Goal: Transaction & Acquisition: Purchase product/service

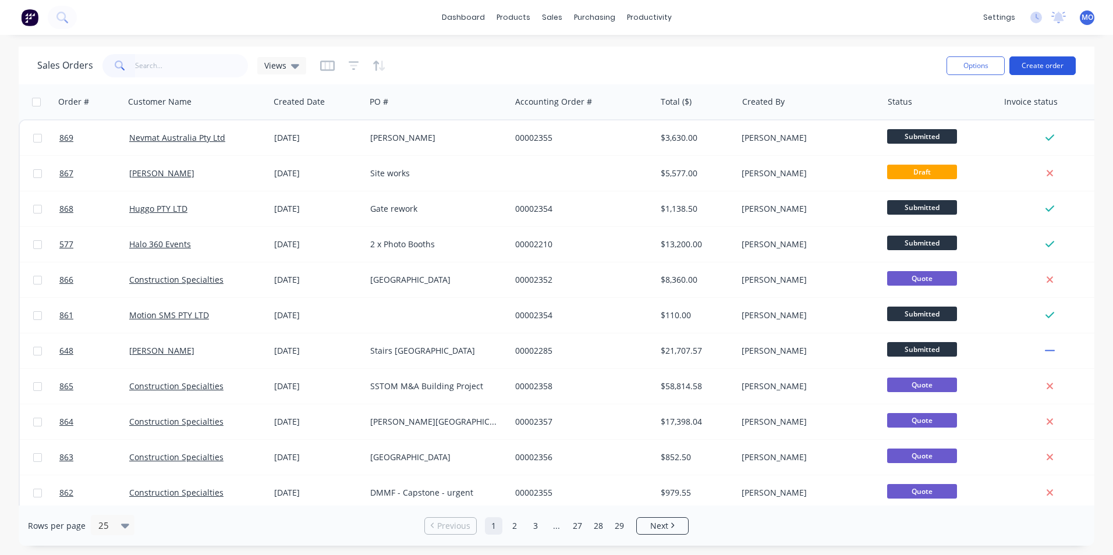
click at [1036, 64] on button "Create order" at bounding box center [1042, 65] width 66 height 19
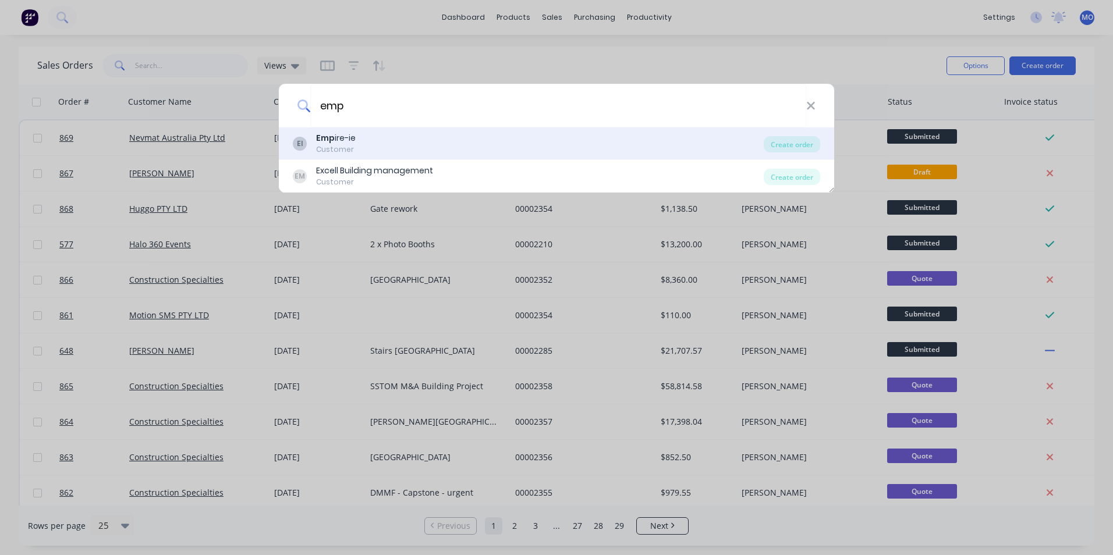
type input "emp"
click at [346, 141] on div "Emp ire-ie" at bounding box center [336, 138] width 40 height 12
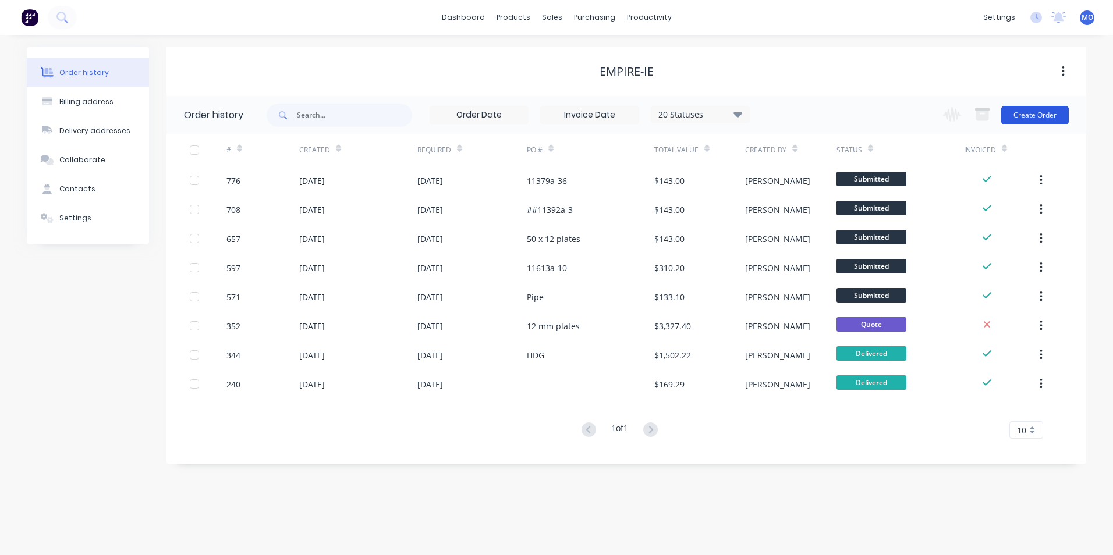
click at [1029, 113] on button "Create Order" at bounding box center [1035, 115] width 68 height 19
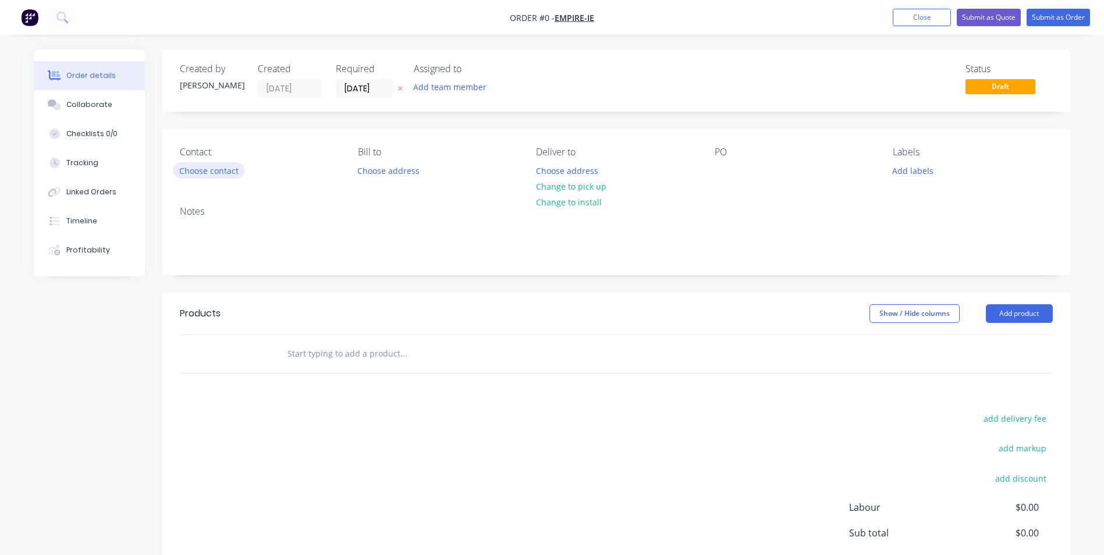
click at [214, 173] on button "Choose contact" at bounding box center [209, 170] width 72 height 16
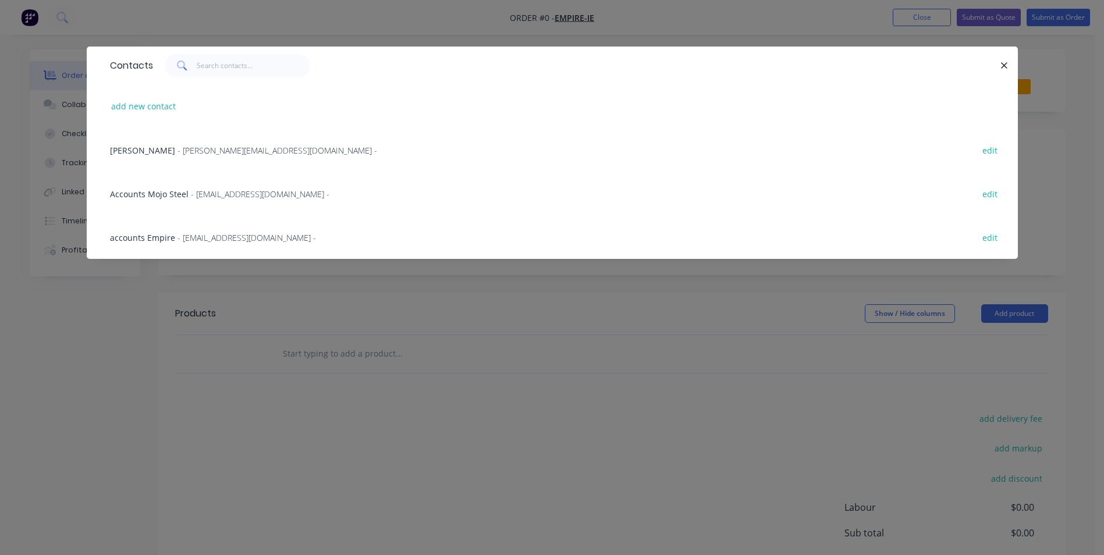
click at [177, 154] on span "- [PERSON_NAME][EMAIL_ADDRESS][DOMAIN_NAME] -" at bounding box center [277, 150] width 200 height 11
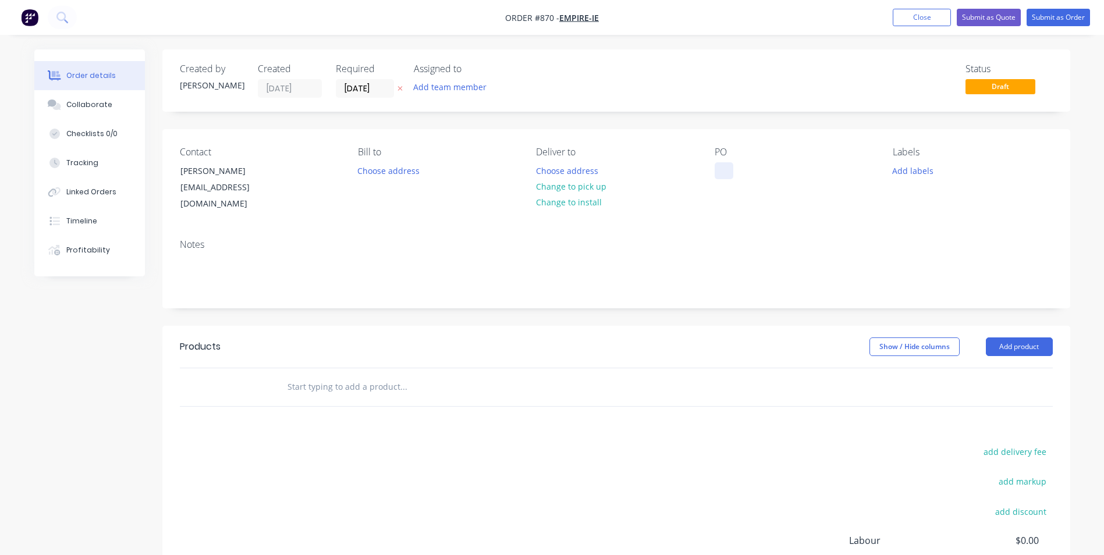
click at [719, 164] on div at bounding box center [724, 170] width 19 height 17
click at [1014, 338] on button "Add product" at bounding box center [1019, 347] width 67 height 19
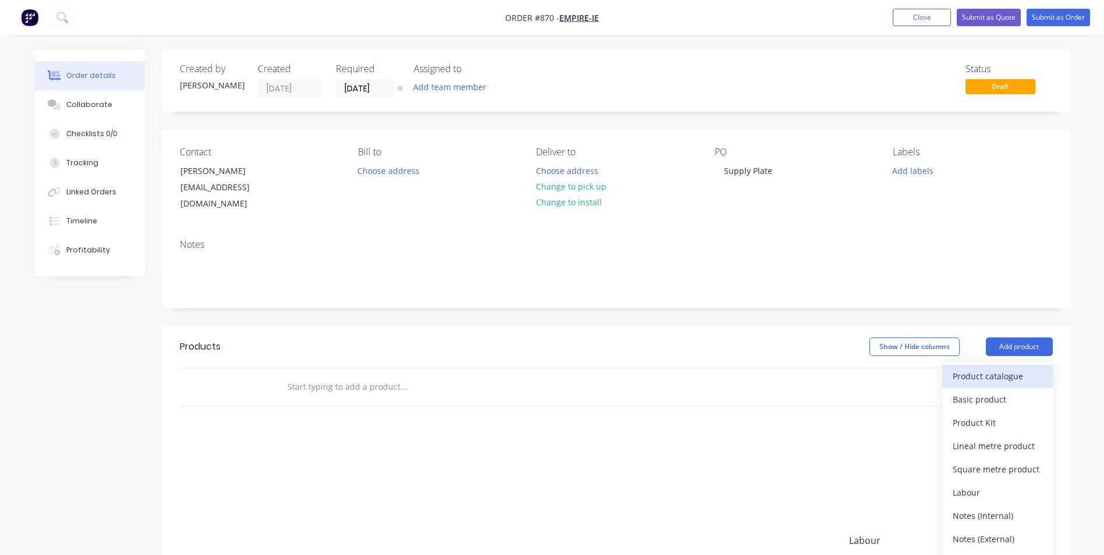
click at [1000, 365] on button "Product catalogue" at bounding box center [997, 376] width 111 height 23
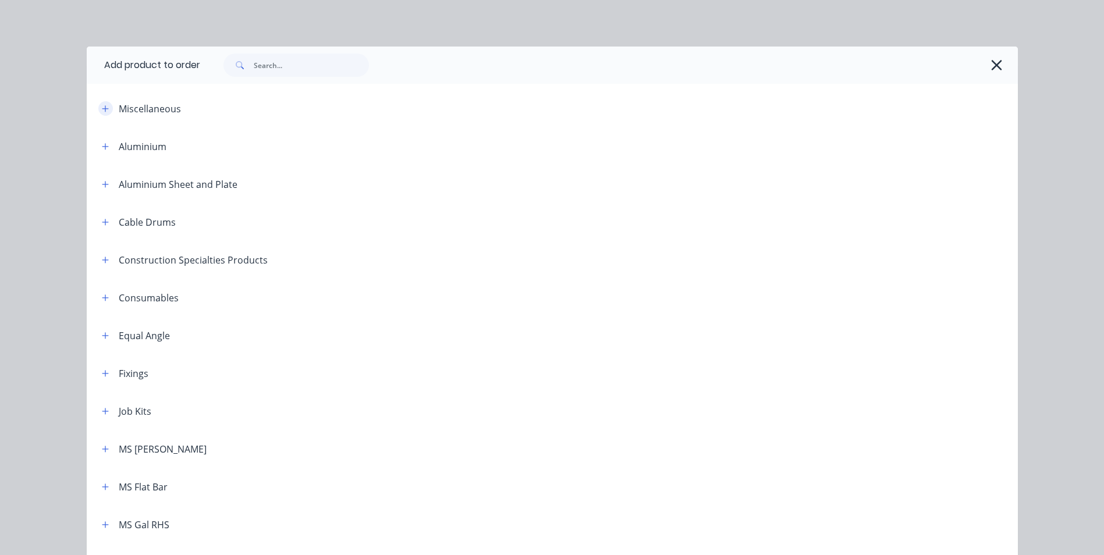
click at [106, 106] on button "button" at bounding box center [105, 108] width 15 height 15
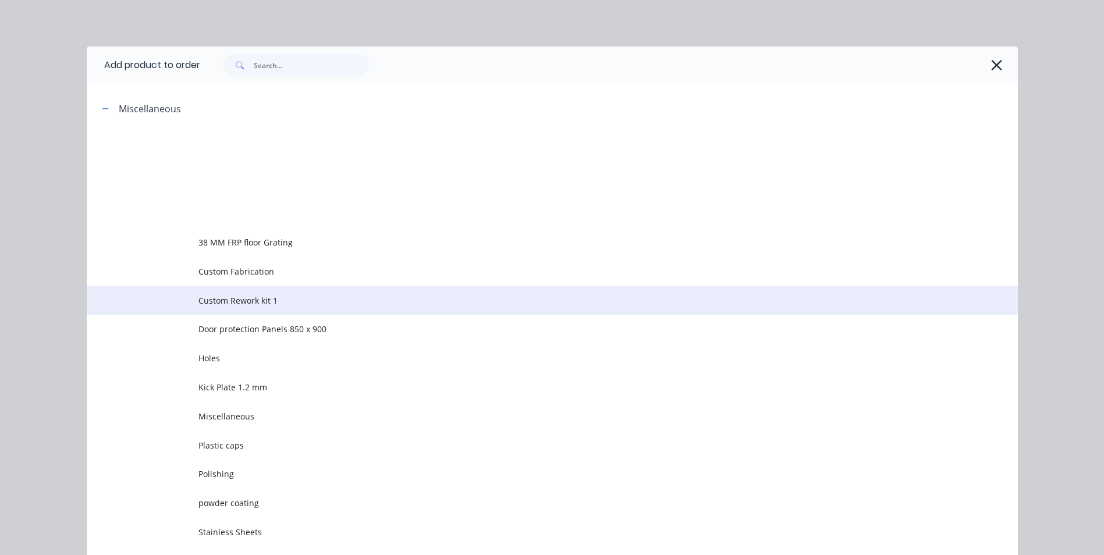
click at [225, 299] on span "Custom Rework kit 1" at bounding box center [525, 300] width 655 height 12
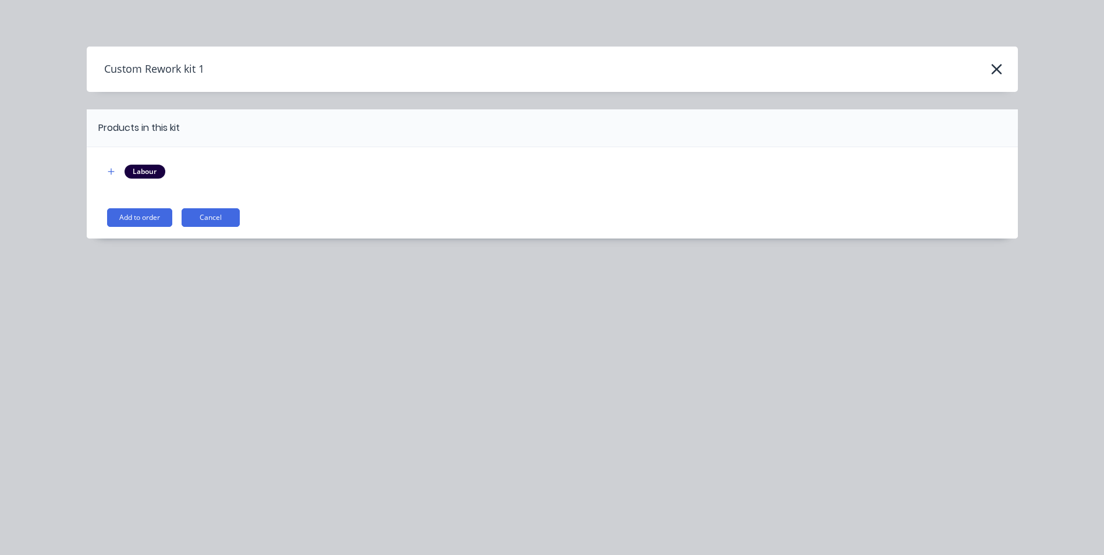
click at [146, 223] on button "Add to order" at bounding box center [139, 217] width 65 height 19
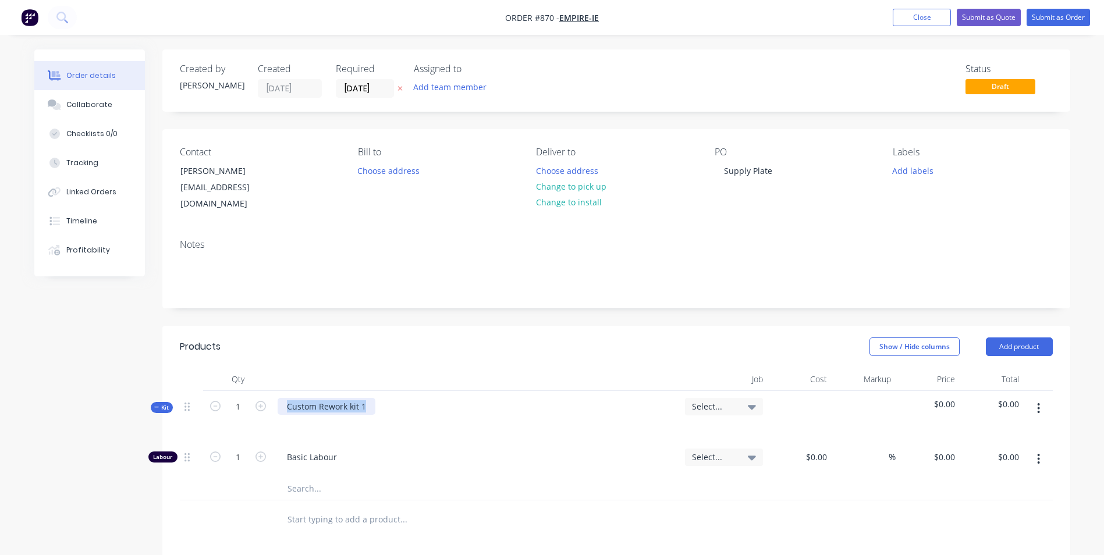
drag, startPoint x: 365, startPoint y: 391, endPoint x: 235, endPoint y: 380, distance: 130.8
click at [235, 391] on div "Kit 1 Custom Rework kit 1 Select... $0.00 $0.00" at bounding box center [616, 416] width 873 height 51
click at [488, 446] on div "Basic Labour" at bounding box center [476, 459] width 407 height 35
click at [1039, 402] on icon "button" at bounding box center [1038, 408] width 3 height 13
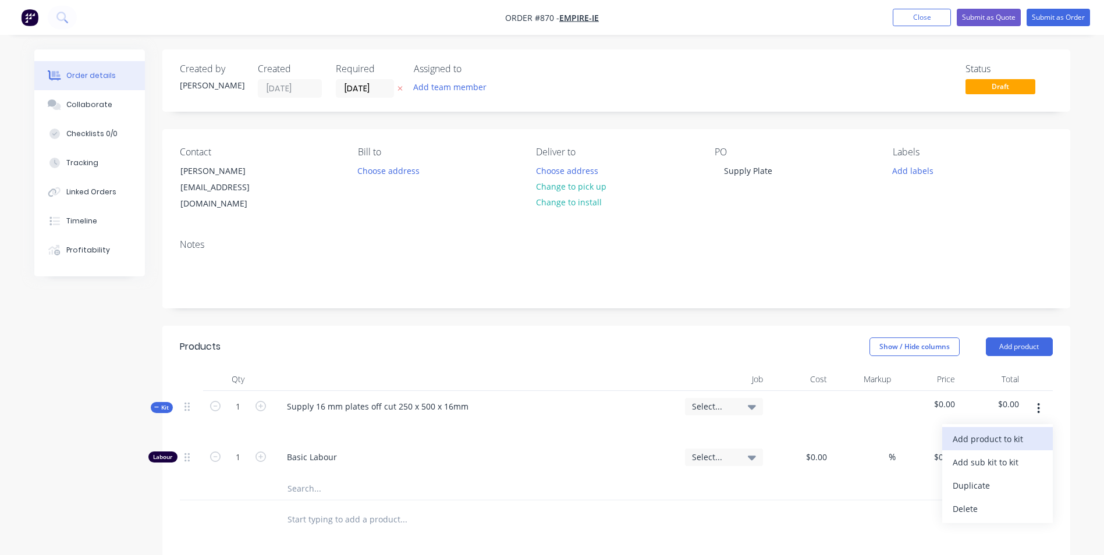
click at [995, 431] on div "Add product to kit" at bounding box center [998, 439] width 90 height 17
click at [953, 500] on div "Basic product" at bounding box center [998, 508] width 90 height 17
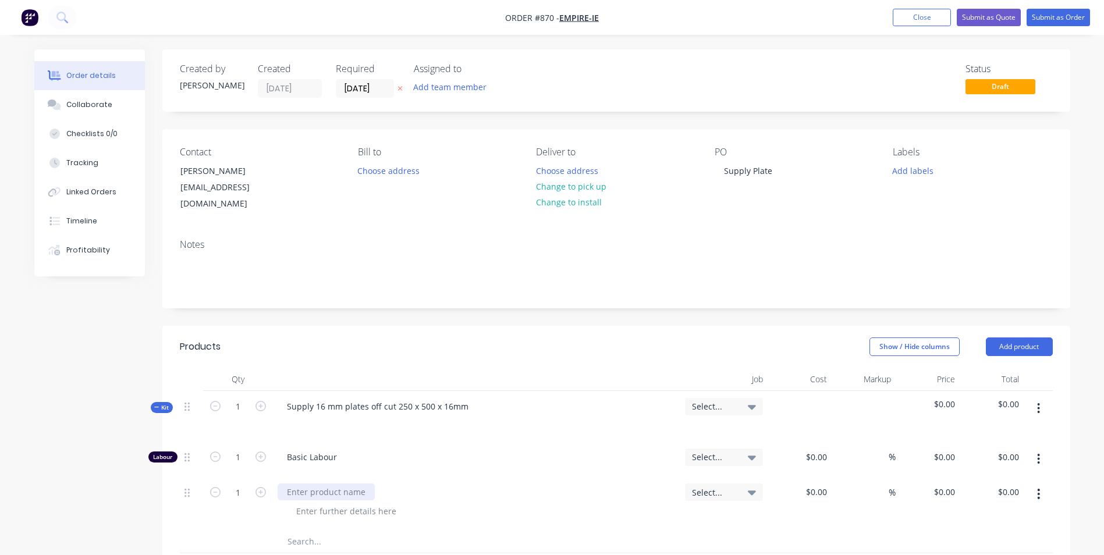
click at [308, 484] on div at bounding box center [326, 492] width 97 height 17
click at [816, 484] on div at bounding box center [823, 492] width 18 height 17
type input "$30.00"
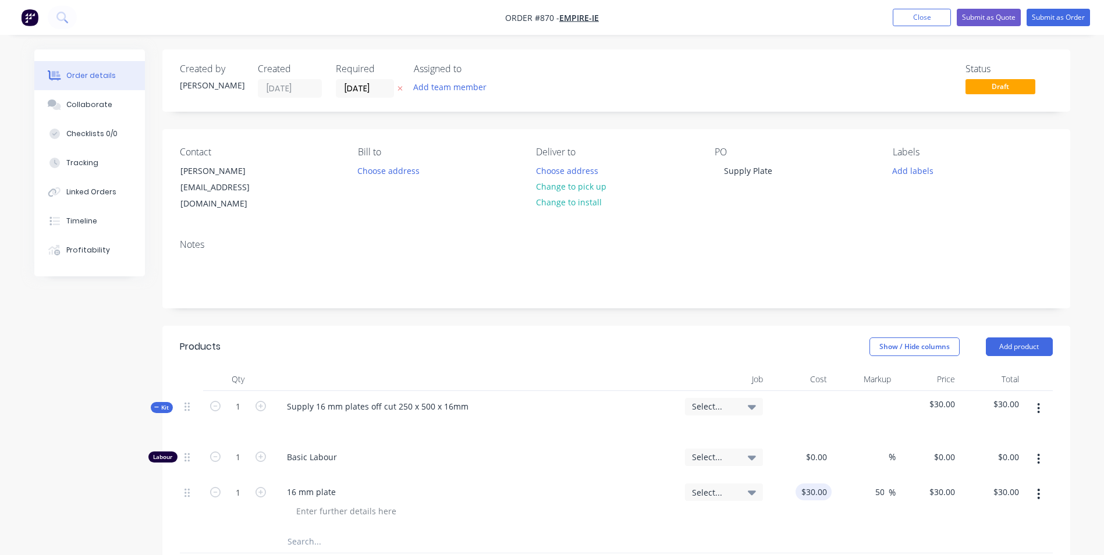
type input "50"
type input "45"
type input "$45.00"
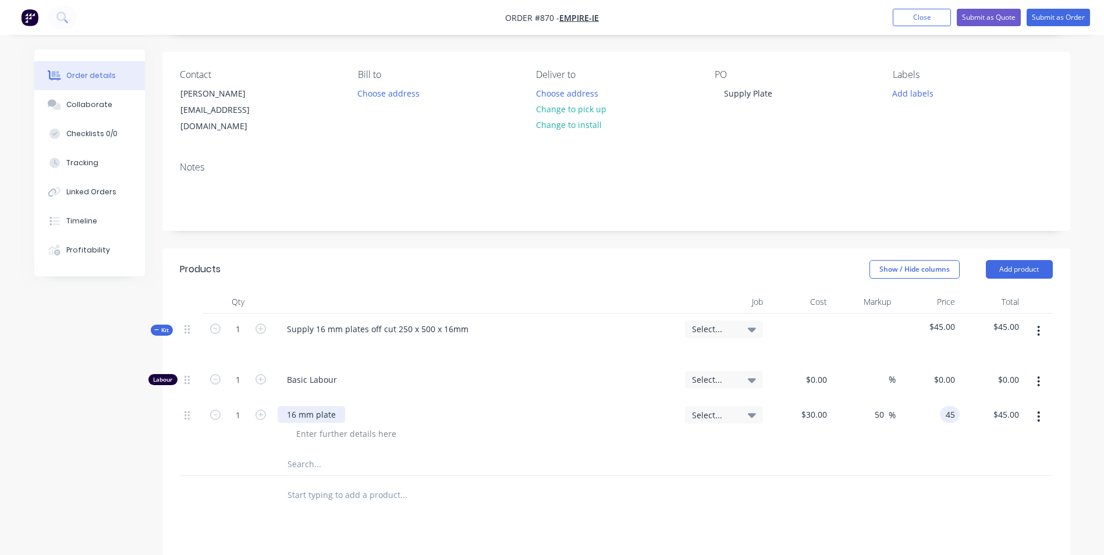
scroll to position [29, 0]
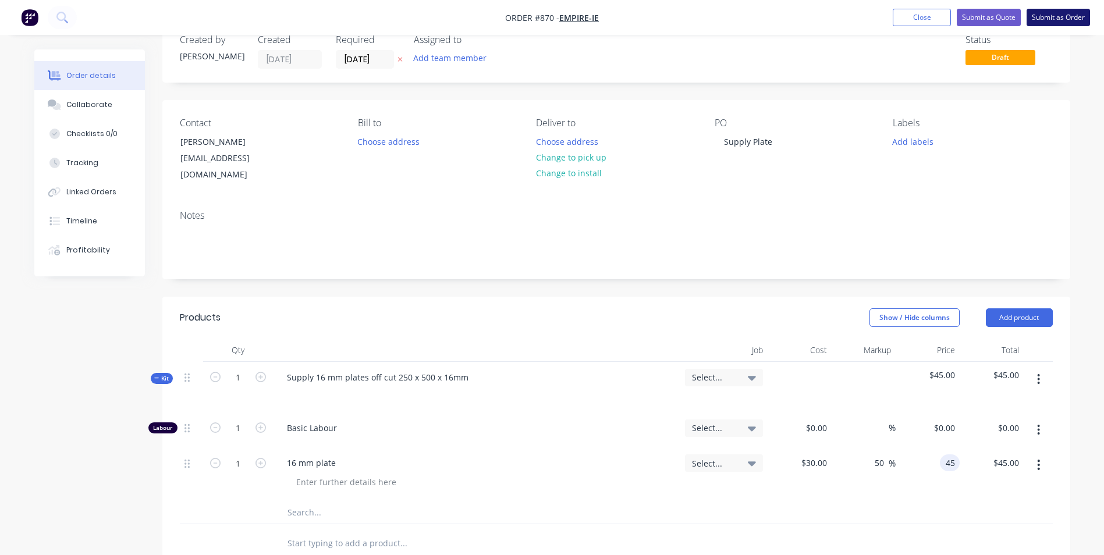
type input "$45.00"
click at [1059, 19] on button "Submit as Order" at bounding box center [1058, 17] width 63 height 17
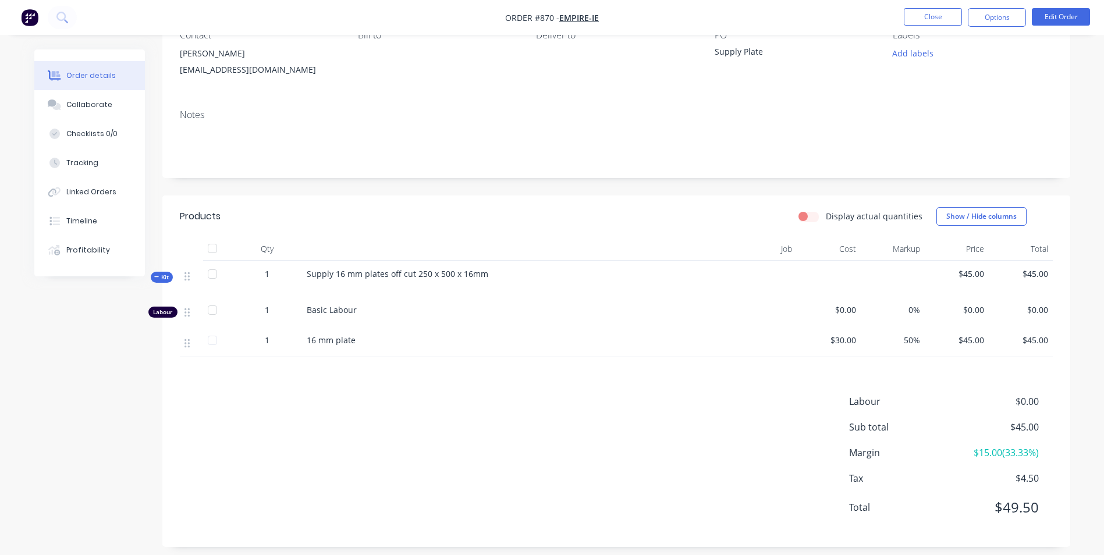
scroll to position [68, 0]
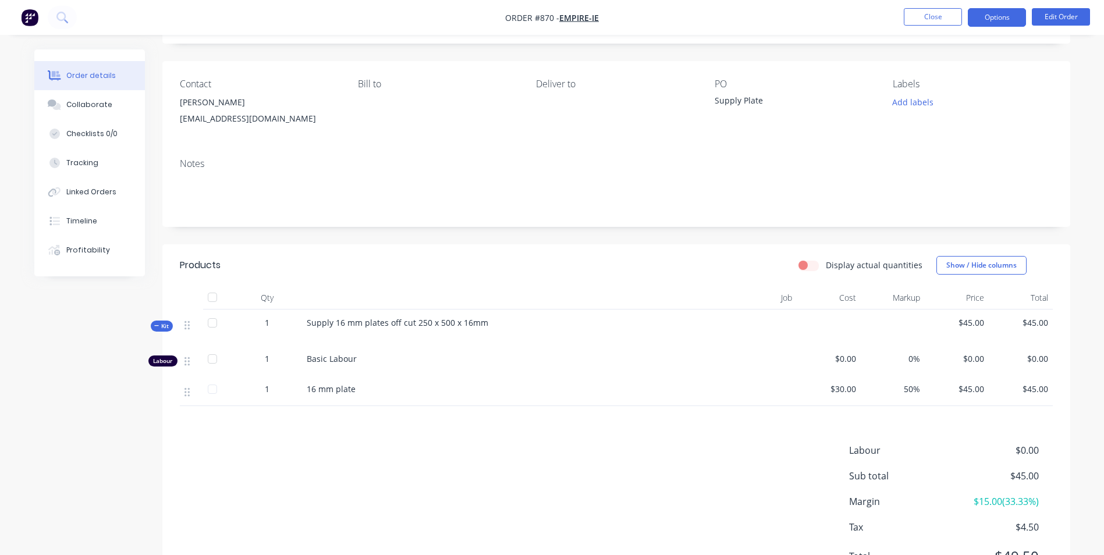
click at [1006, 16] on button "Options" at bounding box center [997, 17] width 58 height 19
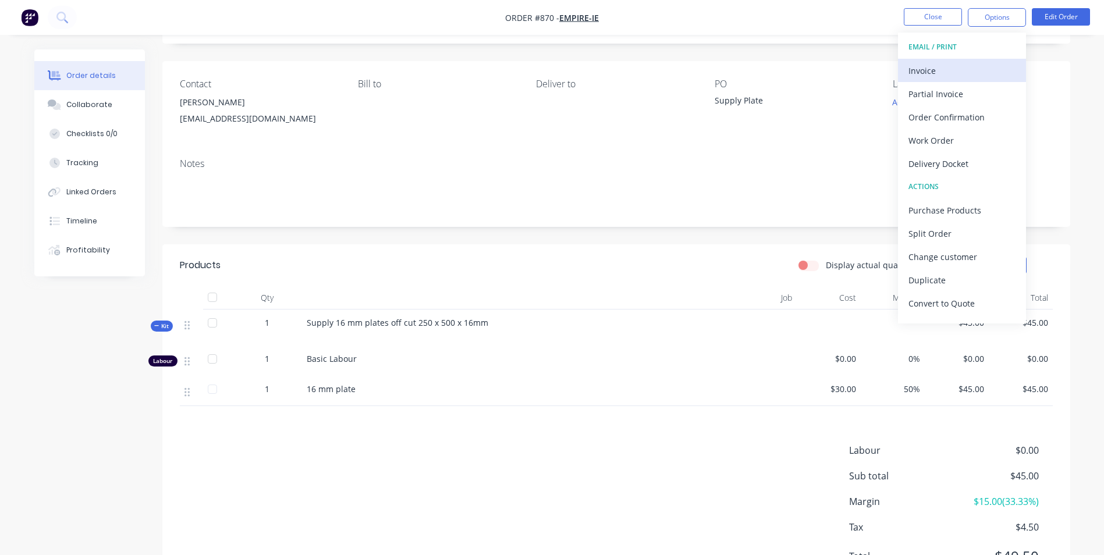
click at [933, 76] on div "Invoice" at bounding box center [961, 70] width 107 height 17
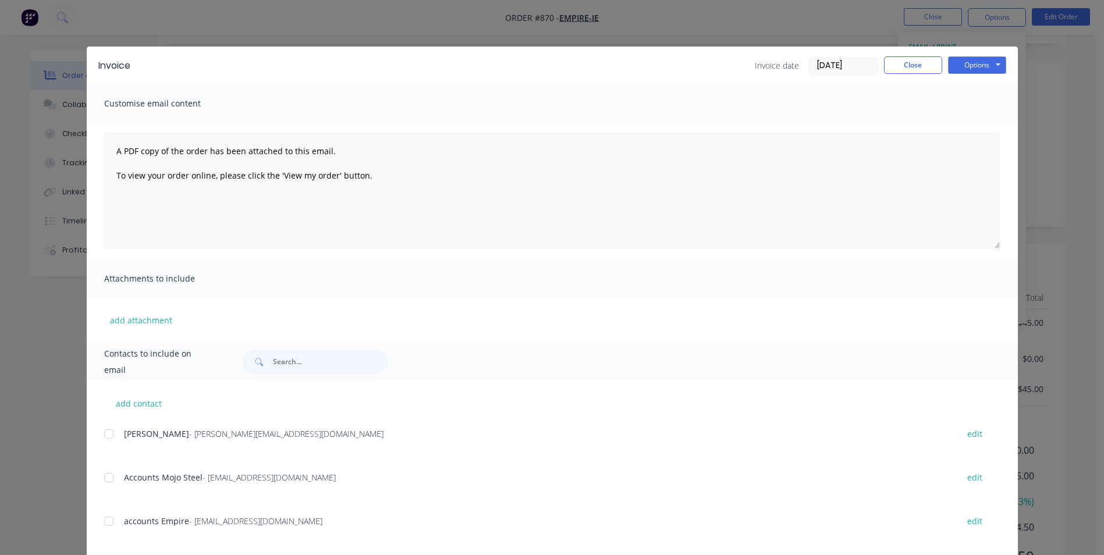
click at [102, 433] on div at bounding box center [108, 433] width 23 height 23
click at [105, 474] on div at bounding box center [108, 477] width 23 height 23
click at [117, 521] on div "accounts Empire - [EMAIL_ADDRESS][DOMAIN_NAME] edit" at bounding box center [561, 521] width 914 height 16
click at [105, 517] on div at bounding box center [108, 521] width 23 height 23
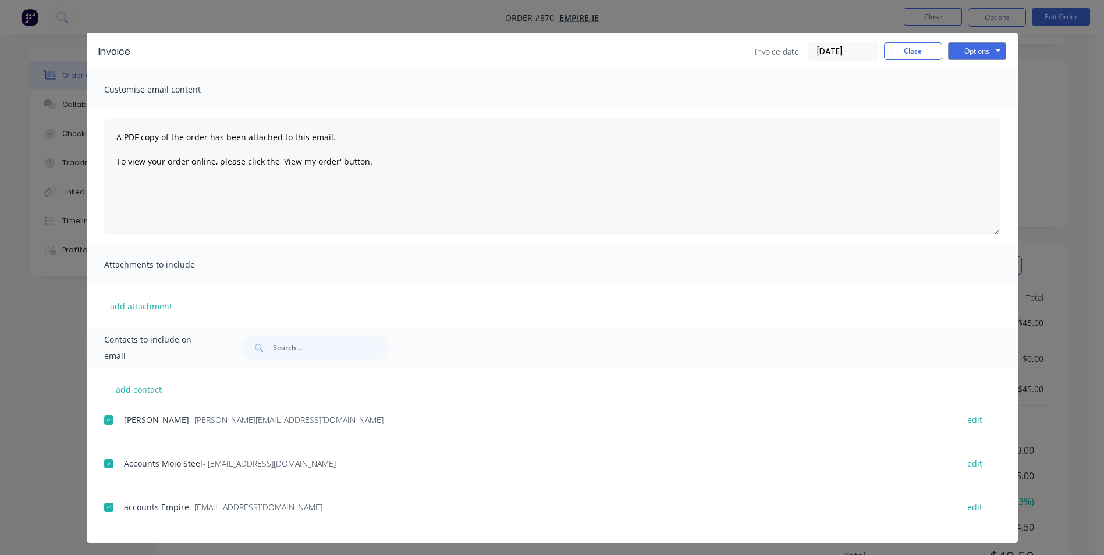
scroll to position [18, 0]
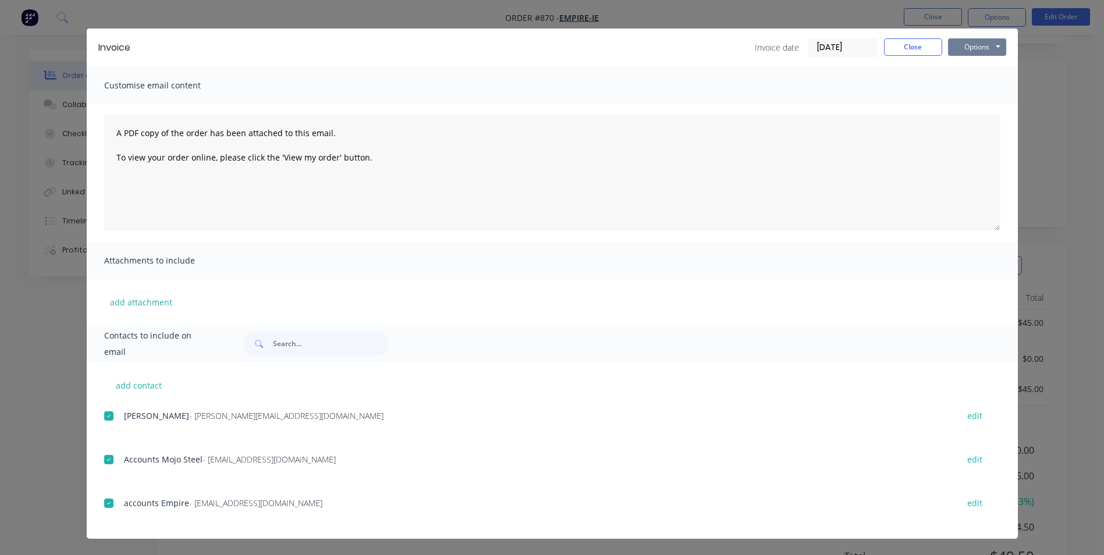
click at [967, 46] on button "Options" at bounding box center [977, 46] width 58 height 17
click at [967, 108] on button "Email" at bounding box center [985, 106] width 74 height 19
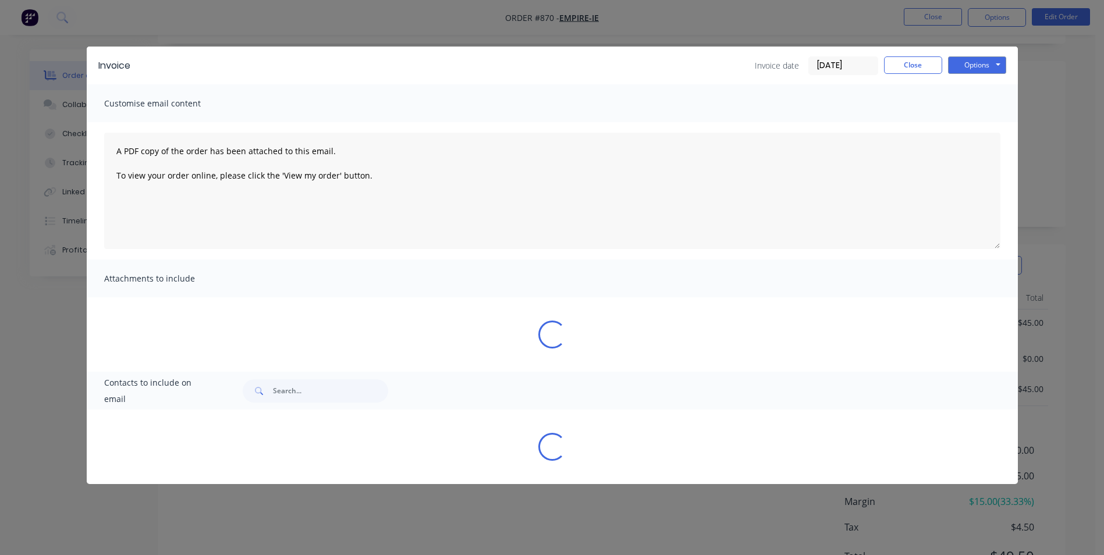
scroll to position [0, 0]
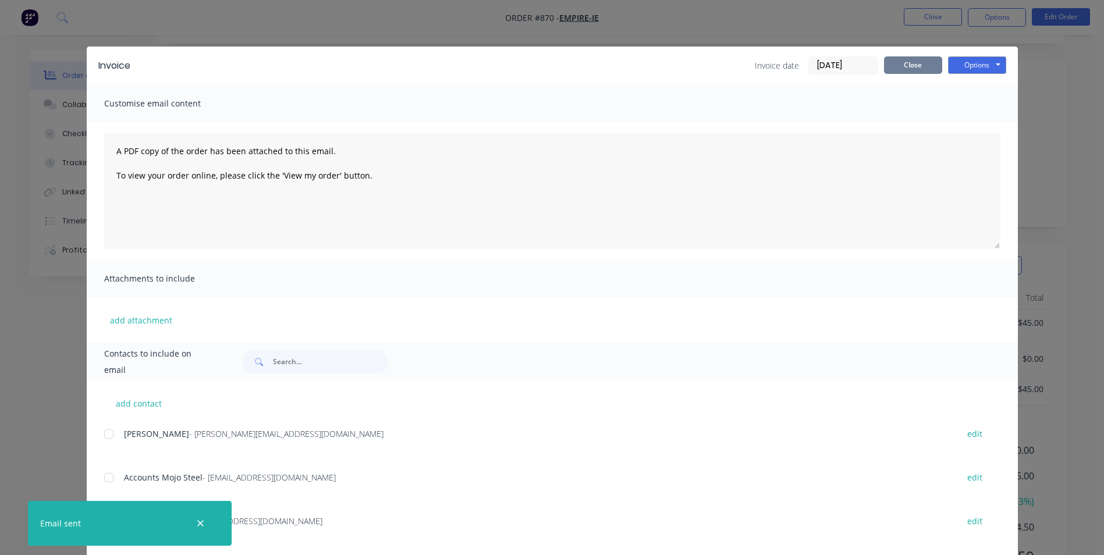
click at [903, 62] on button "Close" at bounding box center [913, 64] width 58 height 17
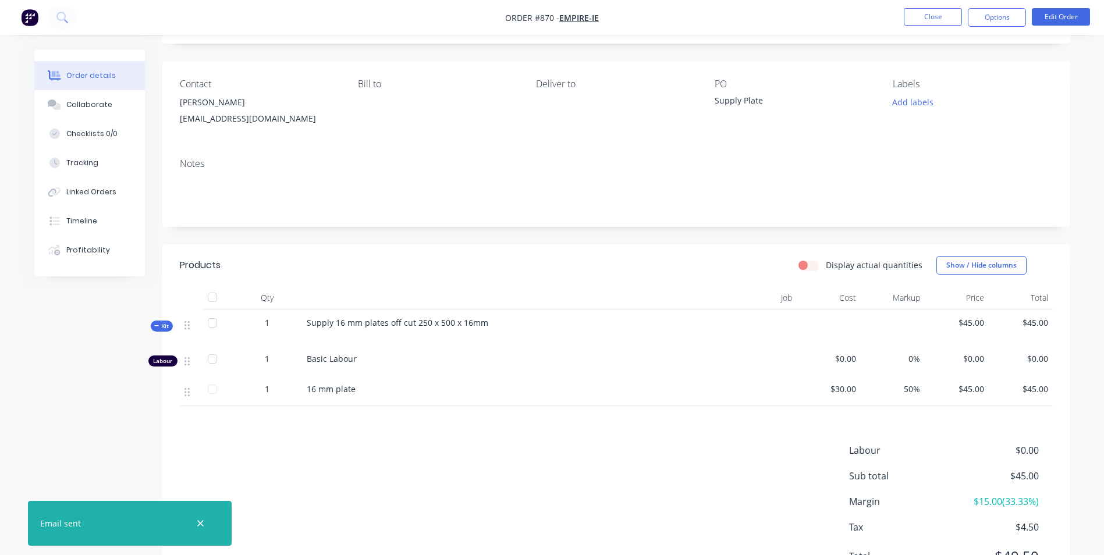
click at [924, 8] on nav "Order #870 - Empire-ie Close Options Edit Order" at bounding box center [552, 17] width 1104 height 35
click at [923, 10] on button "Close" at bounding box center [933, 16] width 58 height 17
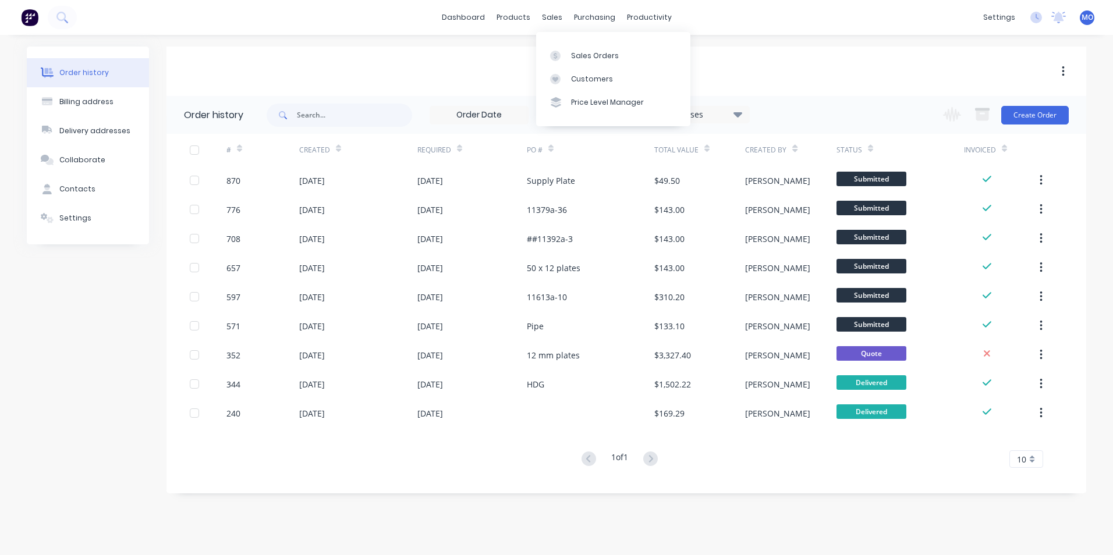
drag, startPoint x: 551, startPoint y: 11, endPoint x: 570, endPoint y: 34, distance: 30.2
click at [551, 11] on div "sales" at bounding box center [552, 17] width 32 height 17
click at [576, 57] on div "Sales Orders" at bounding box center [595, 56] width 48 height 10
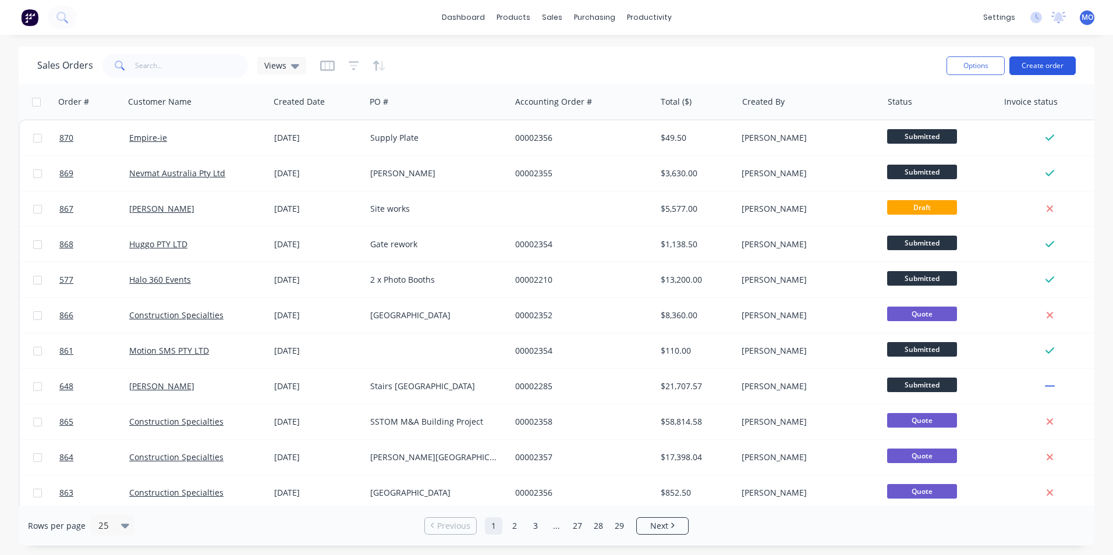
click at [1031, 69] on button "Create order" at bounding box center [1042, 65] width 66 height 19
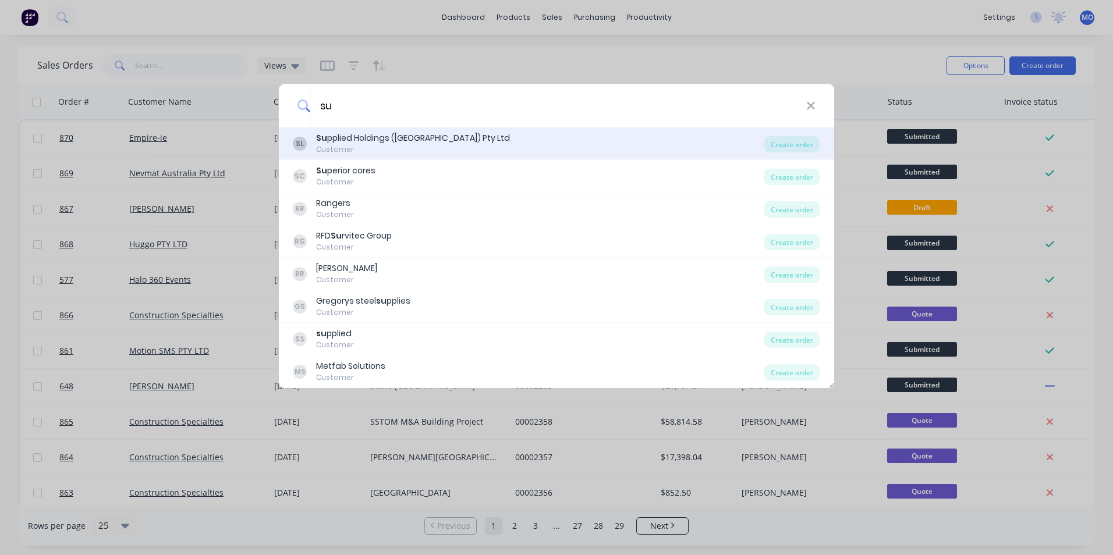
type input "su"
click at [406, 135] on div "Su pplied Holdings ([GEOGRAPHIC_DATA]) Pty Ltd" at bounding box center [413, 138] width 194 height 12
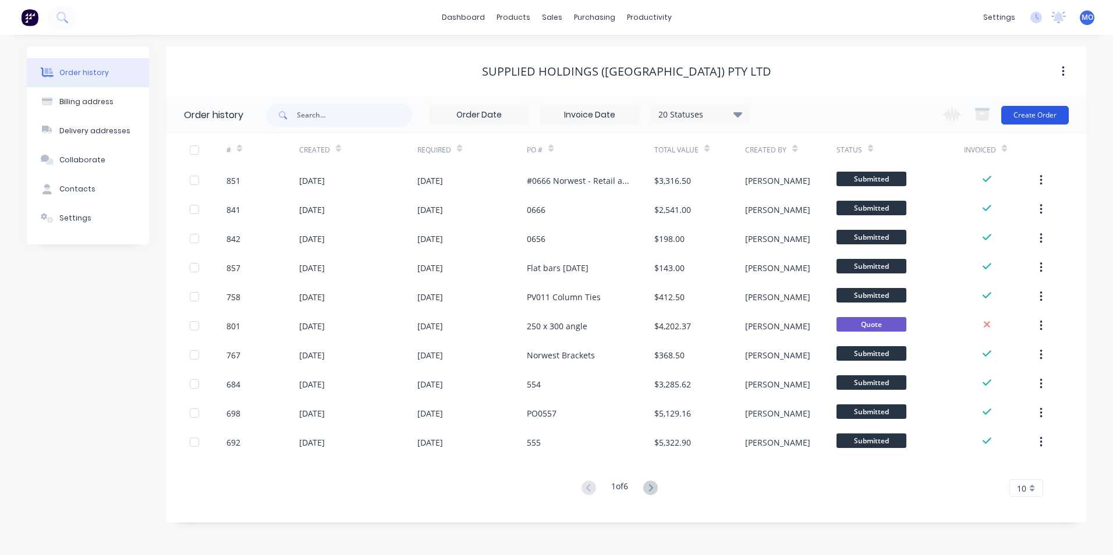
click at [1039, 117] on button "Create Order" at bounding box center [1035, 115] width 68 height 19
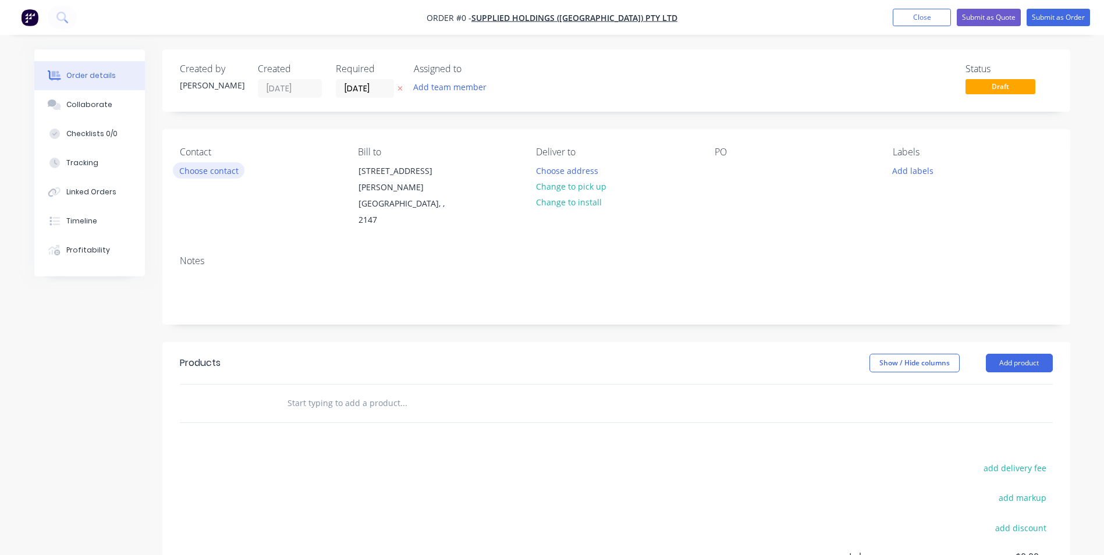
click at [219, 165] on button "Choose contact" at bounding box center [209, 170] width 72 height 16
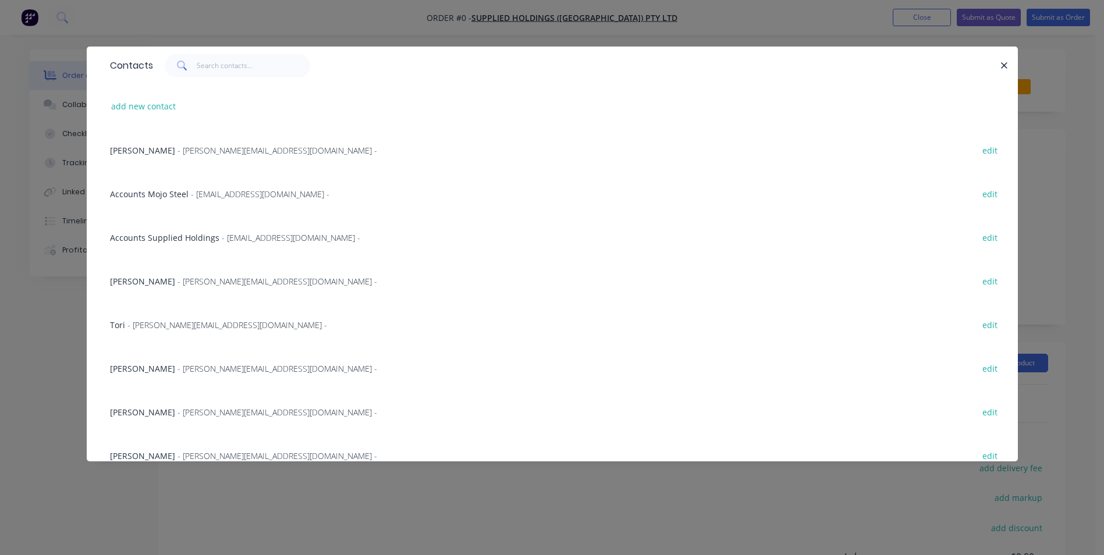
click at [177, 282] on span "- [PERSON_NAME][EMAIL_ADDRESS][DOMAIN_NAME] -" at bounding box center [277, 281] width 200 height 11
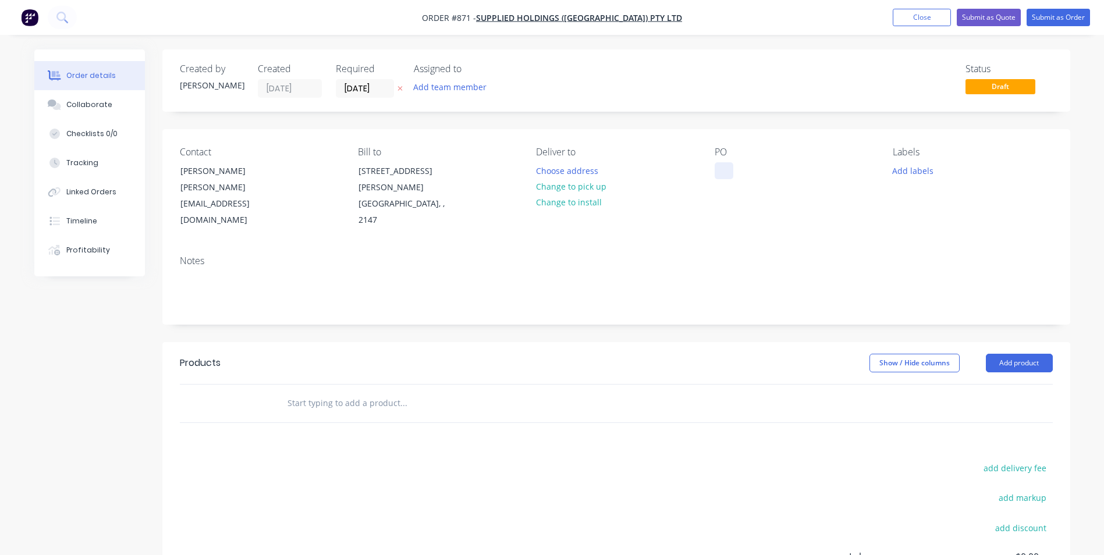
click at [718, 174] on div at bounding box center [724, 170] width 19 height 17
click at [1014, 354] on button "Add product" at bounding box center [1019, 363] width 67 height 19
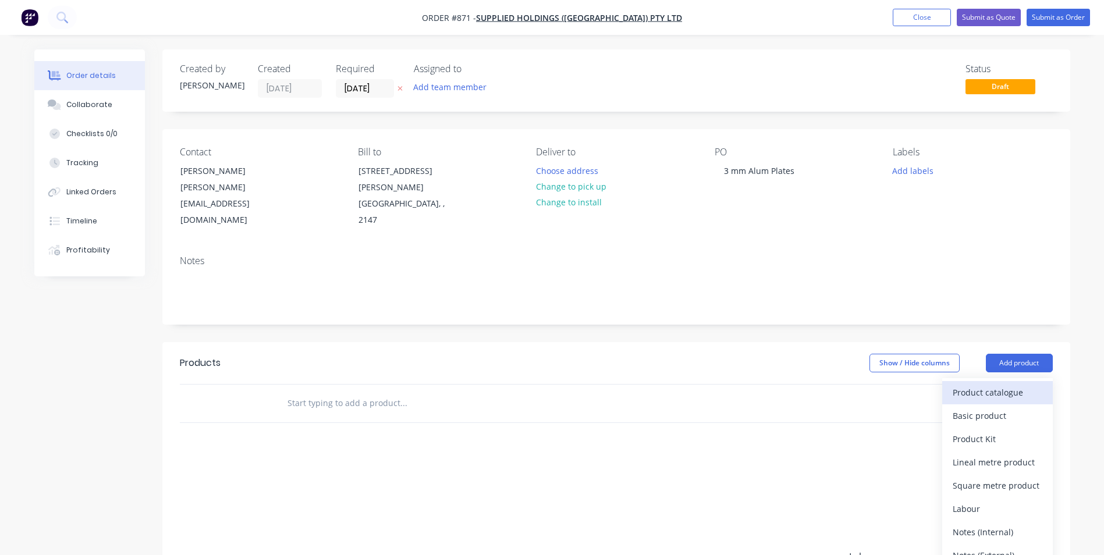
click at [987, 381] on button "Product catalogue" at bounding box center [997, 392] width 111 height 23
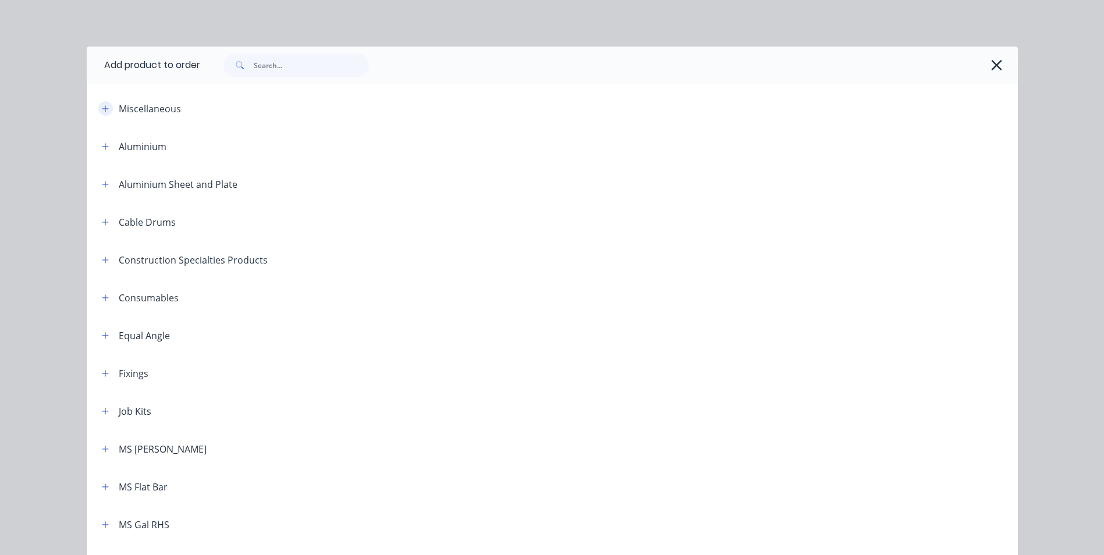
click at [102, 108] on icon "button" at bounding box center [105, 109] width 7 height 8
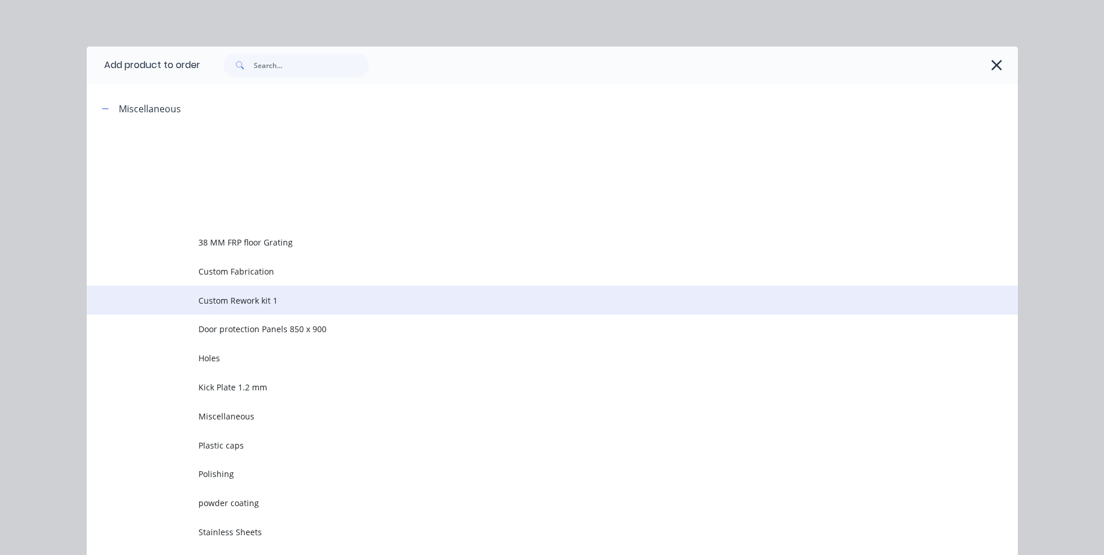
click at [235, 302] on span "Custom Rework kit 1" at bounding box center [525, 300] width 655 height 12
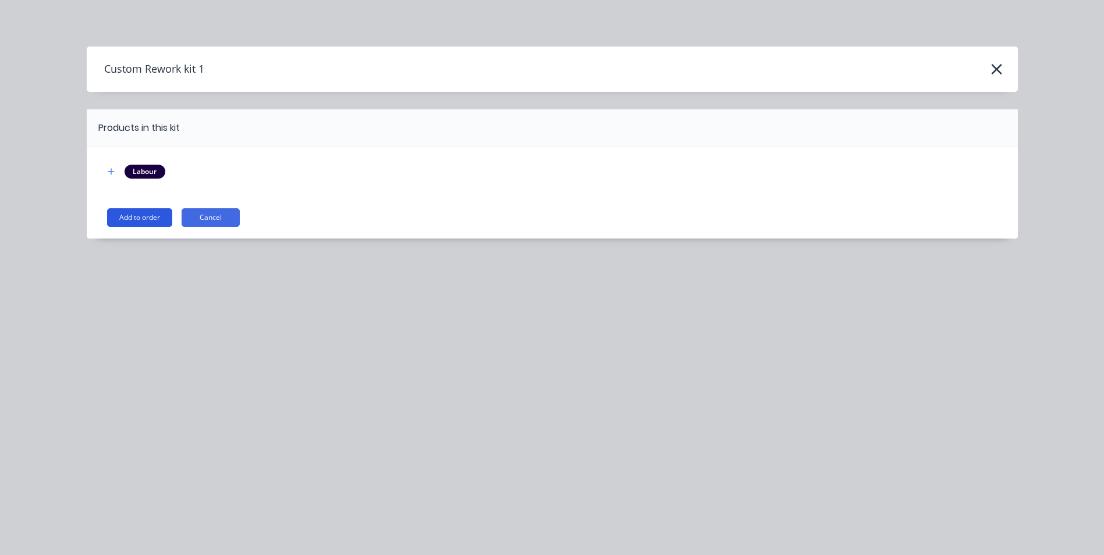
click at [159, 219] on button "Add to order" at bounding box center [139, 217] width 65 height 19
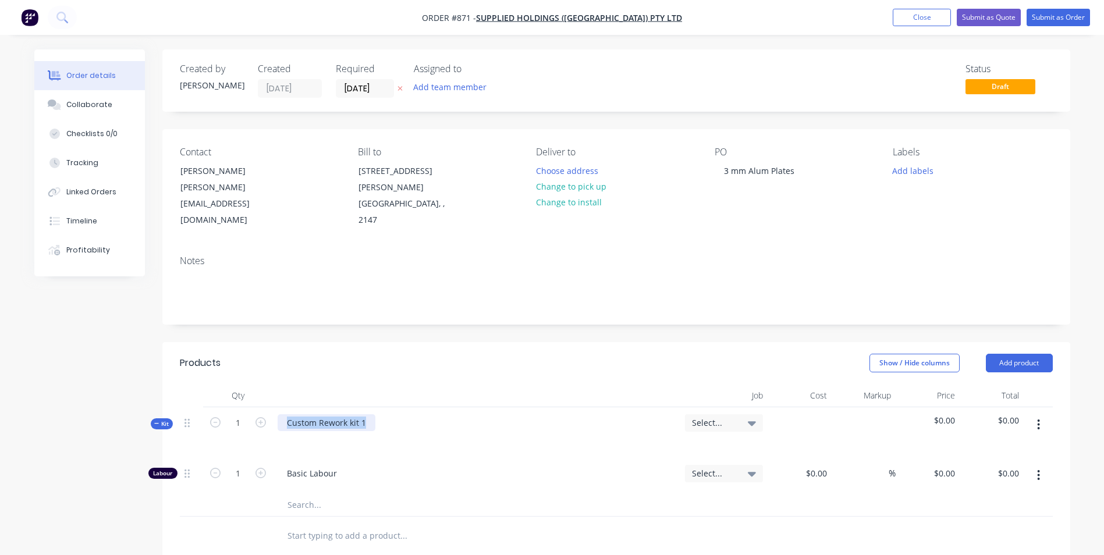
drag, startPoint x: 370, startPoint y: 399, endPoint x: 244, endPoint y: 383, distance: 126.2
click at [244, 407] on div "Kit 1 Custom Rework kit 1 Select... $0.00 $0.00" at bounding box center [616, 432] width 873 height 51
click at [1037, 469] on icon "button" at bounding box center [1038, 475] width 3 height 13
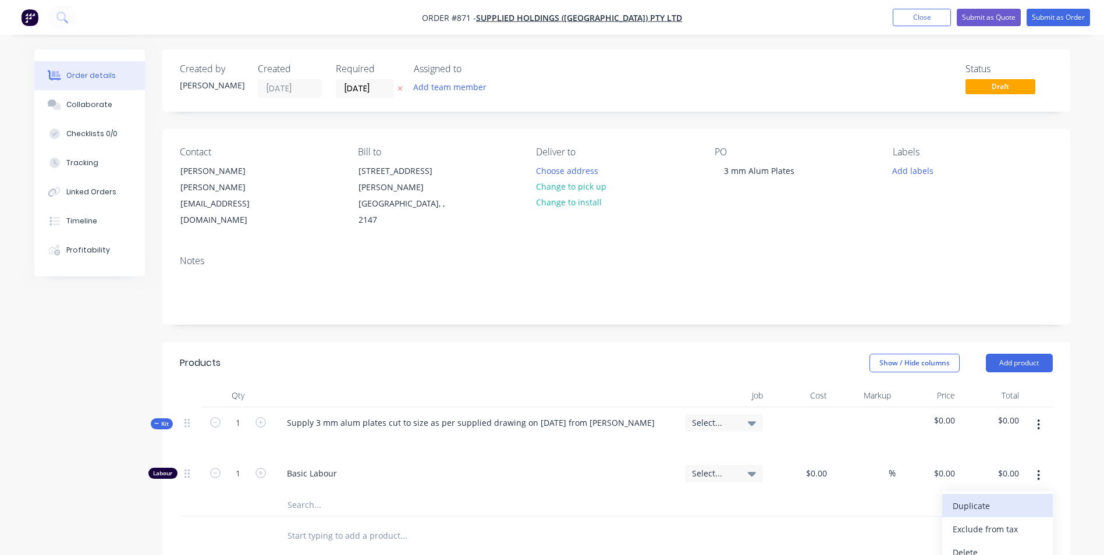
click at [1002, 498] on div "Duplicate" at bounding box center [998, 506] width 90 height 17
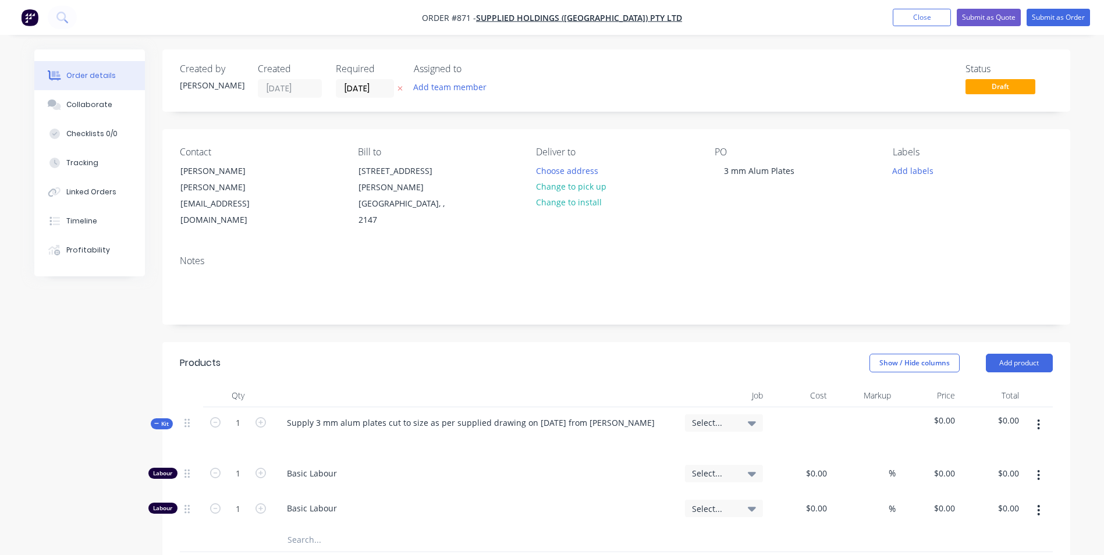
click at [1041, 500] on button "button" at bounding box center [1038, 510] width 27 height 21
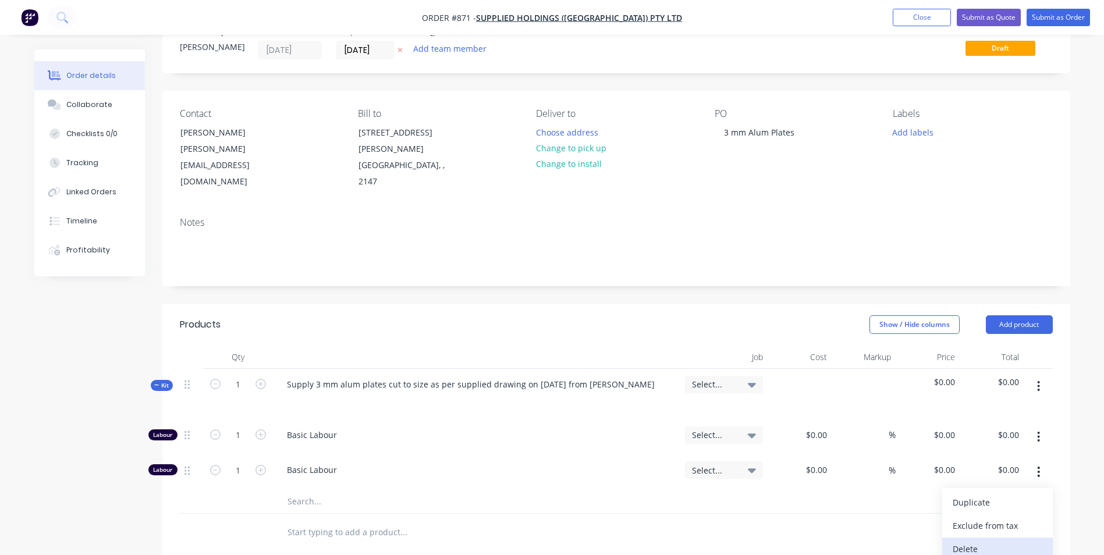
scroll to position [58, 0]
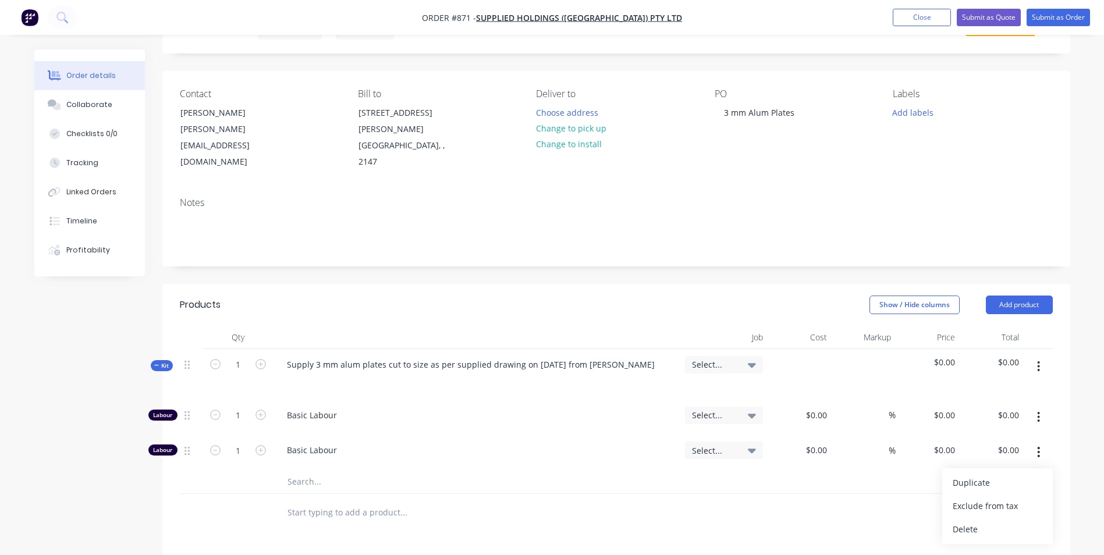
click at [989, 521] on div "Delete" at bounding box center [998, 529] width 90 height 17
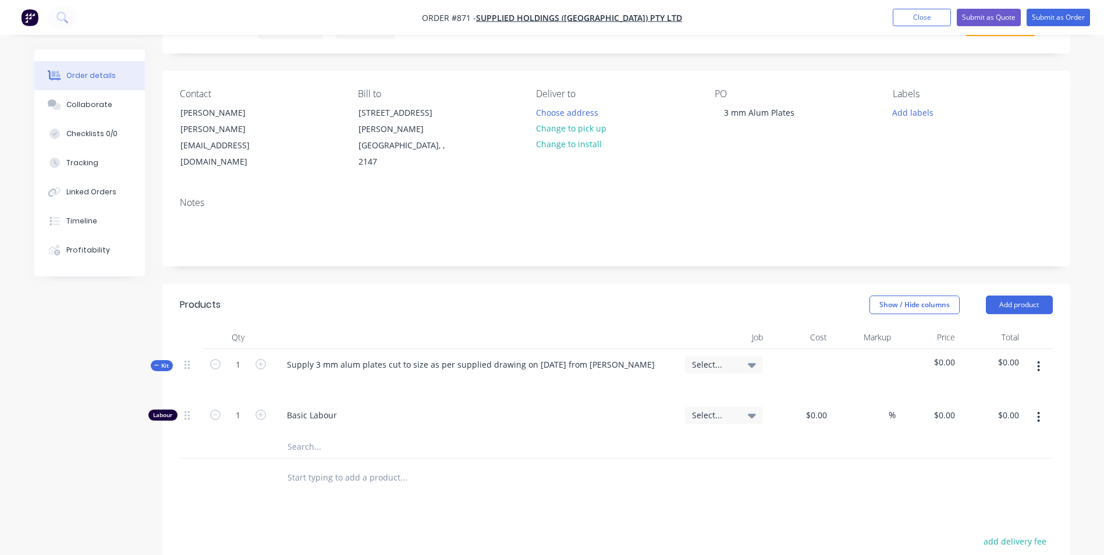
click at [1042, 356] on button "button" at bounding box center [1038, 366] width 27 height 21
click at [1018, 389] on div "Add product to kit" at bounding box center [998, 397] width 90 height 17
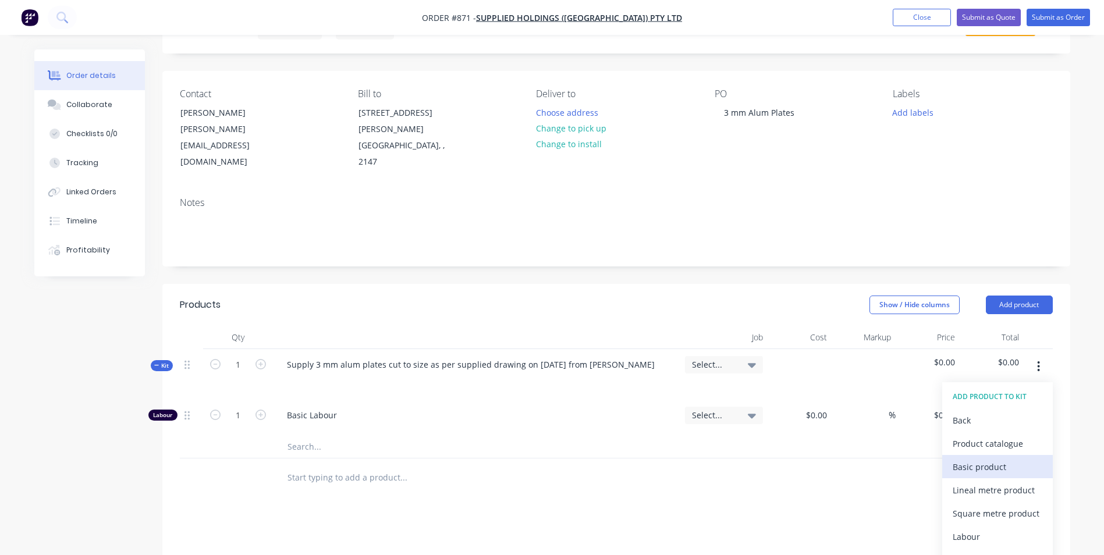
click at [977, 459] on div "Basic product" at bounding box center [998, 467] width 90 height 17
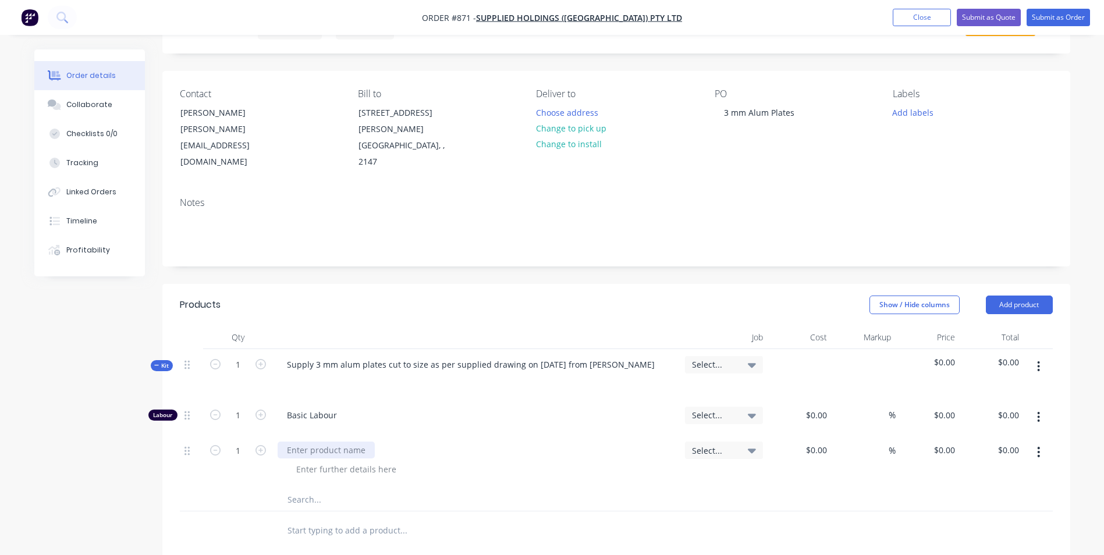
click at [337, 442] on div at bounding box center [326, 450] width 97 height 17
click at [827, 442] on input at bounding box center [824, 450] width 13 height 17
type input "$130.00"
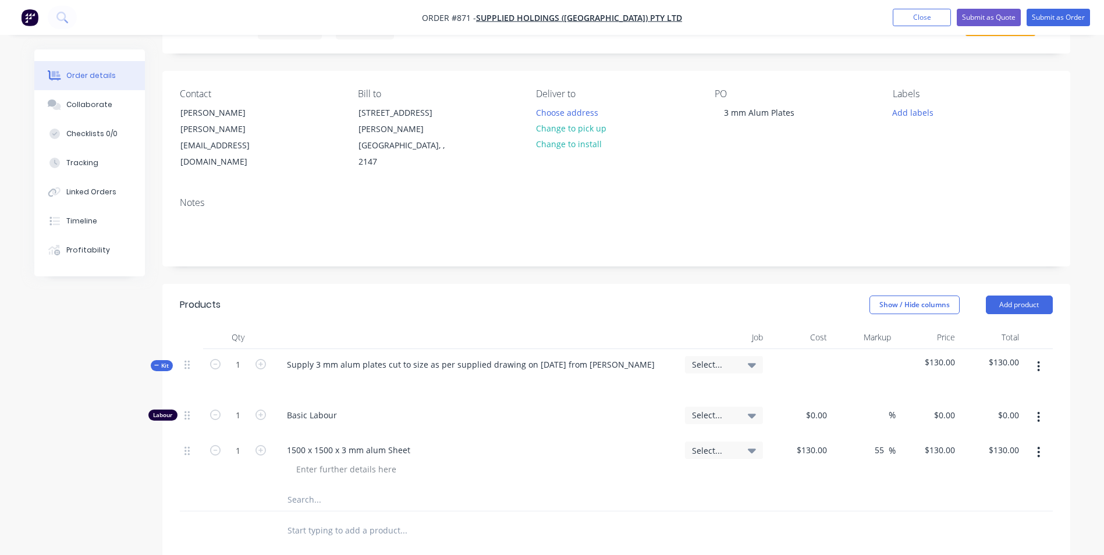
type input "55"
type input "201.5"
type input "$201.50"
click at [247, 407] on input "1" at bounding box center [238, 415] width 30 height 17
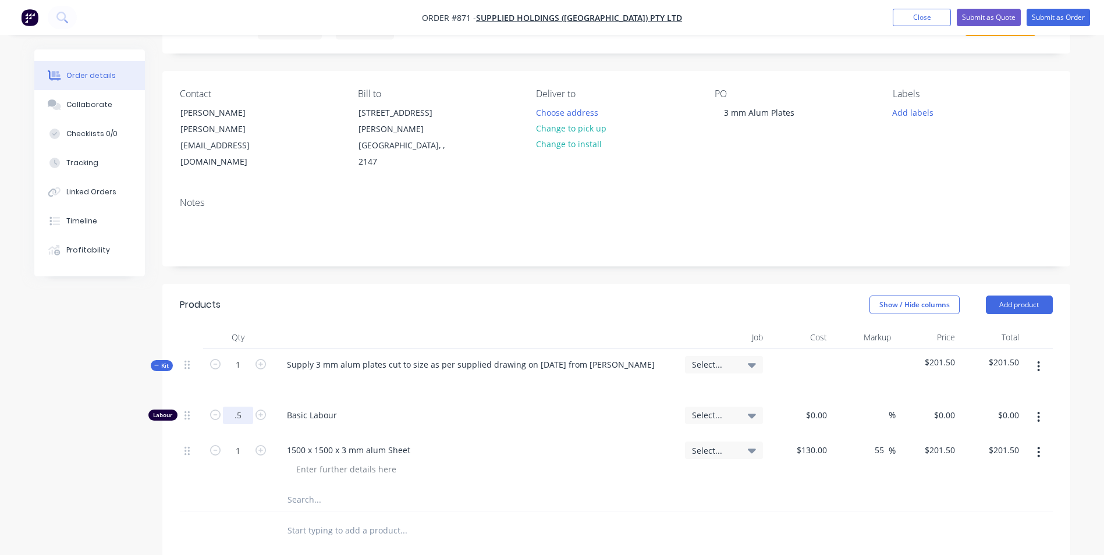
type input "0.5"
type input "$50.00"
type input "$25.00"
type input "150"
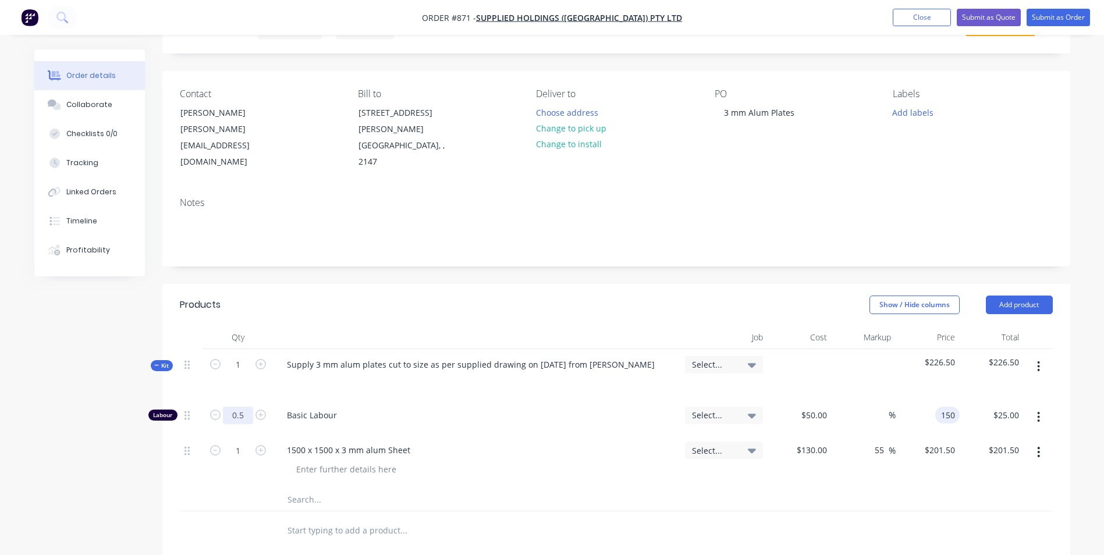
type input "200"
type input "$150.00"
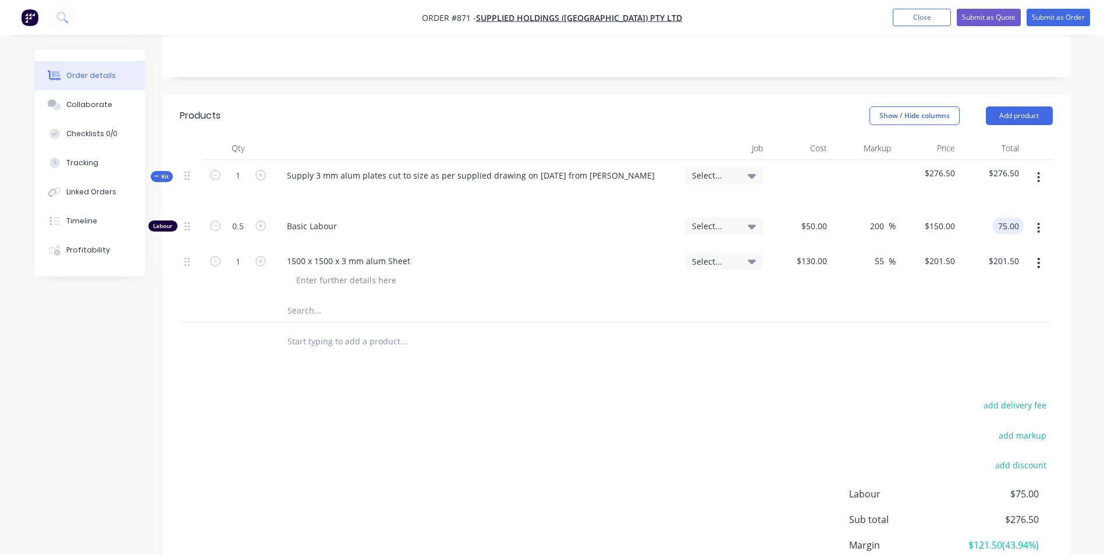
scroll to position [281, 0]
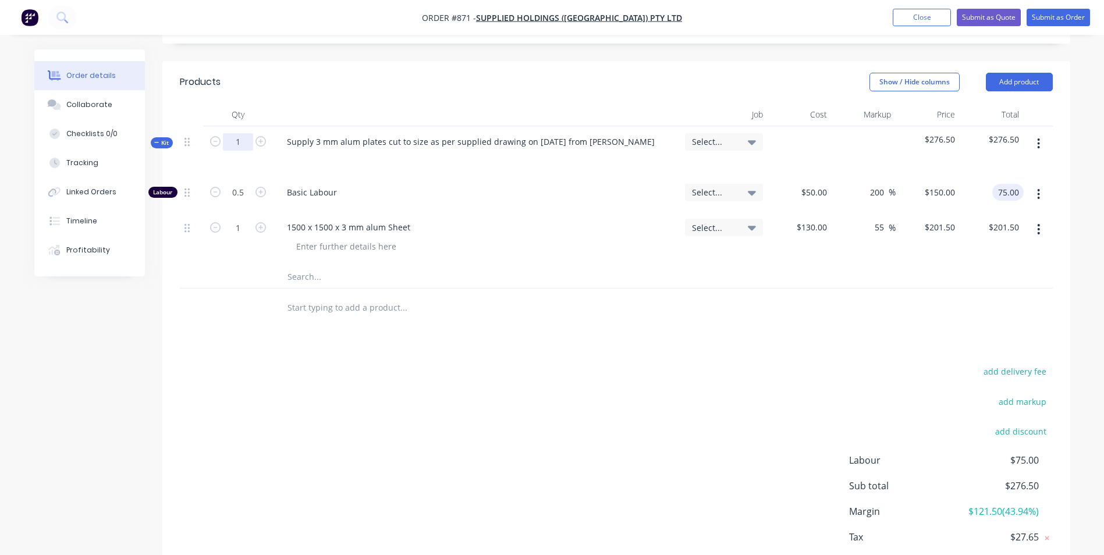
type input "$75.00"
click at [237, 133] on input "1" at bounding box center [238, 141] width 30 height 17
type input "2"
type input "1"
type input "$150.00"
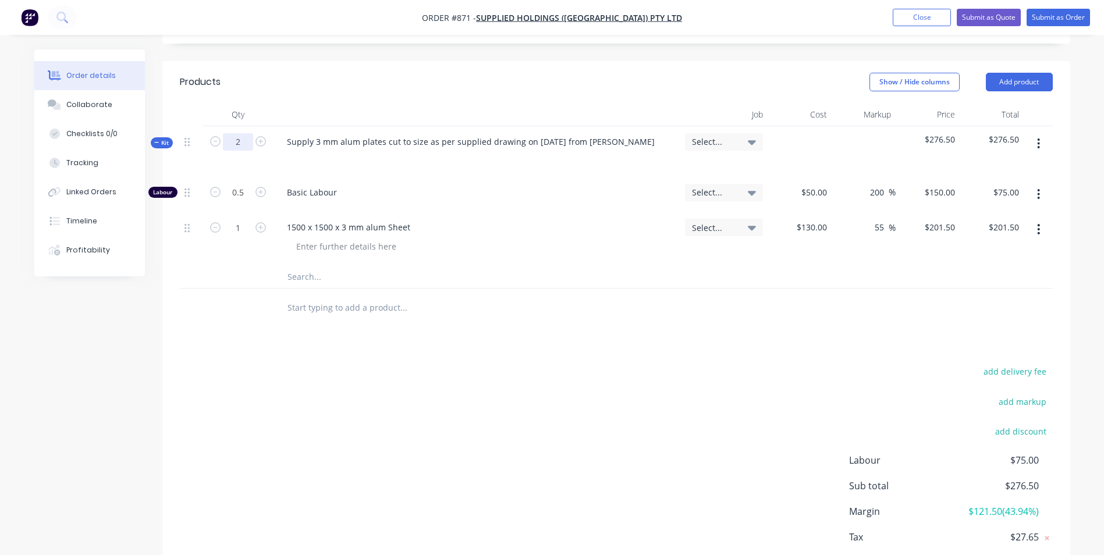
type input "2"
type input "$403.00"
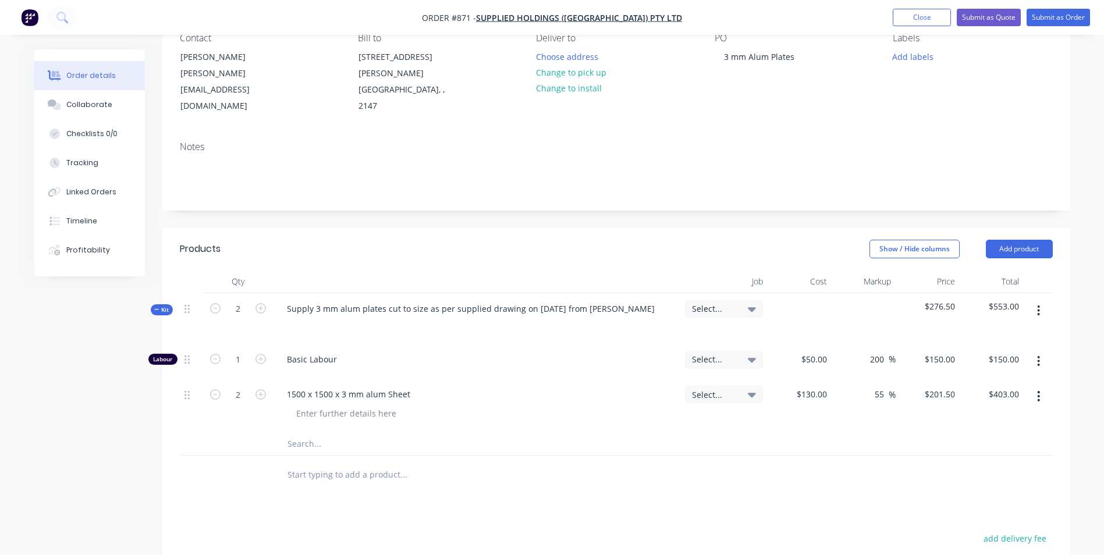
scroll to position [320, 0]
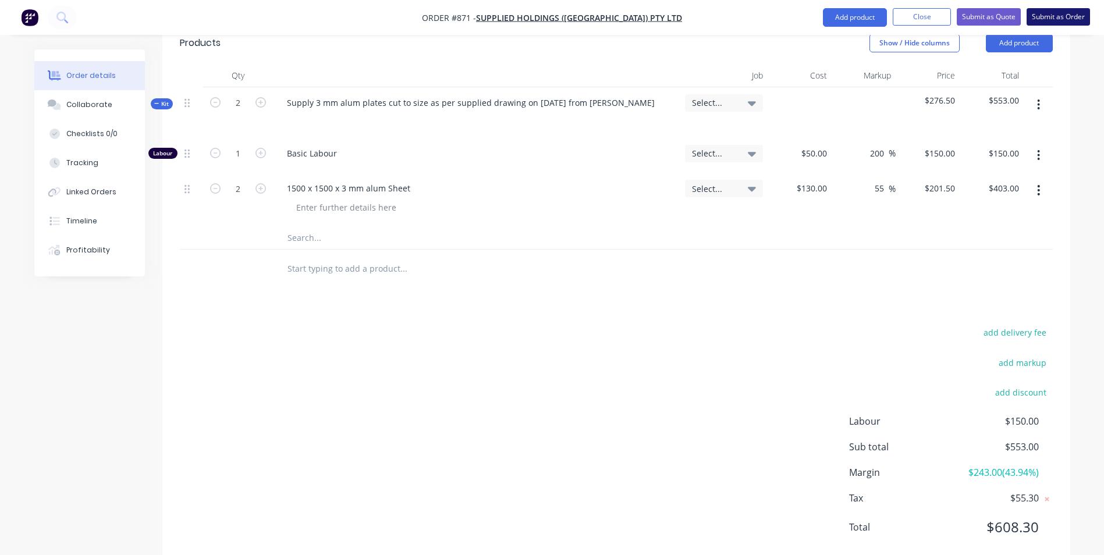
click at [1042, 19] on button "Submit as Order" at bounding box center [1058, 16] width 63 height 17
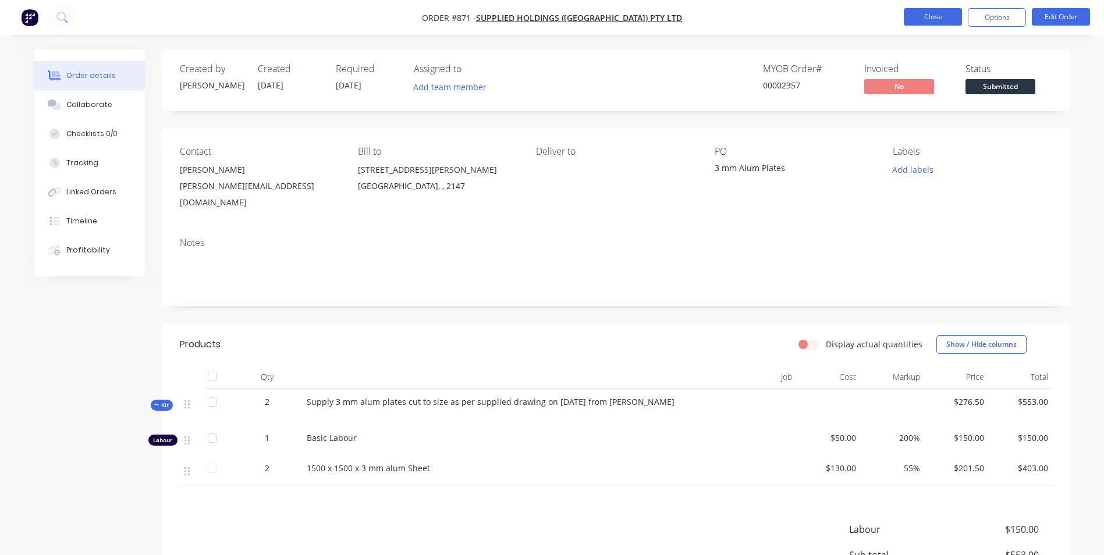
click at [935, 19] on button "Close" at bounding box center [933, 16] width 58 height 17
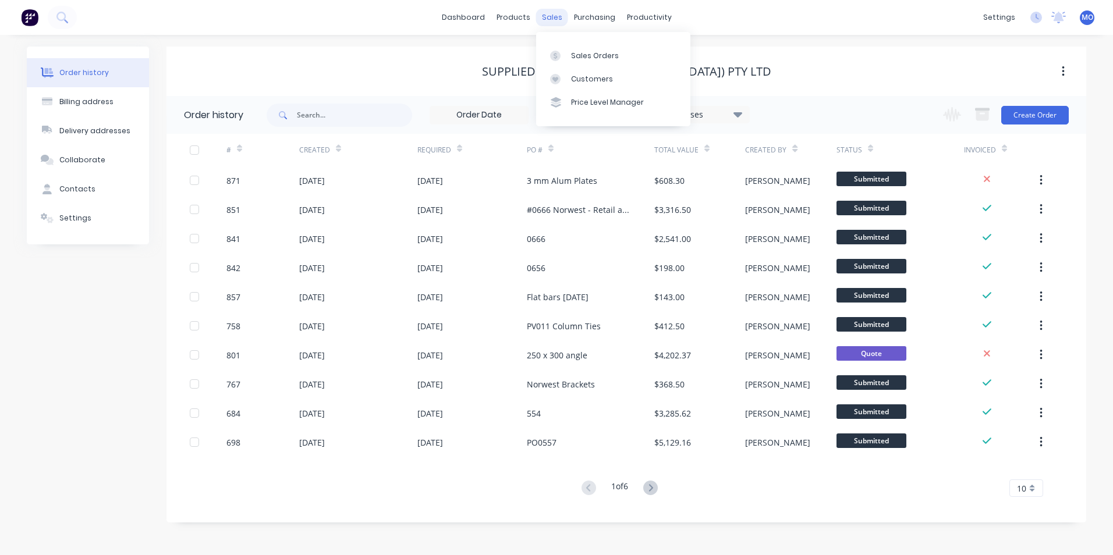
click at [558, 17] on div "sales" at bounding box center [552, 17] width 32 height 17
click at [580, 51] on div "Sales Orders" at bounding box center [595, 56] width 48 height 10
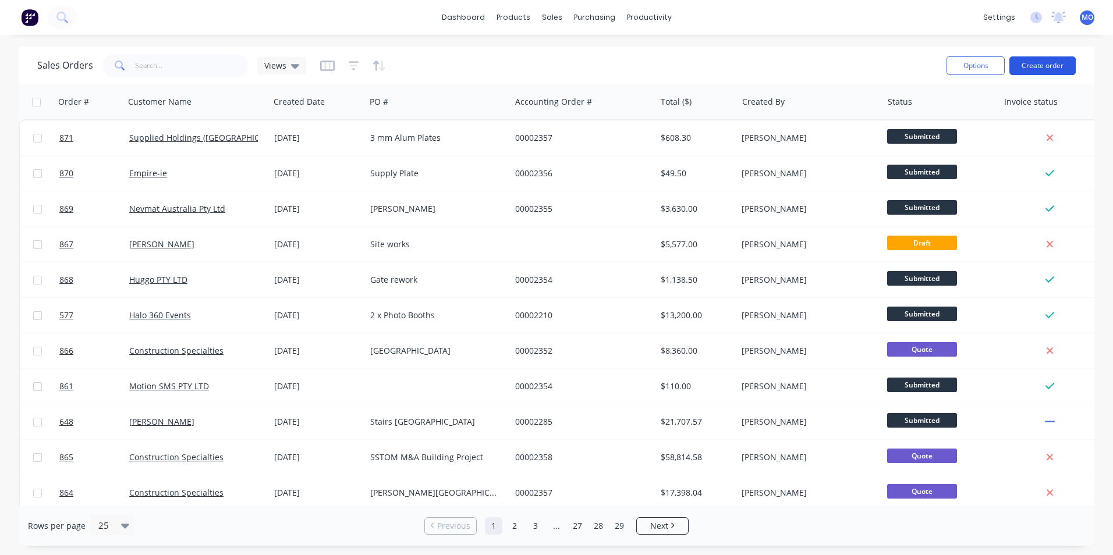
click at [1035, 68] on button "Create order" at bounding box center [1042, 65] width 66 height 19
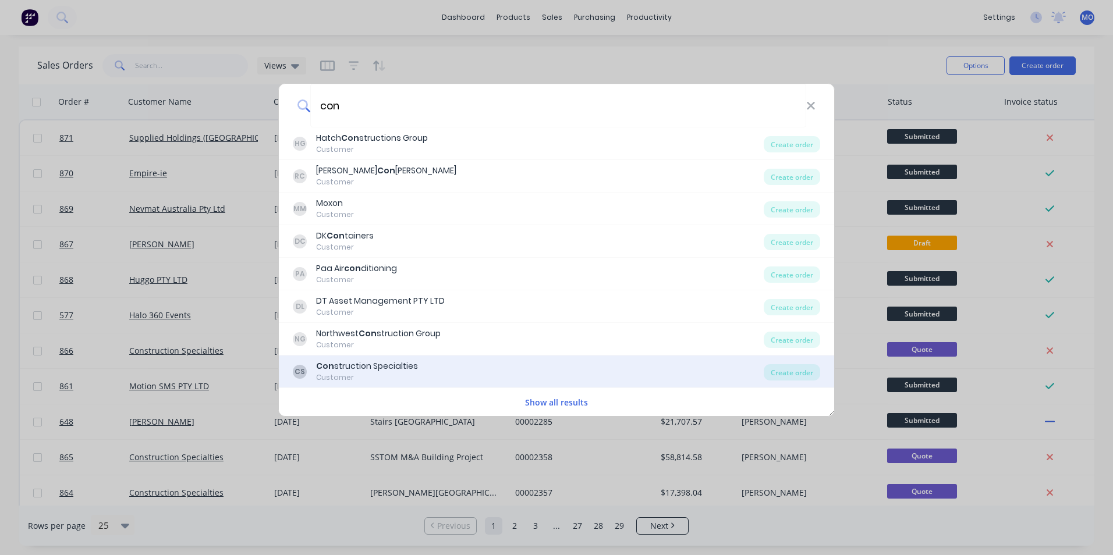
type input "con"
click at [361, 381] on div "Customer" at bounding box center [367, 377] width 102 height 10
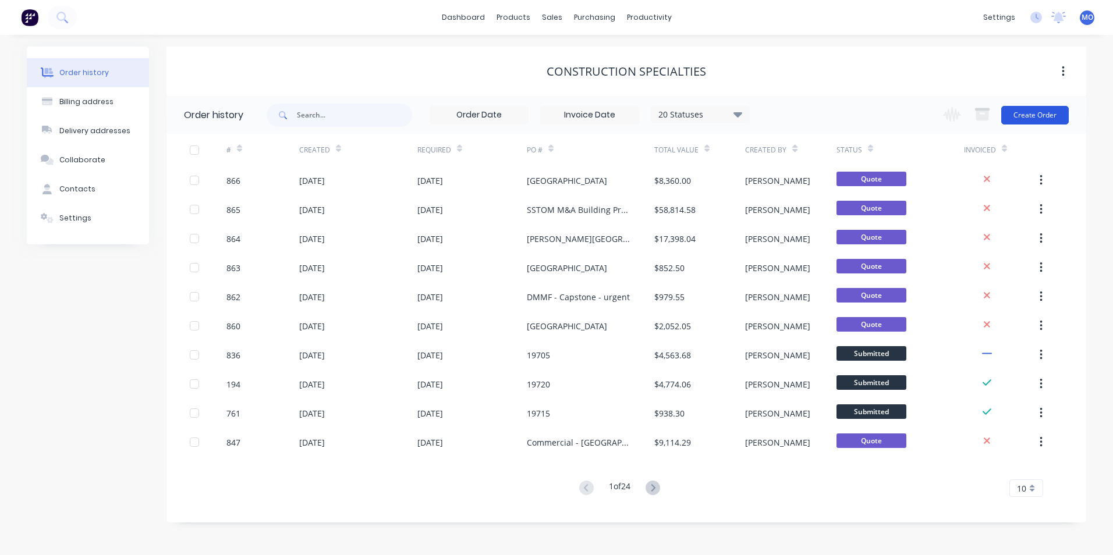
click at [1051, 113] on button "Create Order" at bounding box center [1035, 115] width 68 height 19
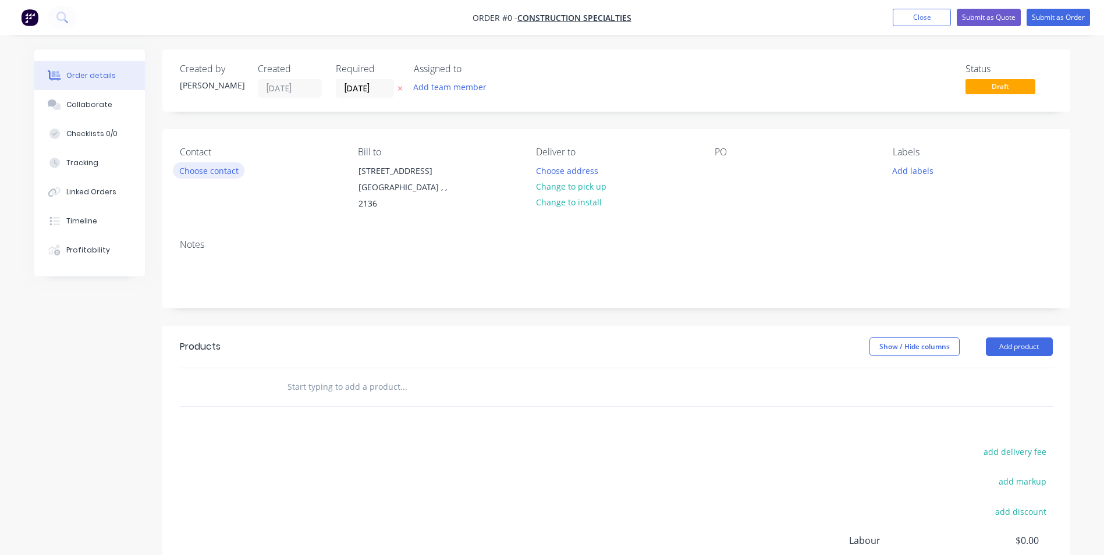
click at [207, 175] on button "Choose contact" at bounding box center [209, 170] width 72 height 16
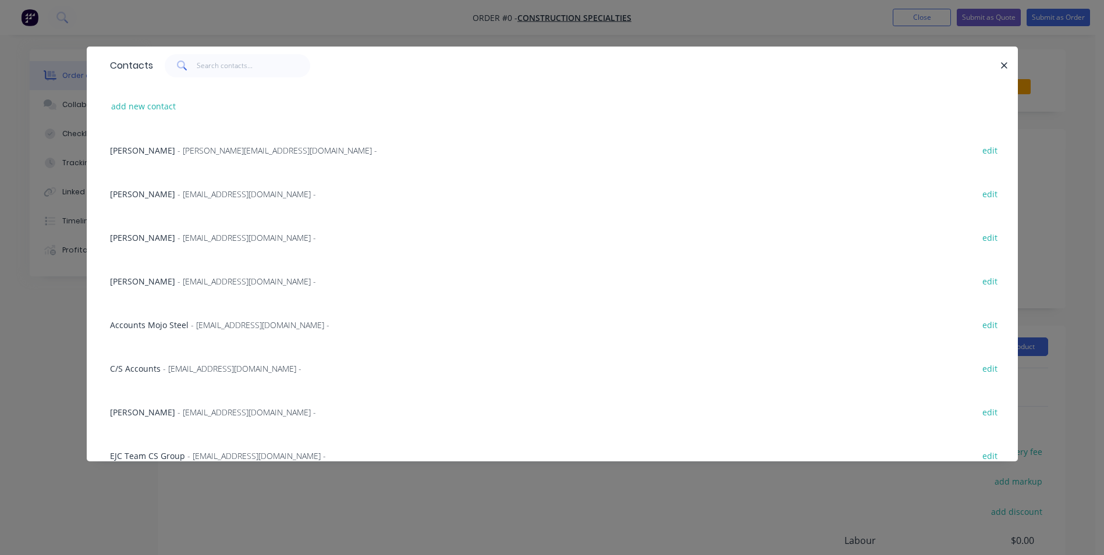
click at [177, 239] on span "- [EMAIL_ADDRESS][DOMAIN_NAME] -" at bounding box center [246, 237] width 139 height 11
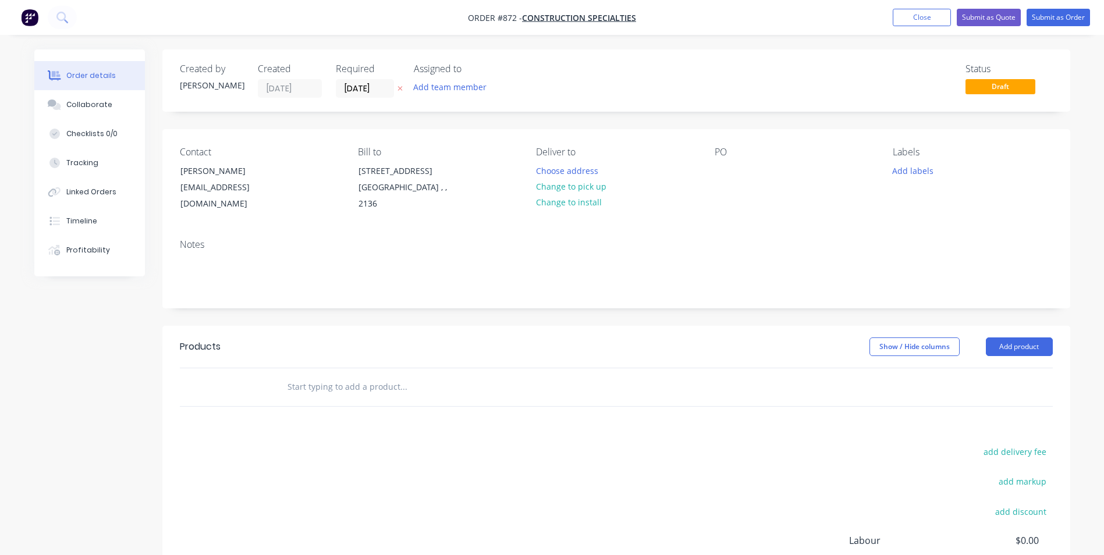
click at [735, 167] on div "PO" at bounding box center [794, 180] width 159 height 66
click at [715, 170] on div at bounding box center [724, 170] width 19 height 17
click at [729, 174] on div at bounding box center [724, 170] width 19 height 17
paste div
click at [998, 347] on button "Add product" at bounding box center [1019, 347] width 67 height 19
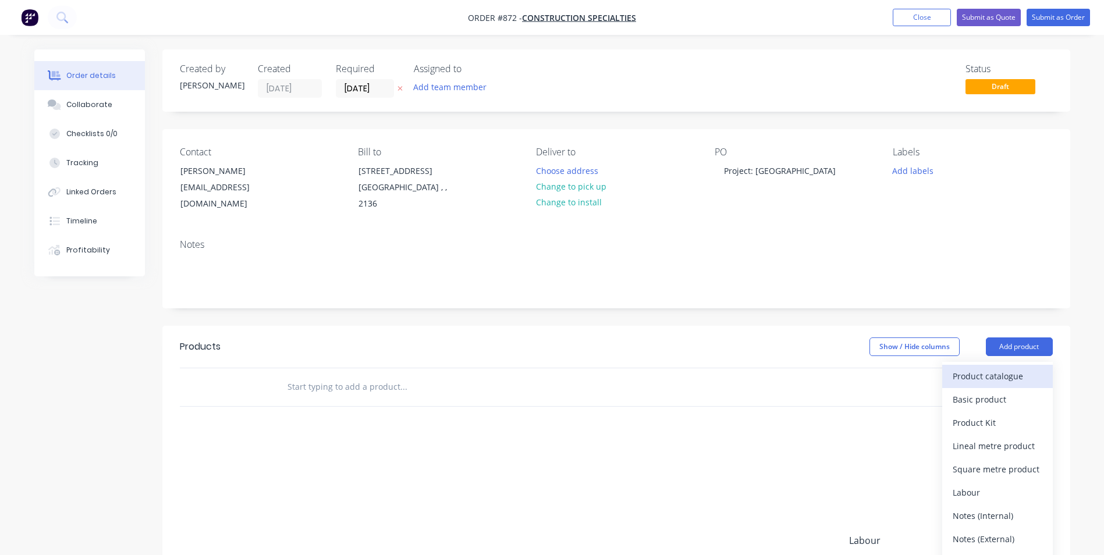
click at [982, 371] on div "Product catalogue" at bounding box center [998, 376] width 90 height 17
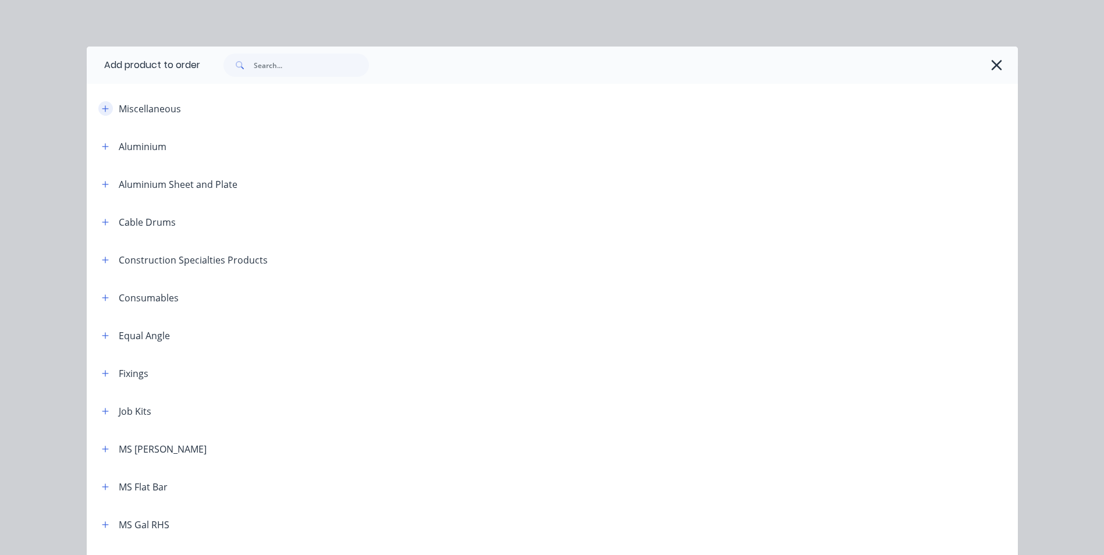
click at [104, 112] on icon "button" at bounding box center [105, 109] width 7 height 8
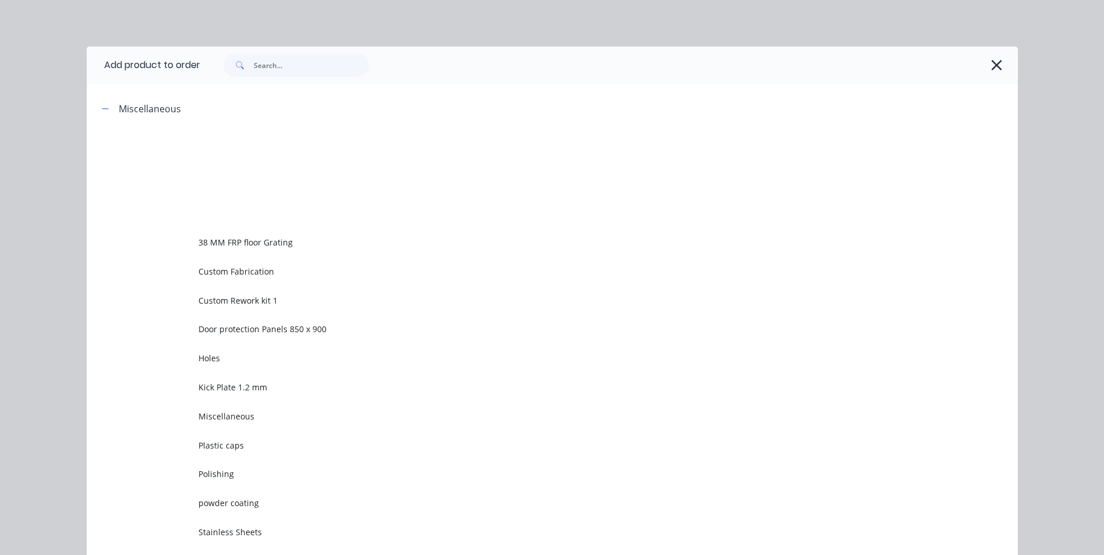
click at [211, 293] on td "Custom Rework kit 1" at bounding box center [607, 300] width 819 height 29
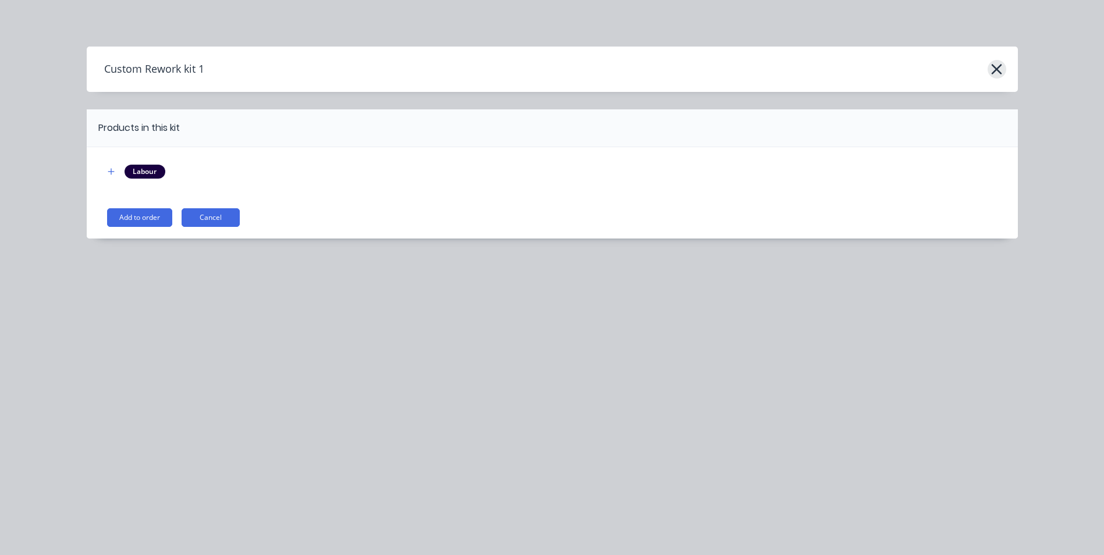
click at [988, 68] on button "button" at bounding box center [997, 69] width 19 height 19
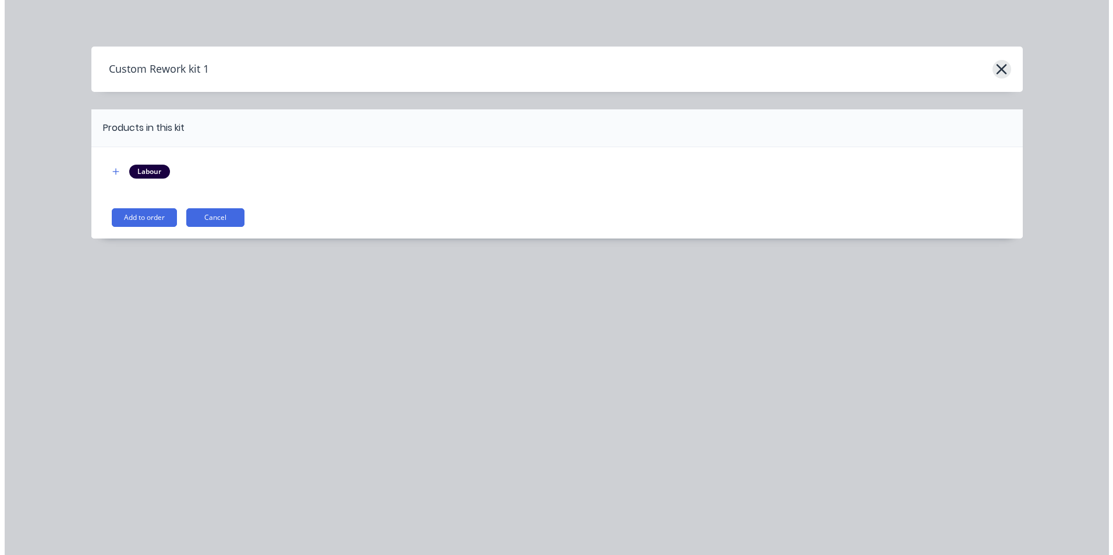
scroll to position [90, 0]
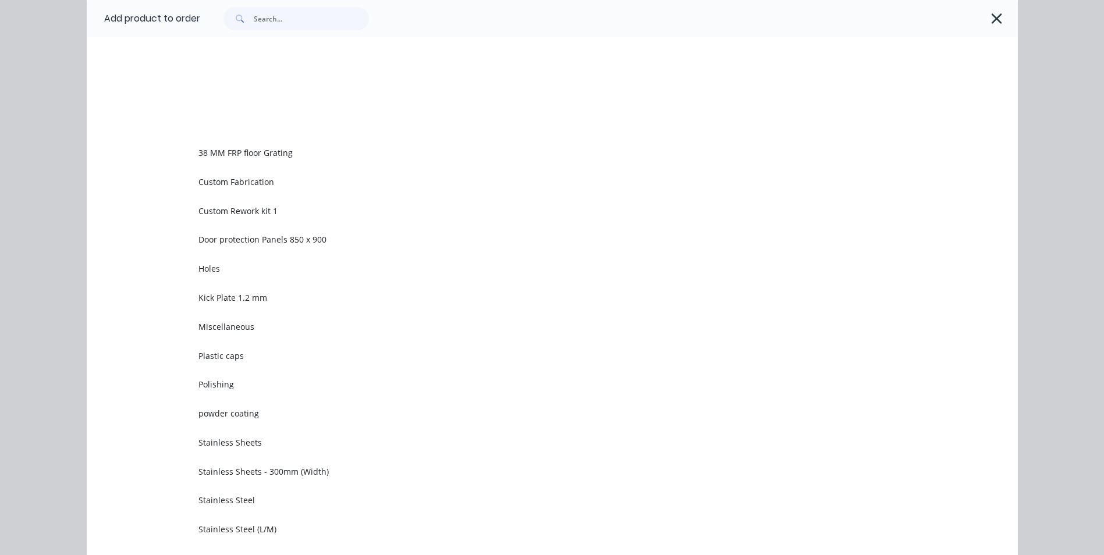
click at [999, 16] on button "button" at bounding box center [997, 18] width 19 height 19
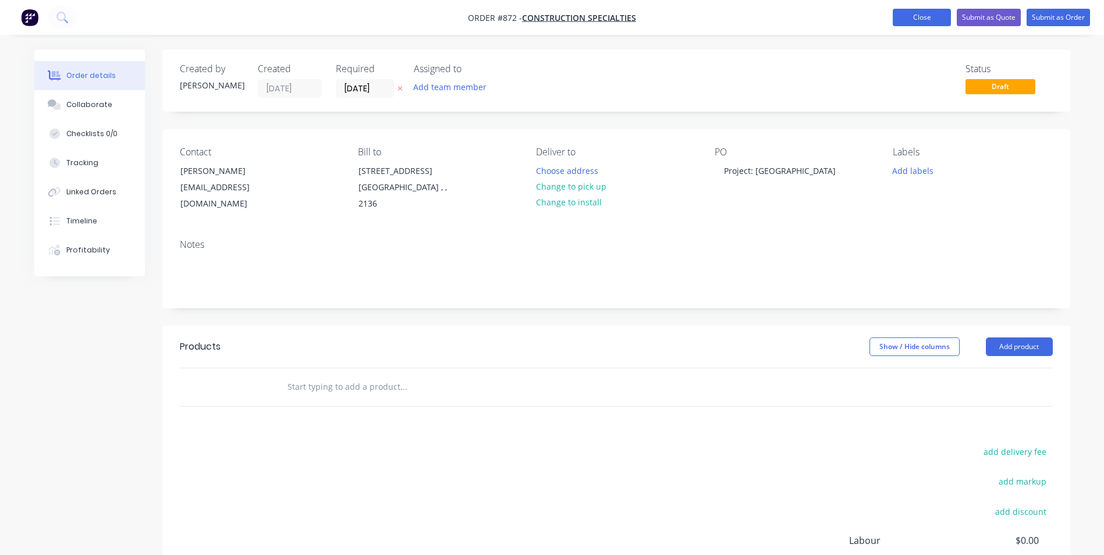
click at [930, 16] on button "Close" at bounding box center [922, 17] width 58 height 17
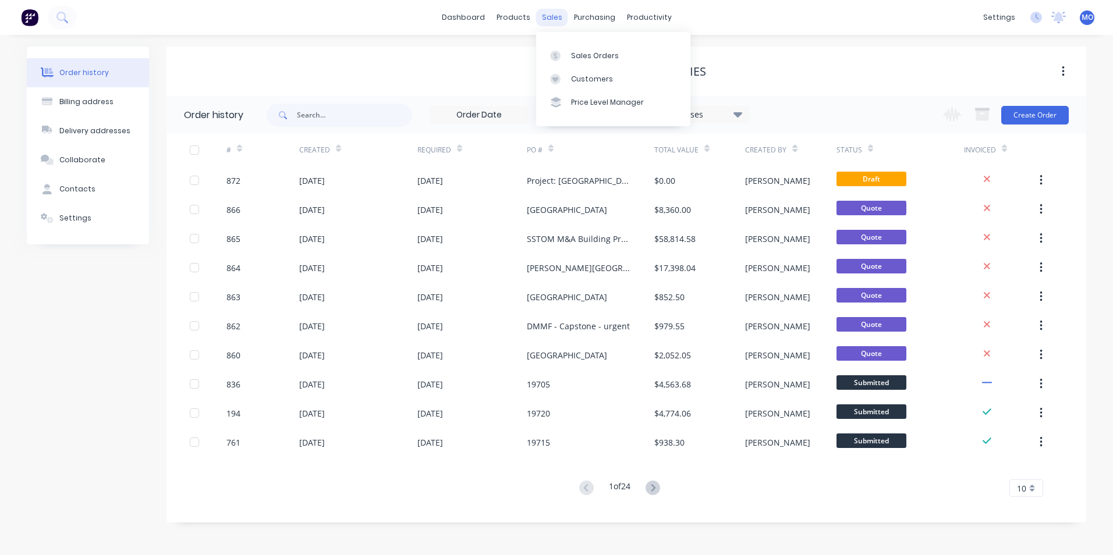
click at [558, 23] on div "sales" at bounding box center [552, 17] width 32 height 17
click at [582, 44] on link "Sales Orders" at bounding box center [613, 55] width 154 height 23
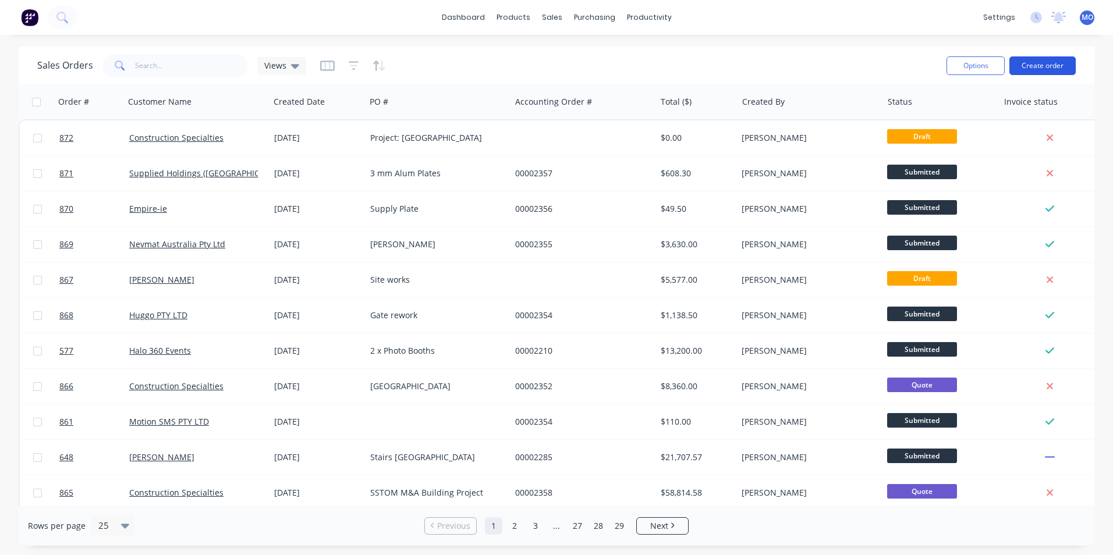
click at [1034, 66] on button "Create order" at bounding box center [1042, 65] width 66 height 19
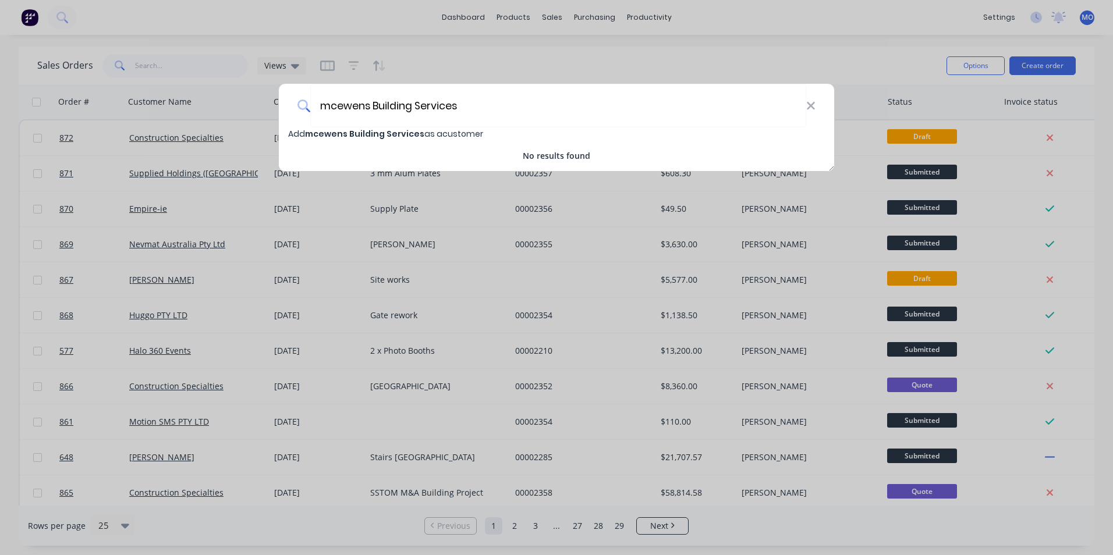
type input "mcewens Building Services"
click at [306, 133] on span "mcewens Building Services" at bounding box center [364, 134] width 119 height 12
select select "AU"
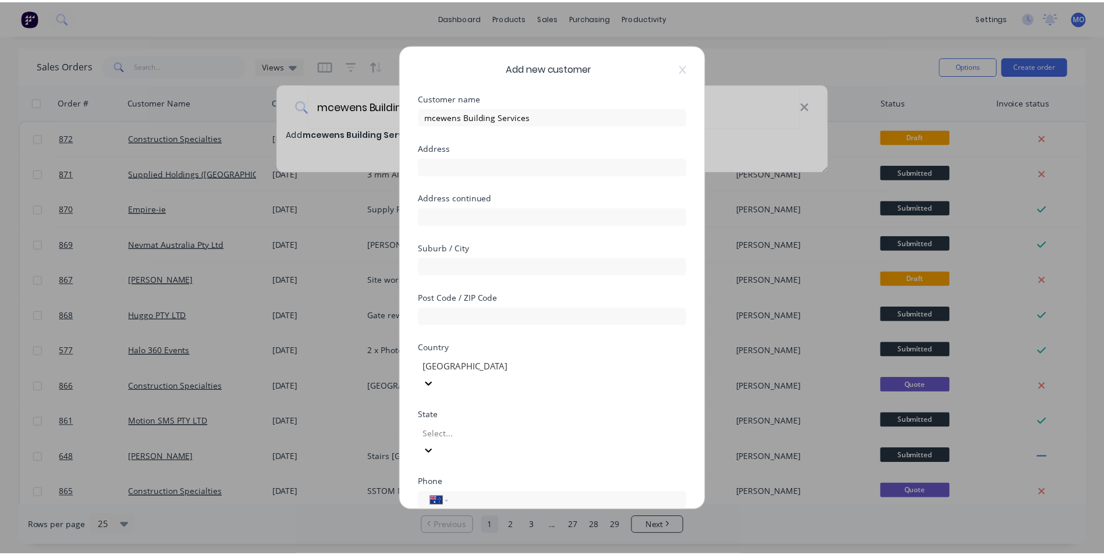
scroll to position [102, 0]
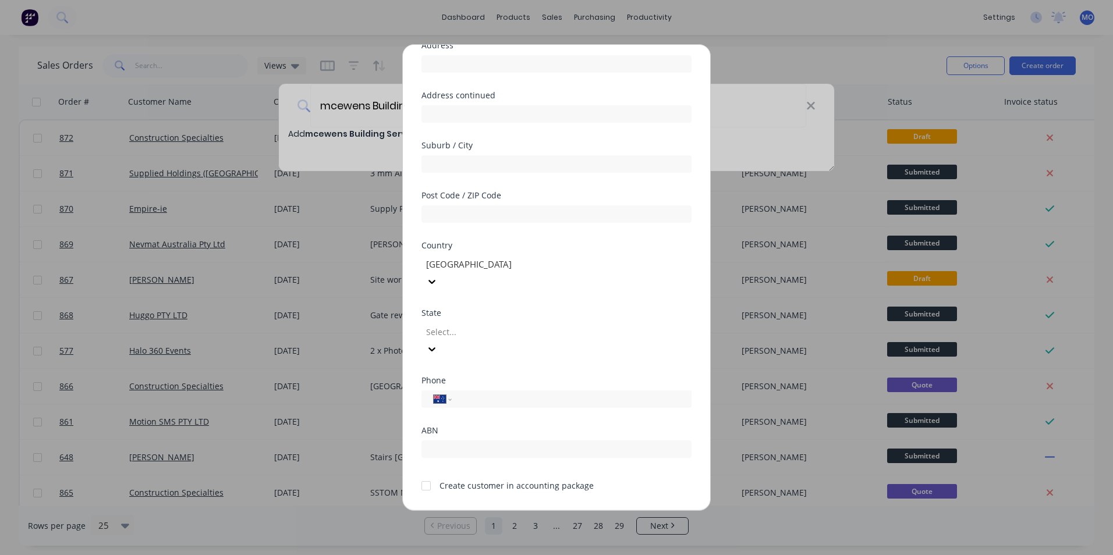
click at [425, 474] on div at bounding box center [425, 485] width 23 height 23
click at [514, 510] on button "Save" at bounding box center [520, 519] width 64 height 19
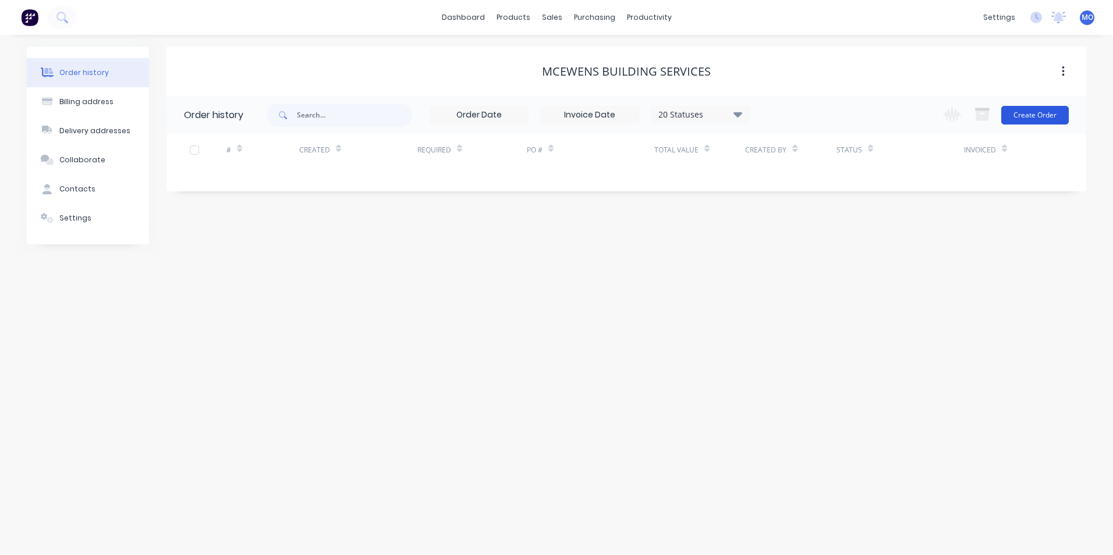
click at [1053, 109] on button "Create Order" at bounding box center [1035, 115] width 68 height 19
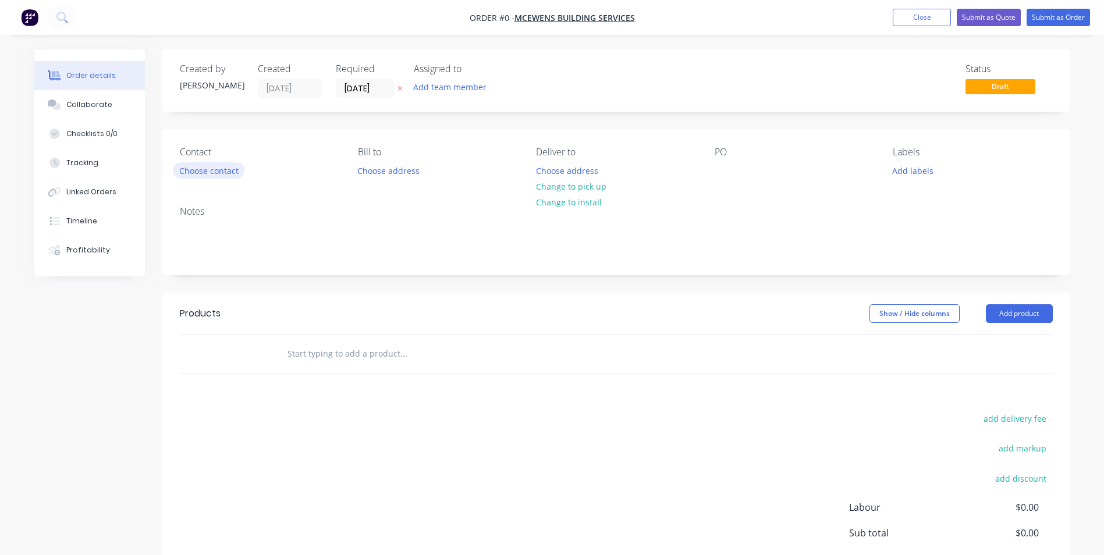
click at [221, 170] on button "Choose contact" at bounding box center [209, 170] width 72 height 16
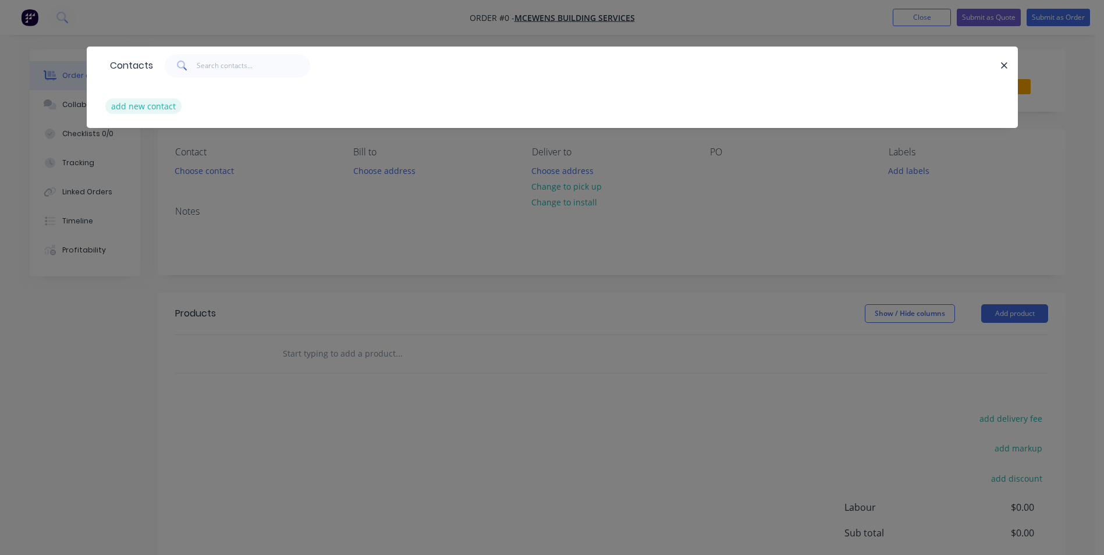
click at [157, 112] on button "add new contact" at bounding box center [143, 106] width 77 height 16
select select "AU"
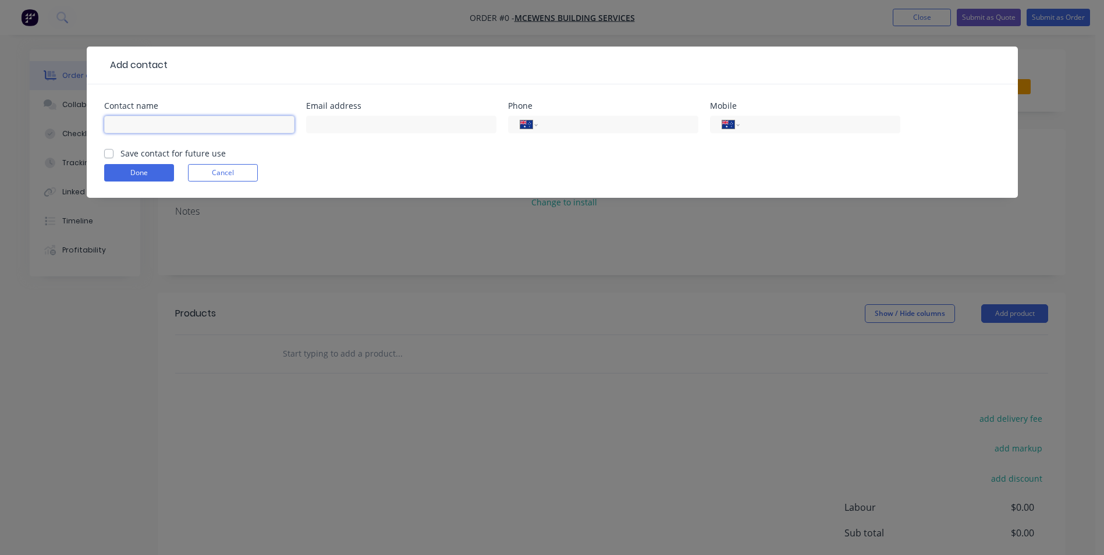
click at [111, 124] on input "text" at bounding box center [199, 124] width 190 height 17
type input "[PERSON_NAME]"
click at [335, 120] on input "text" at bounding box center [401, 124] width 190 height 17
type input "[EMAIL_ADDRESS][DOMAIN_NAME]"
click at [120, 152] on label "Save contact for future use" at bounding box center [172, 153] width 105 height 12
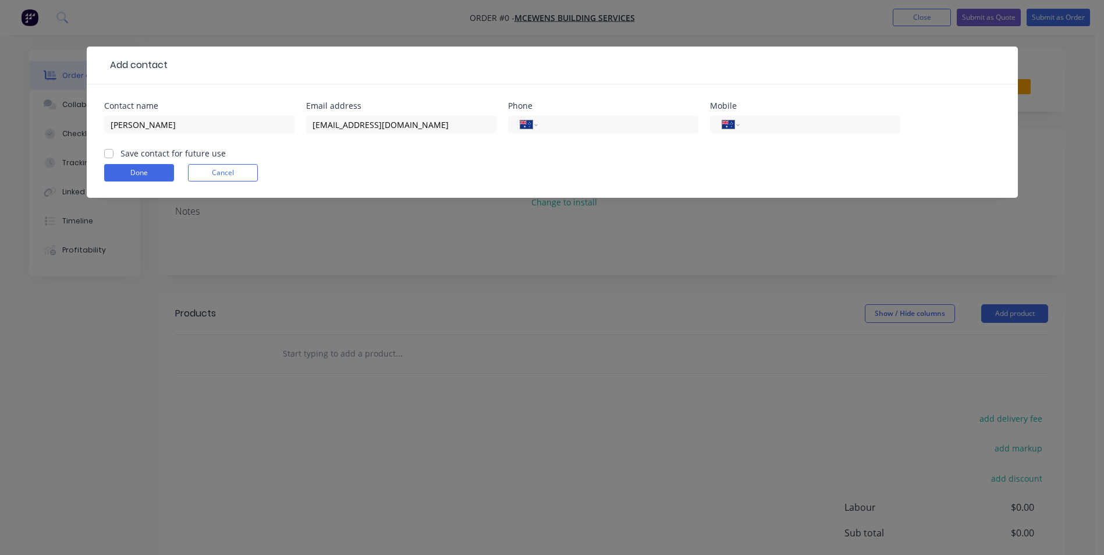
click at [111, 152] on input "Save contact for future use" at bounding box center [108, 152] width 9 height 11
checkbox input "true"
click at [122, 170] on button "Done" at bounding box center [139, 172] width 70 height 17
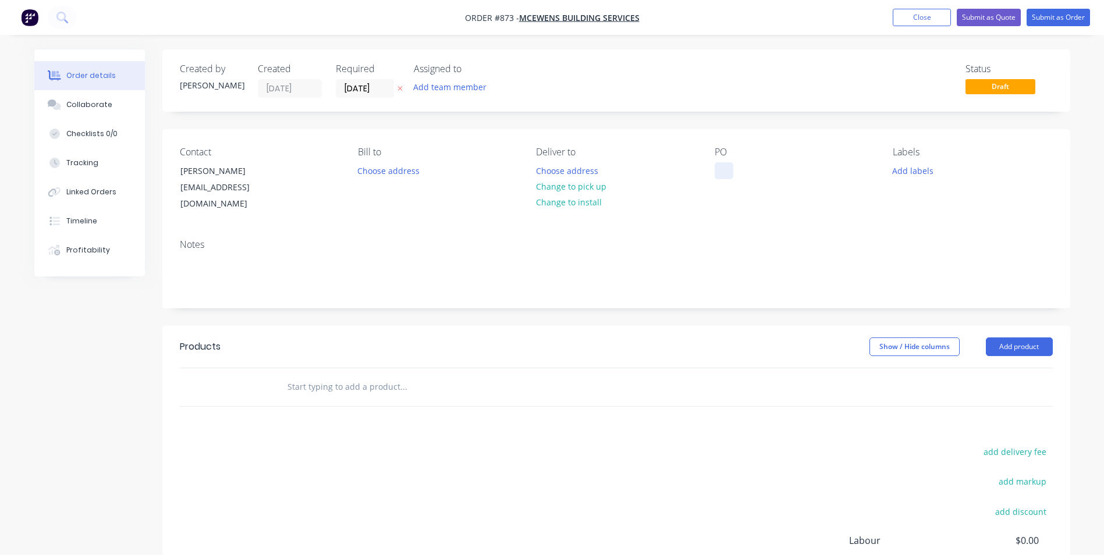
click at [725, 166] on div at bounding box center [724, 170] width 19 height 17
click at [997, 338] on button "Add product" at bounding box center [1019, 347] width 67 height 19
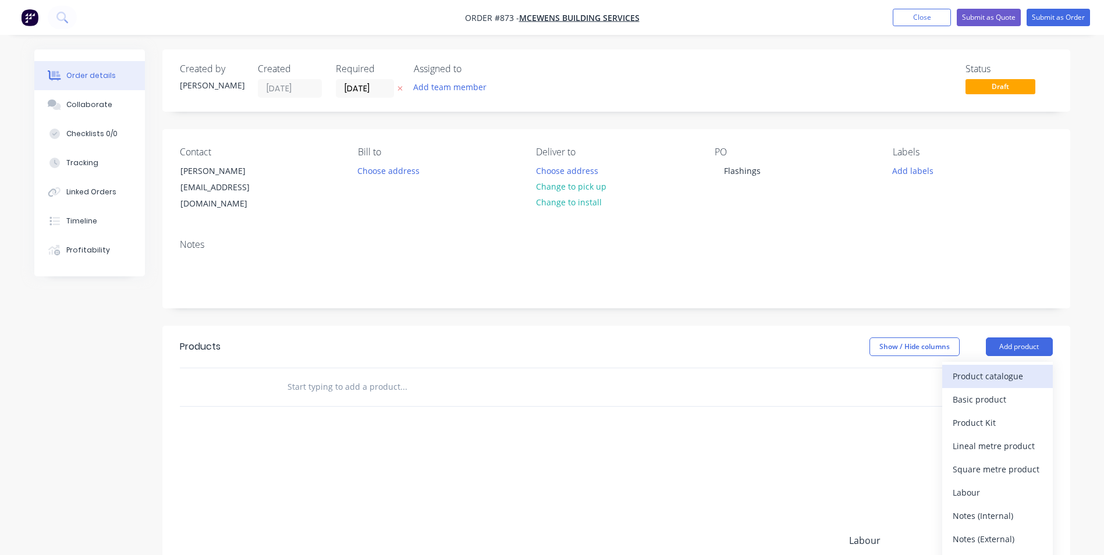
click at [985, 368] on div "Product catalogue" at bounding box center [998, 376] width 90 height 17
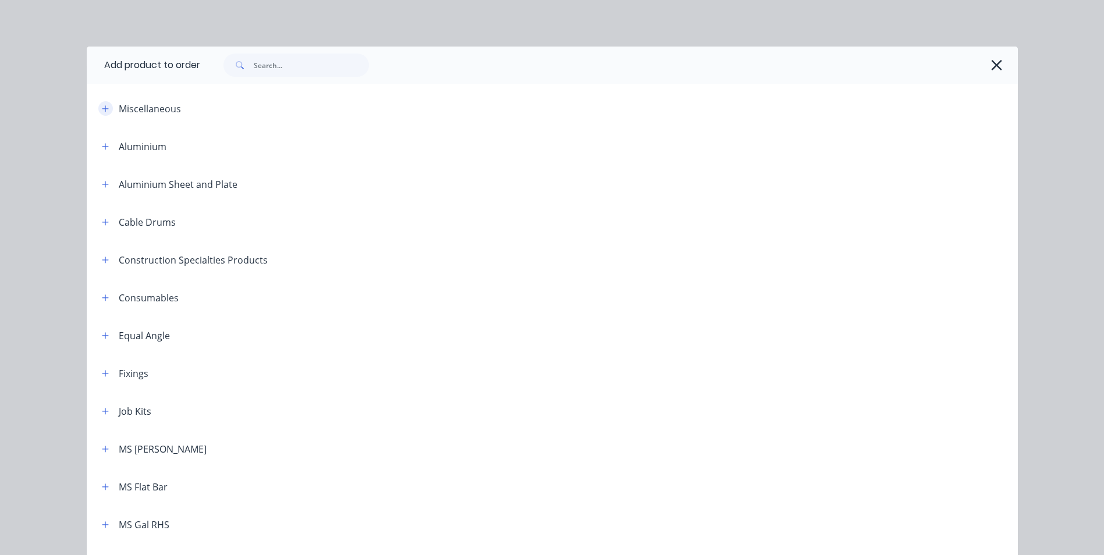
click at [105, 109] on button "button" at bounding box center [105, 108] width 15 height 15
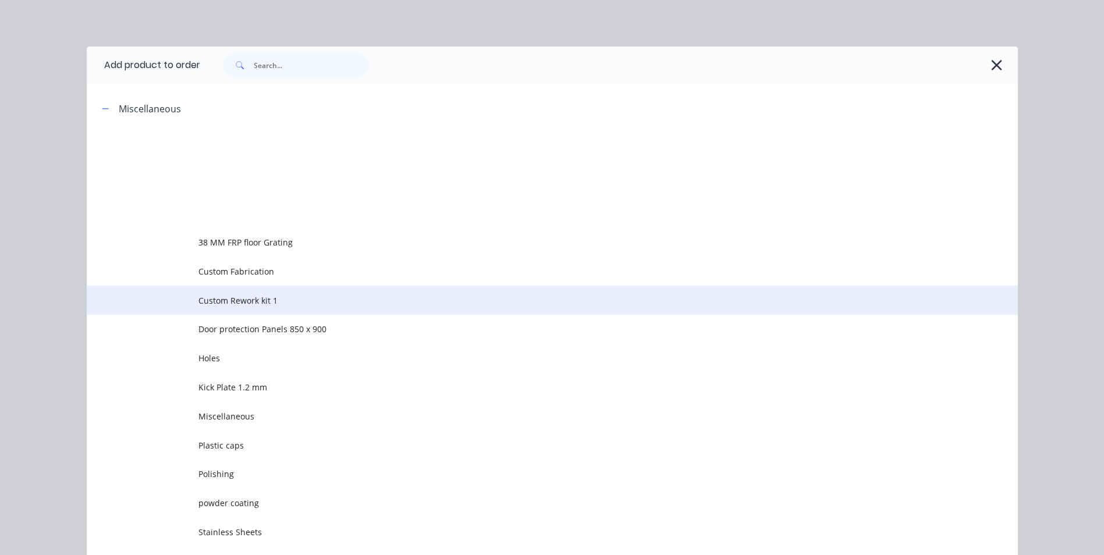
click at [226, 300] on span "Custom Rework kit 1" at bounding box center [525, 300] width 655 height 12
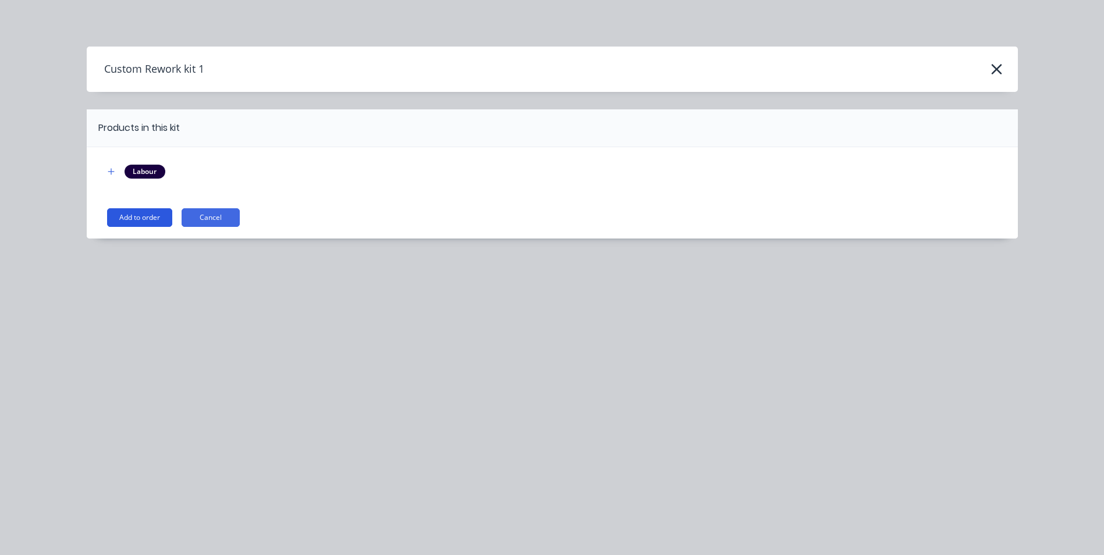
click at [164, 219] on button "Add to order" at bounding box center [139, 217] width 65 height 19
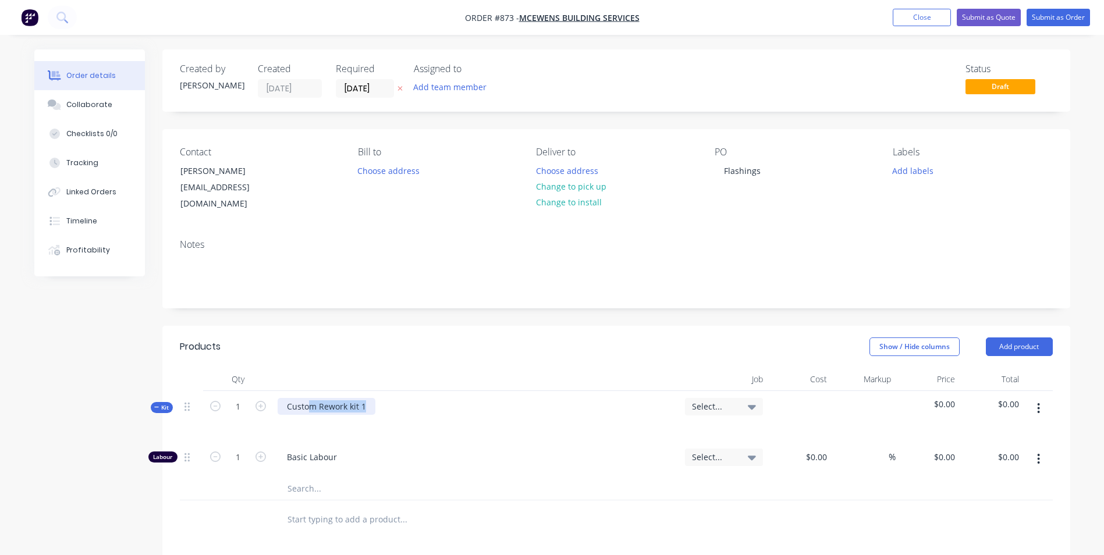
drag, startPoint x: 374, startPoint y: 396, endPoint x: 274, endPoint y: 388, distance: 100.4
click at [289, 391] on div "Custom Rework kit 1" at bounding box center [476, 416] width 407 height 51
drag, startPoint x: 259, startPoint y: 389, endPoint x: 293, endPoint y: 391, distance: 34.4
click at [251, 396] on div "1" at bounding box center [238, 416] width 70 height 51
click at [363, 415] on div at bounding box center [477, 423] width 398 height 17
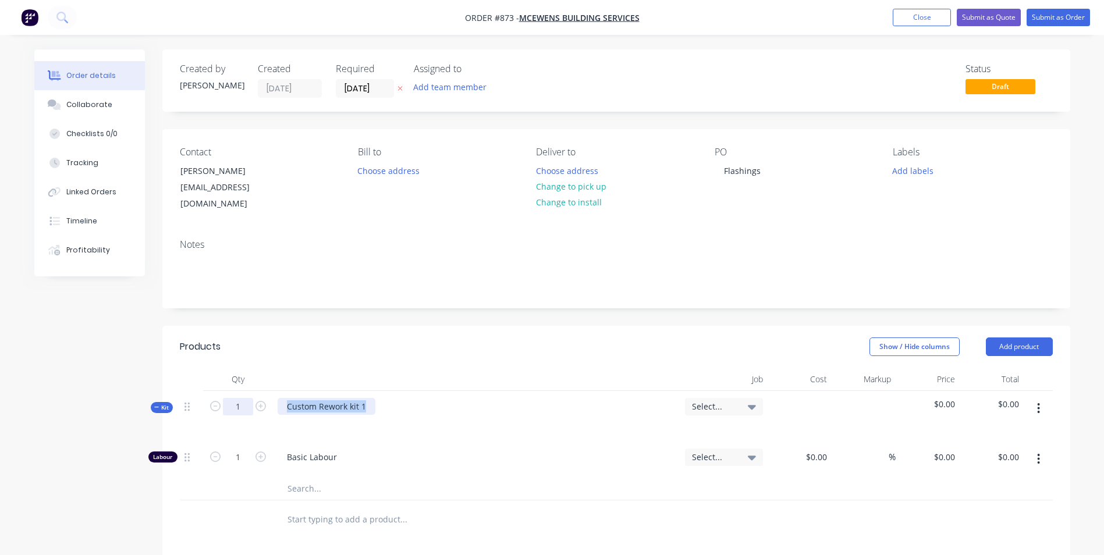
drag, startPoint x: 363, startPoint y: 399, endPoint x: 244, endPoint y: 394, distance: 119.4
click at [244, 394] on div "Kit 1 Custom Rework kit 1 Select... $0.00 $0.00" at bounding box center [616, 416] width 873 height 51
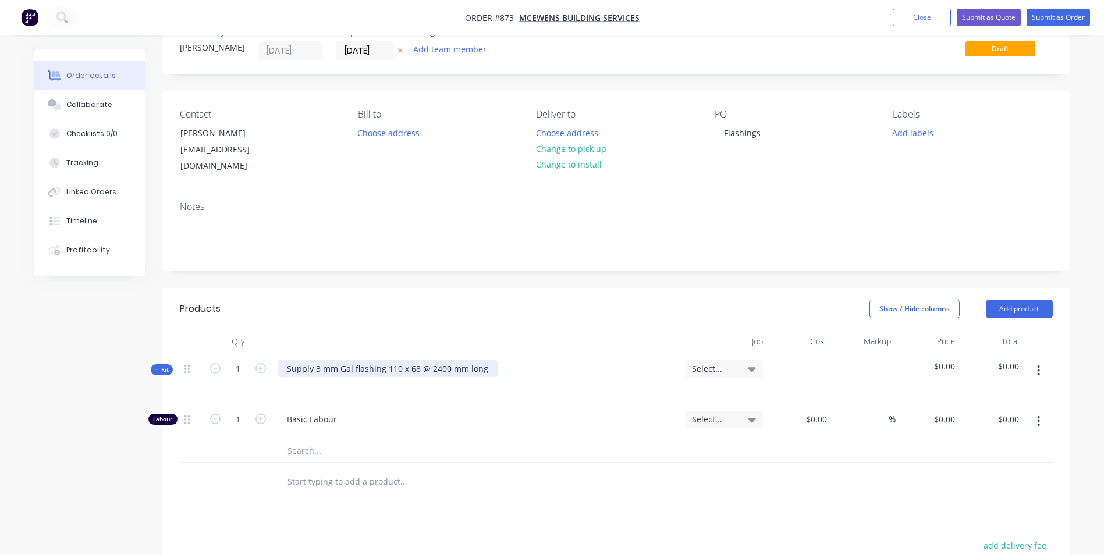
scroll to position [58, 0]
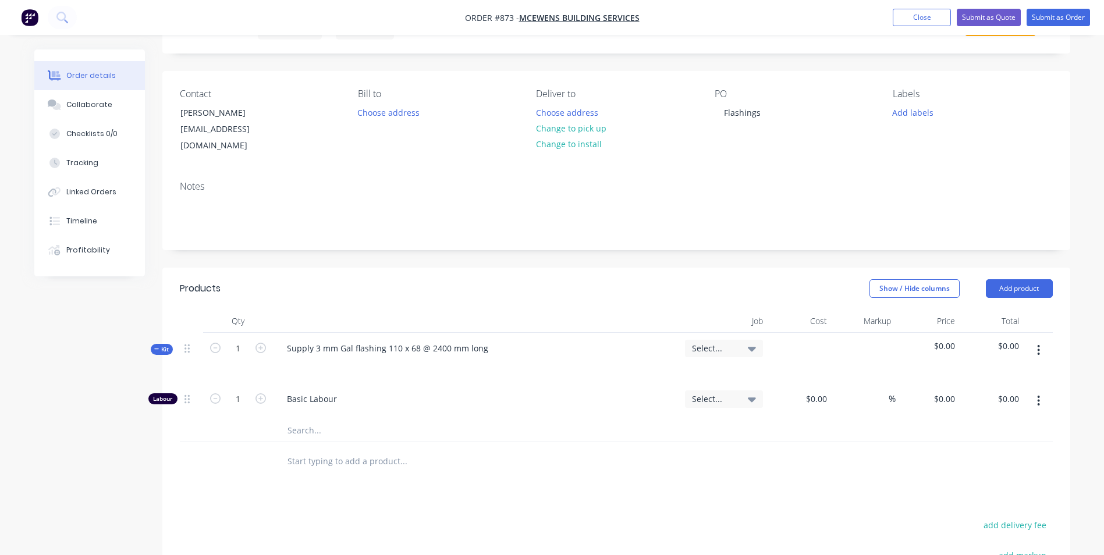
click at [1047, 340] on button "button" at bounding box center [1038, 350] width 27 height 21
click at [1016, 372] on div "Add product to kit" at bounding box center [998, 380] width 90 height 17
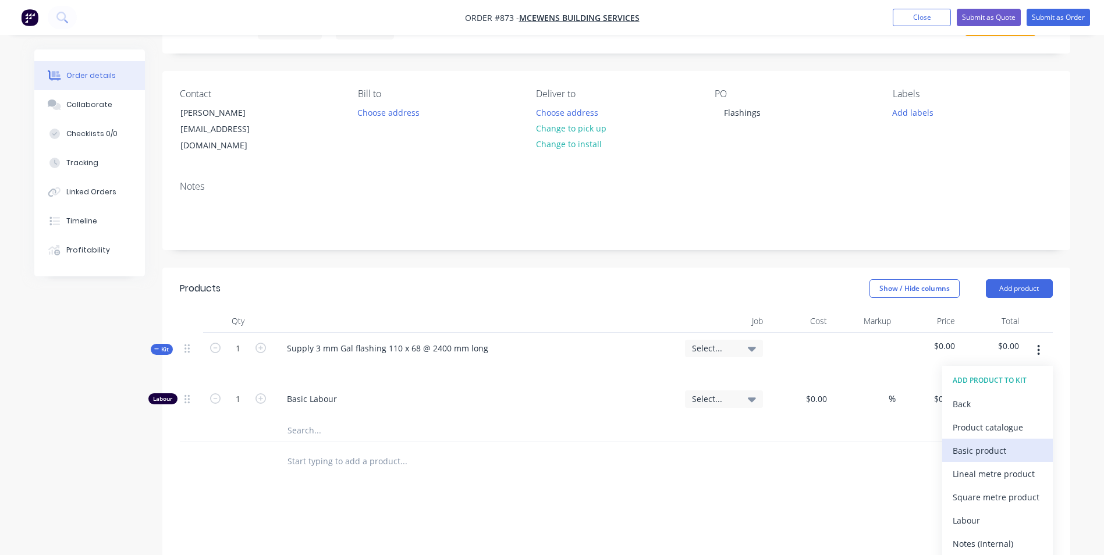
click at [972, 439] on button "Basic product" at bounding box center [997, 450] width 111 height 23
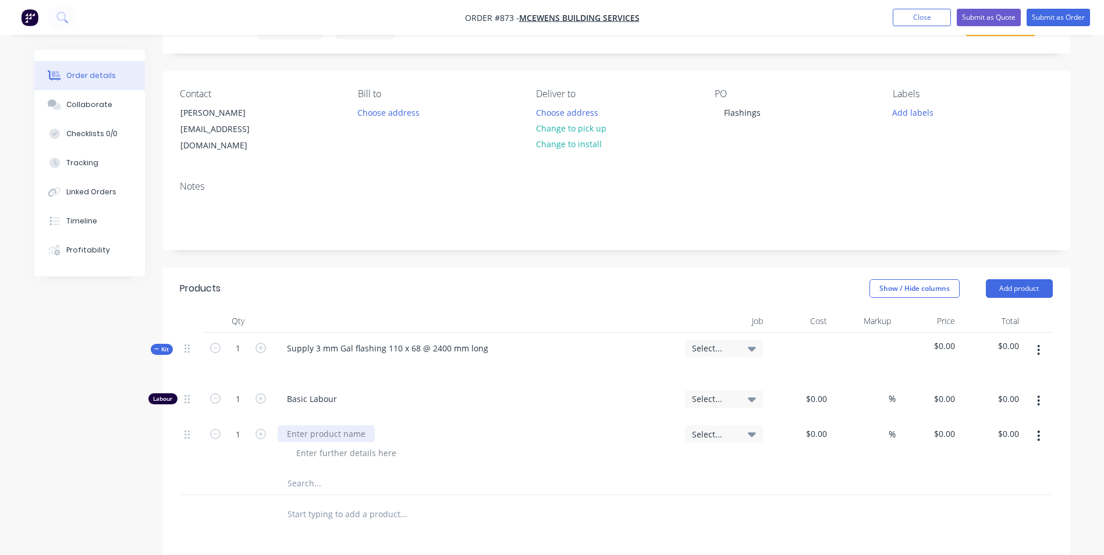
click at [332, 425] on div at bounding box center [326, 433] width 97 height 17
click at [815, 425] on div "$0.00" at bounding box center [815, 433] width 31 height 17
type input "$32.00"
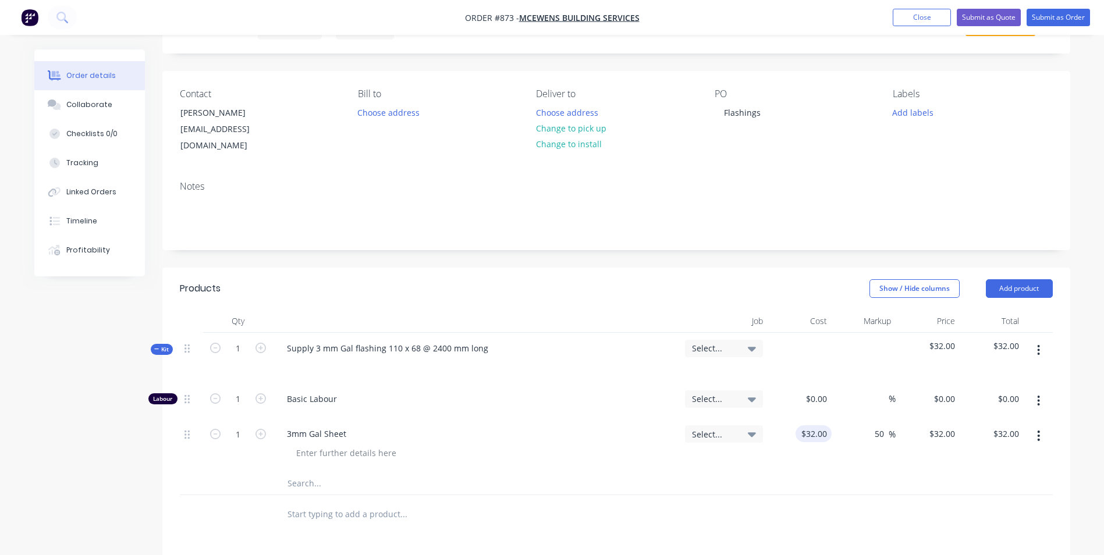
type input "50"
type input "48"
type input "$48.00"
click at [232, 390] on input "1" at bounding box center [238, 398] width 30 height 17
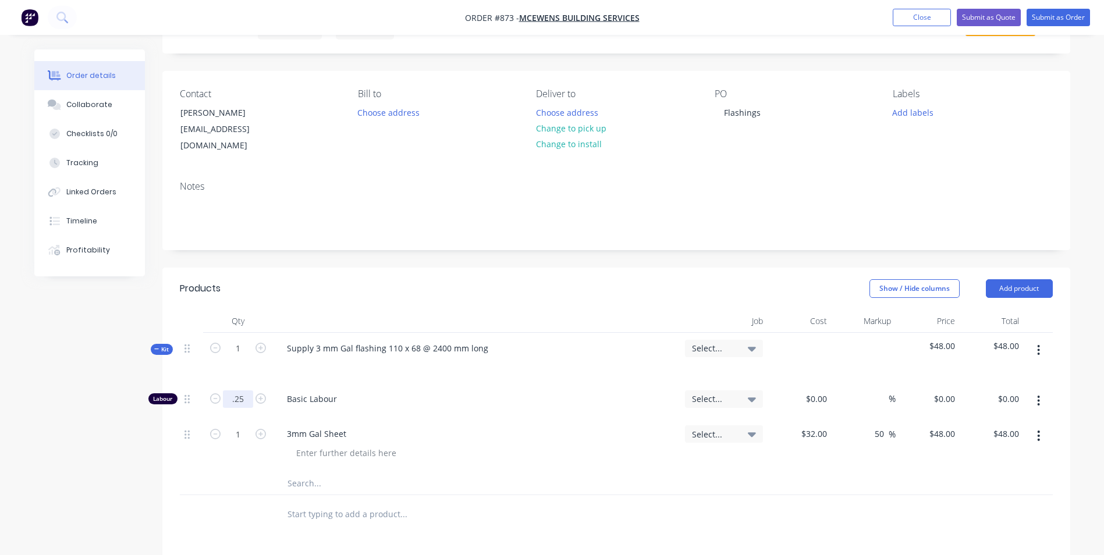
type input ".25"
type input "0.25"
type input "$45.00"
type input "$11.25"
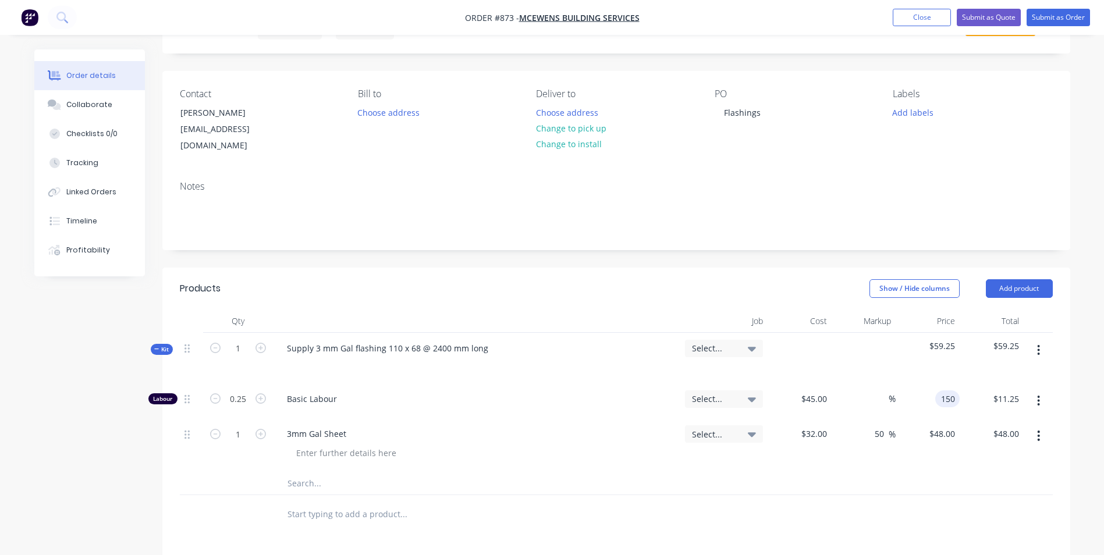
type input "150"
type input "233.33"
type input "$150.00"
type input "37.50"
type input "45"
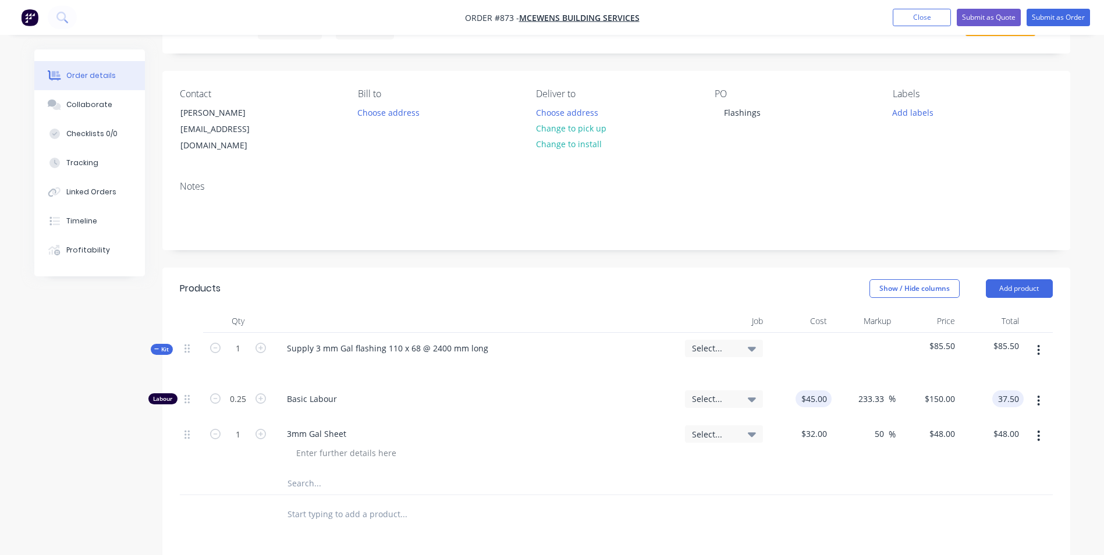
type input "$37.50"
click at [813, 390] on div "45 45" at bounding box center [822, 398] width 20 height 17
type input "$50.00"
type input "$166.6667"
type input "$41.67"
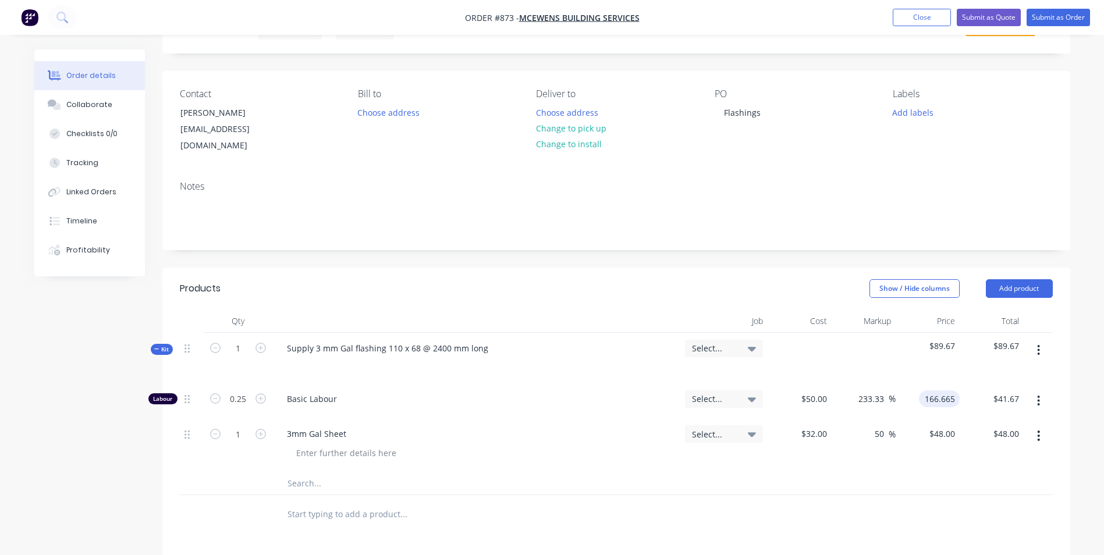
click at [941, 390] on input "166.665" at bounding box center [942, 398] width 36 height 17
type input "150"
type input "200"
type input "$150.00"
type input "$37.50"
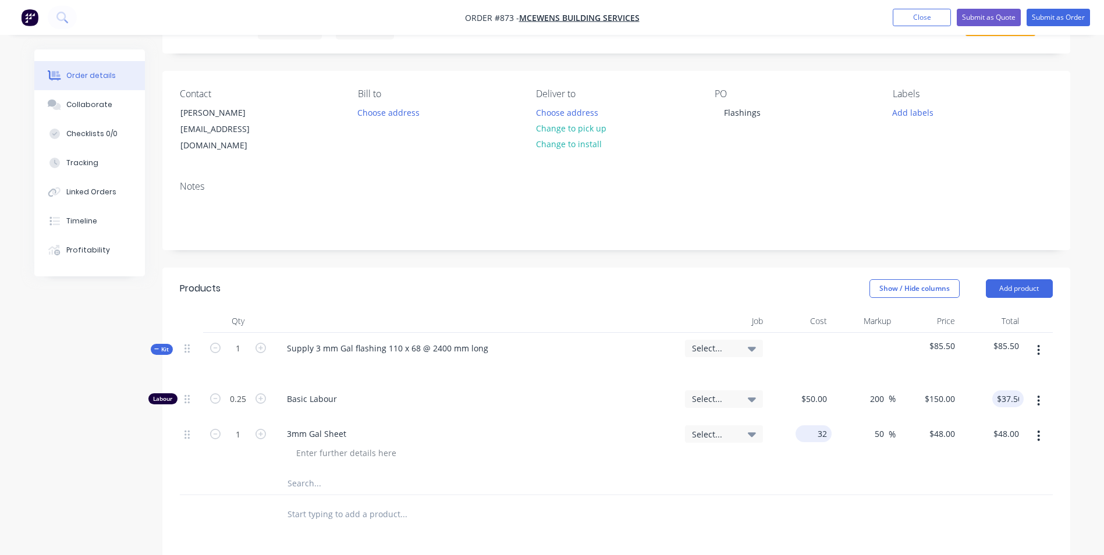
click at [813, 425] on div "32 $32.00" at bounding box center [814, 433] width 36 height 17
type input "2"
type input "1"
type input "$107.00"
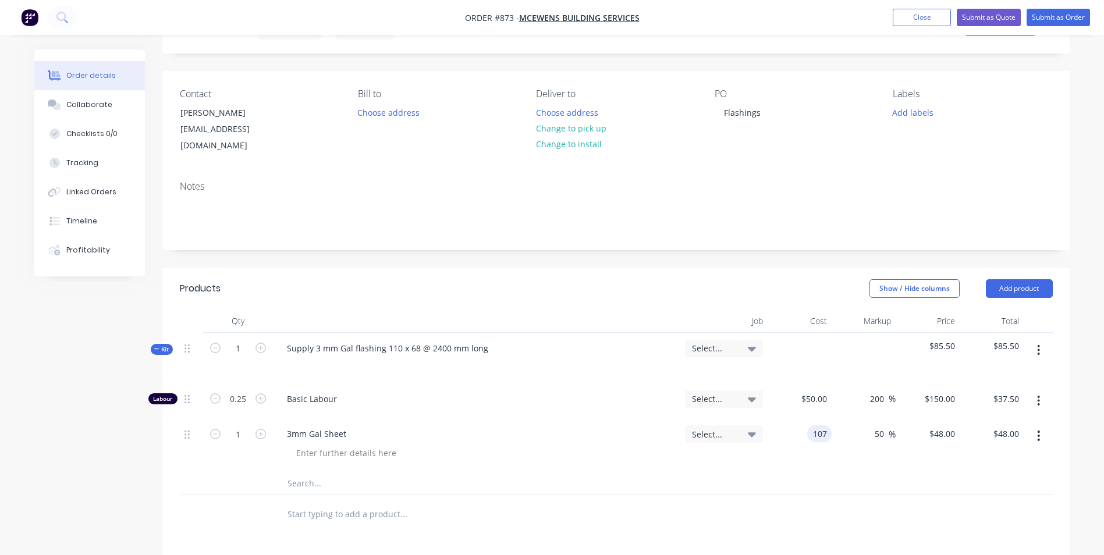
type input "$160.50"
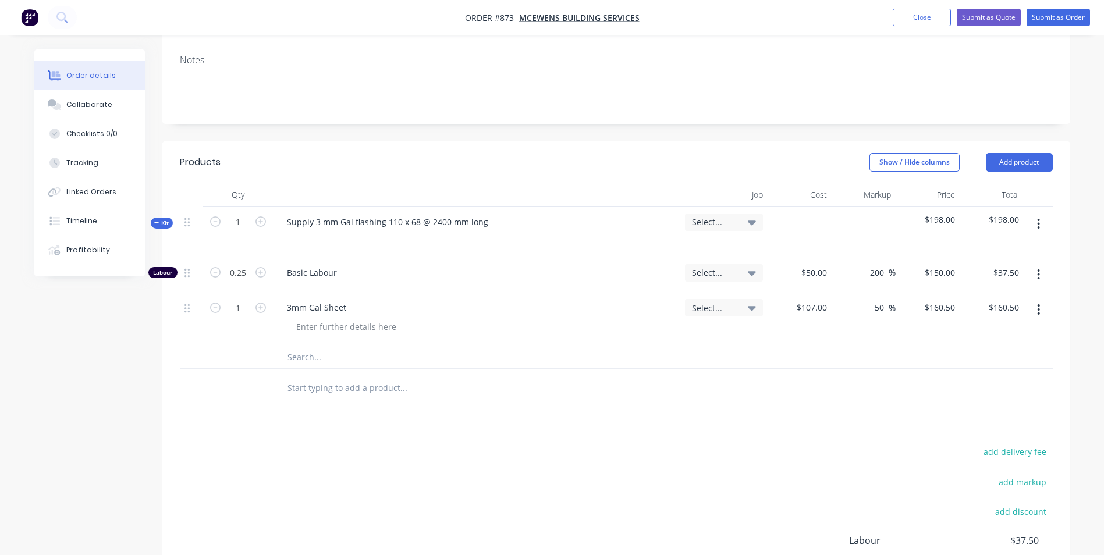
scroll to position [190, 0]
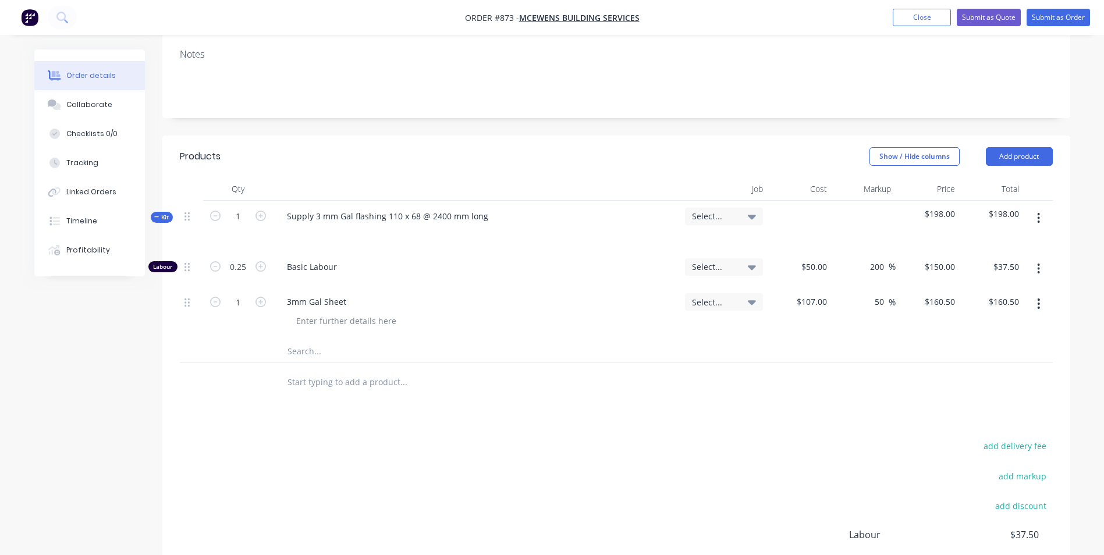
click at [1034, 208] on button "button" at bounding box center [1038, 218] width 27 height 21
click at [976, 287] on div "Duplicate" at bounding box center [998, 295] width 90 height 17
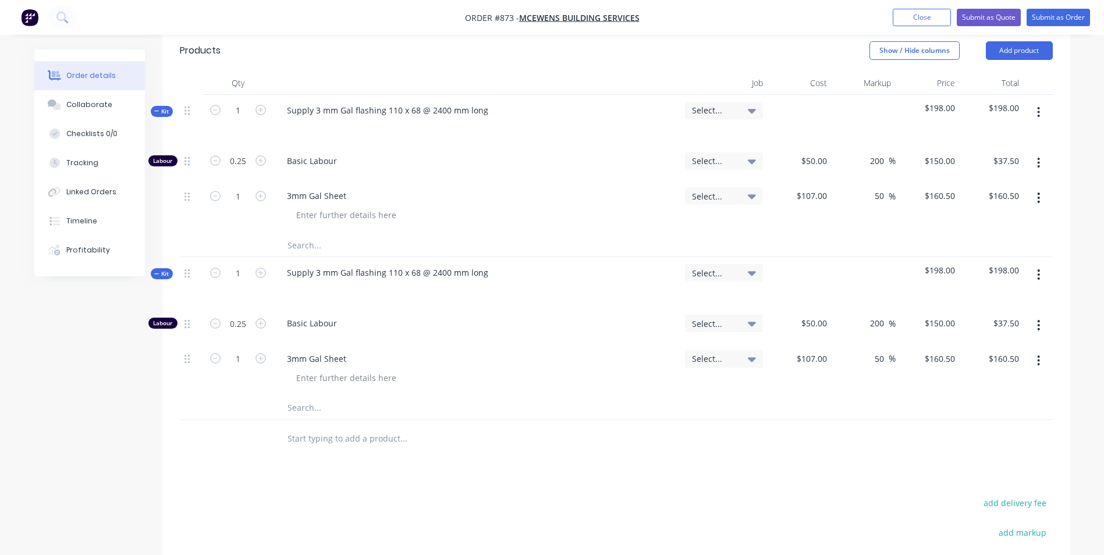
scroll to position [307, 0]
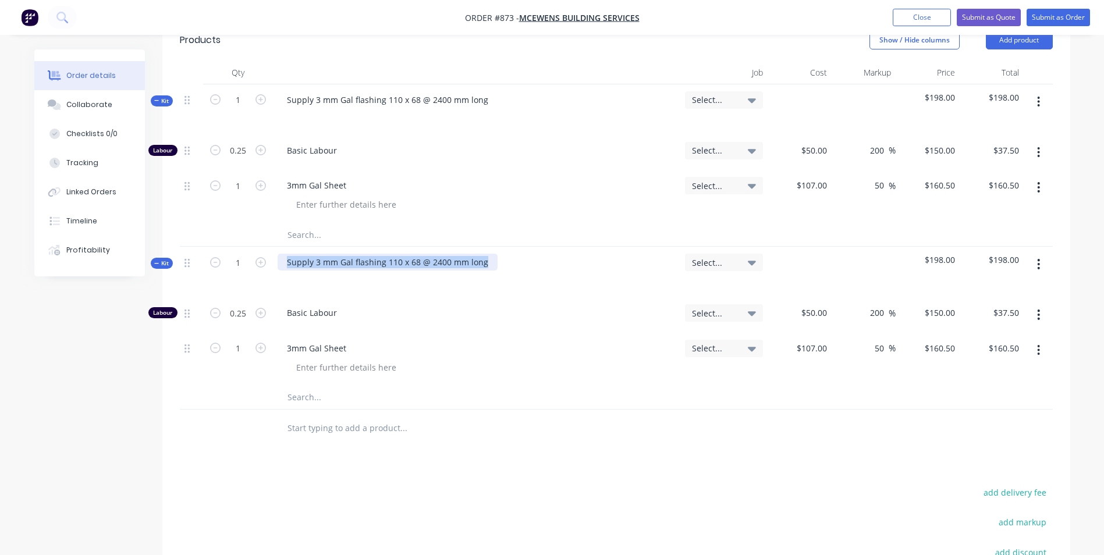
drag, startPoint x: 484, startPoint y: 255, endPoint x: 283, endPoint y: 258, distance: 201.4
click at [283, 258] on div "Supply 3 mm Gal flashing 110 x 68 @ 2400 mm long" at bounding box center [476, 272] width 407 height 51
click at [425, 254] on div "Supply 3 mm Gal flashing 110 x 68 @ 2400 mm long" at bounding box center [388, 262] width 220 height 17
click at [436, 254] on div "Supply 3 mm Gal flashing 110 x 68 @ 2400 mm long" at bounding box center [388, 262] width 220 height 17
click at [425, 254] on div "Supply 3 mm Gal flashing 110 x 68 @ 2400 mm long" at bounding box center [388, 262] width 220 height 17
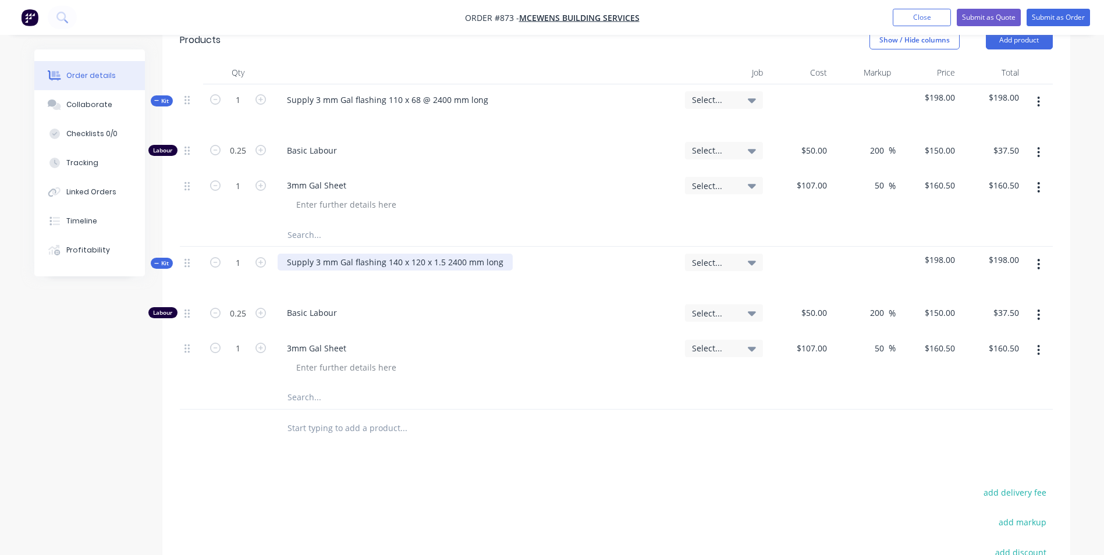
click at [351, 254] on div "Supply 3 mm Gal flashing 140 x 120 x 1.5 2400 mm long" at bounding box center [395, 262] width 235 height 17
drag, startPoint x: 346, startPoint y: 338, endPoint x: 286, endPoint y: 340, distance: 60.0
click at [286, 340] on div "3mm Gal Sheet" at bounding box center [317, 348] width 78 height 17
click at [247, 159] on input "0.25" at bounding box center [238, 150] width 30 height 17
click at [297, 340] on div "1.5 Alum" at bounding box center [304, 348] width 53 height 17
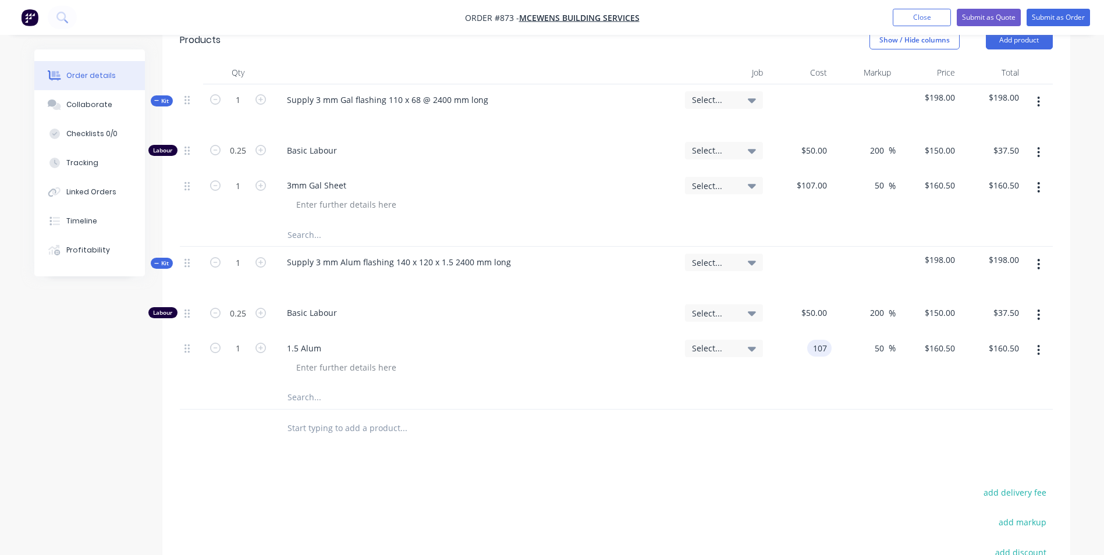
click at [810, 340] on div "107 107" at bounding box center [819, 348] width 24 height 17
type input "$20.00"
type input "$30.00"
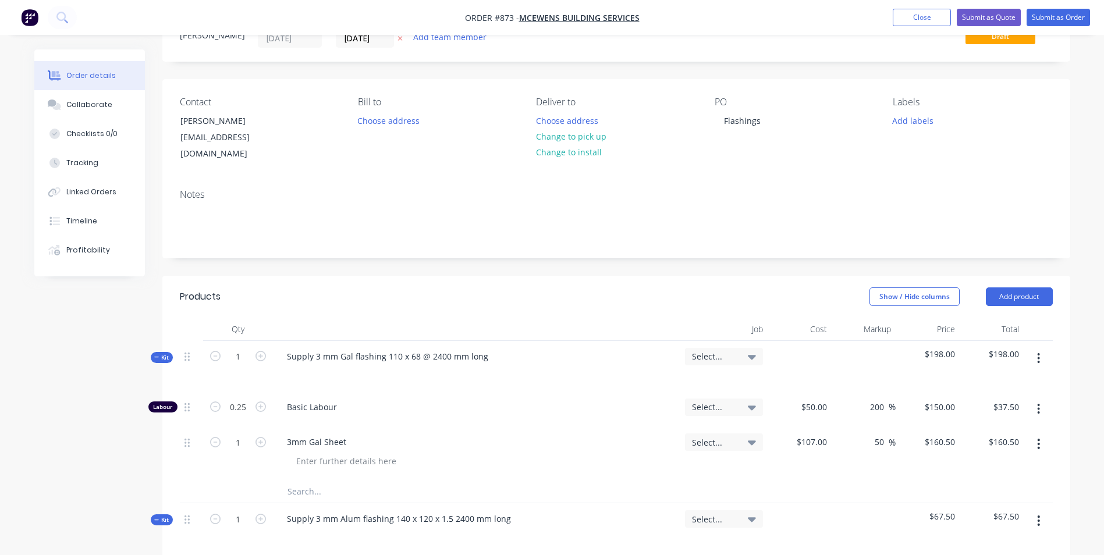
scroll to position [0, 0]
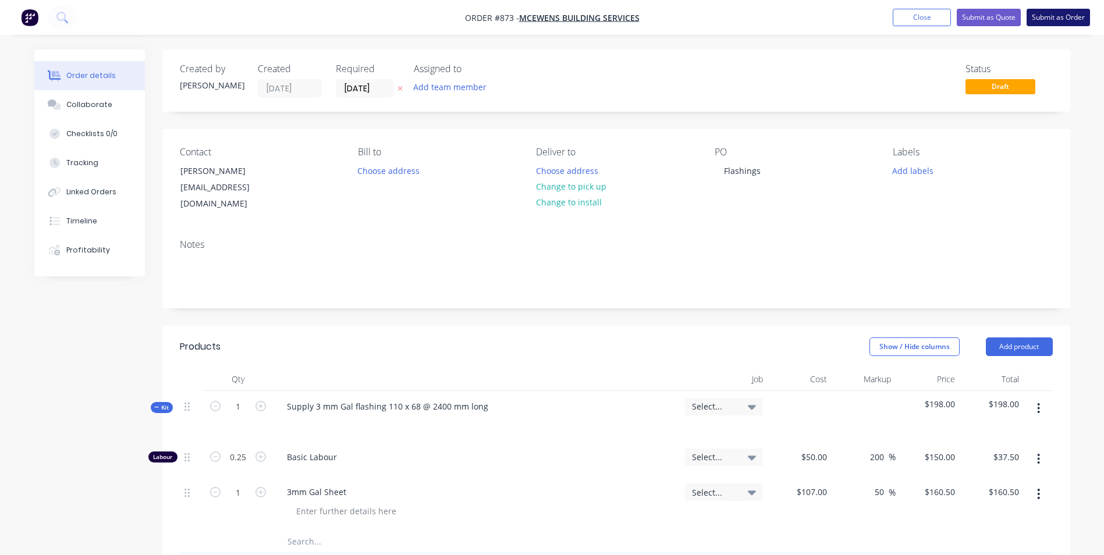
click at [1034, 13] on button "Submit as Order" at bounding box center [1058, 17] width 63 height 17
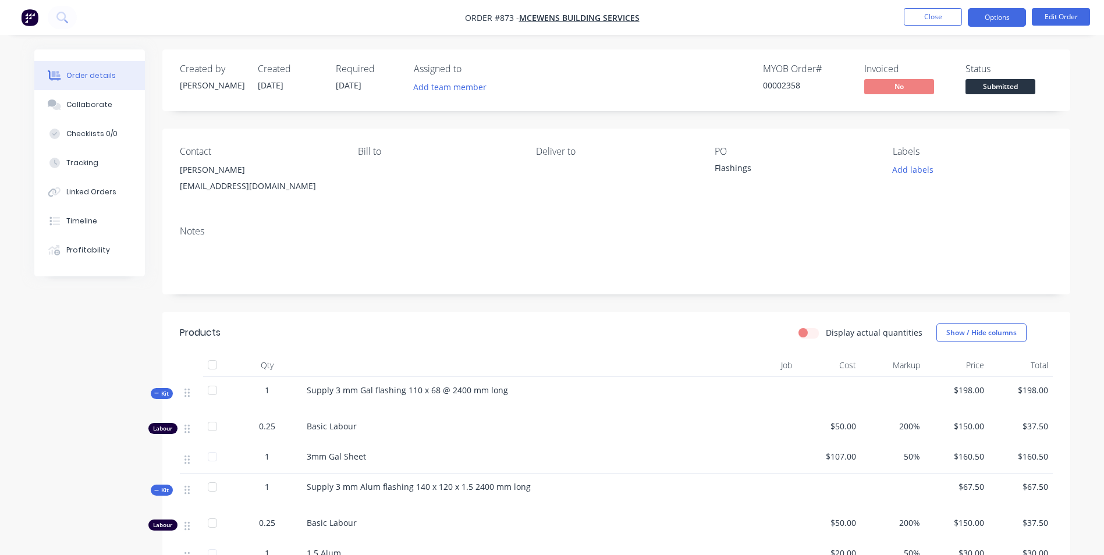
click at [990, 19] on button "Options" at bounding box center [997, 17] width 58 height 19
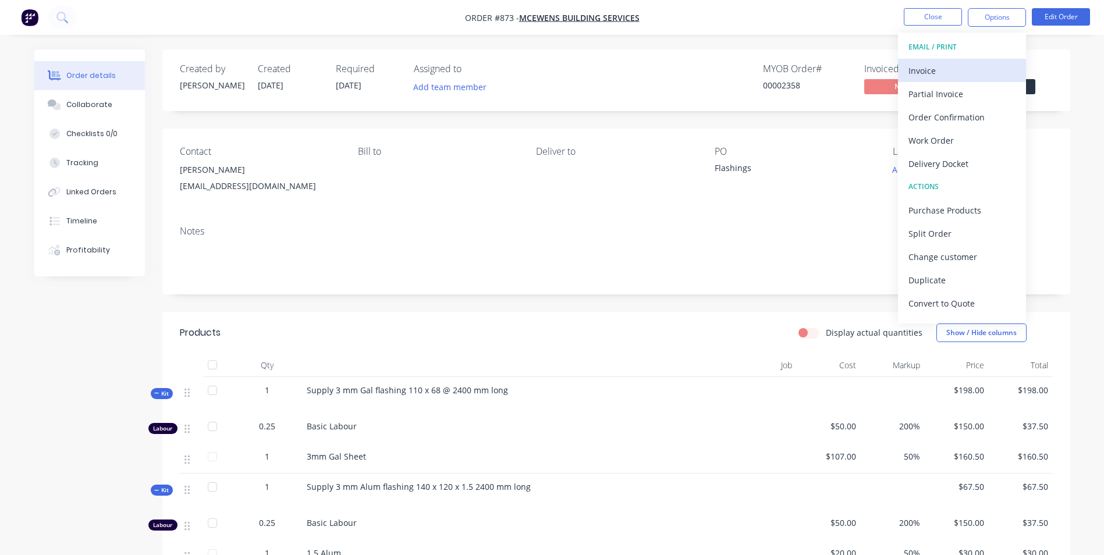
click at [919, 72] on div "Invoice" at bounding box center [961, 70] width 107 height 17
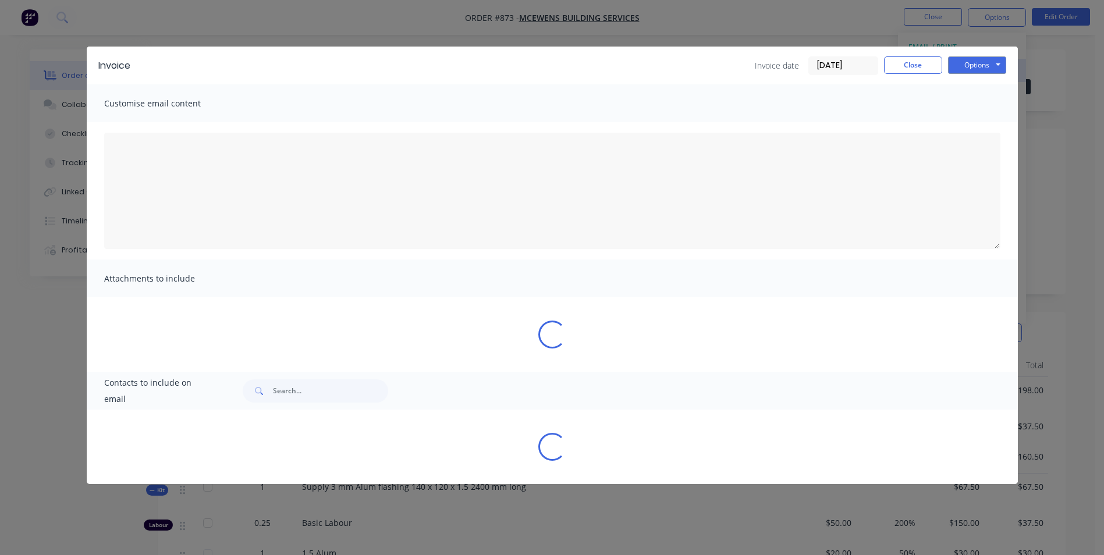
type textarea "A PDF copy of the order has been attached to this email. To view your order onl…"
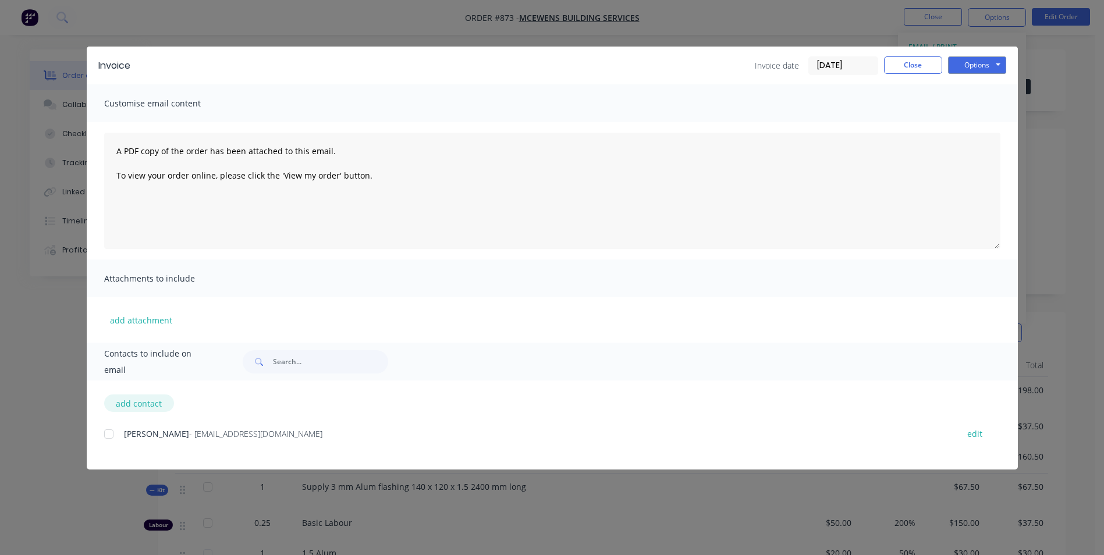
click at [132, 403] on button "add contact" at bounding box center [139, 403] width 70 height 17
select select "AU"
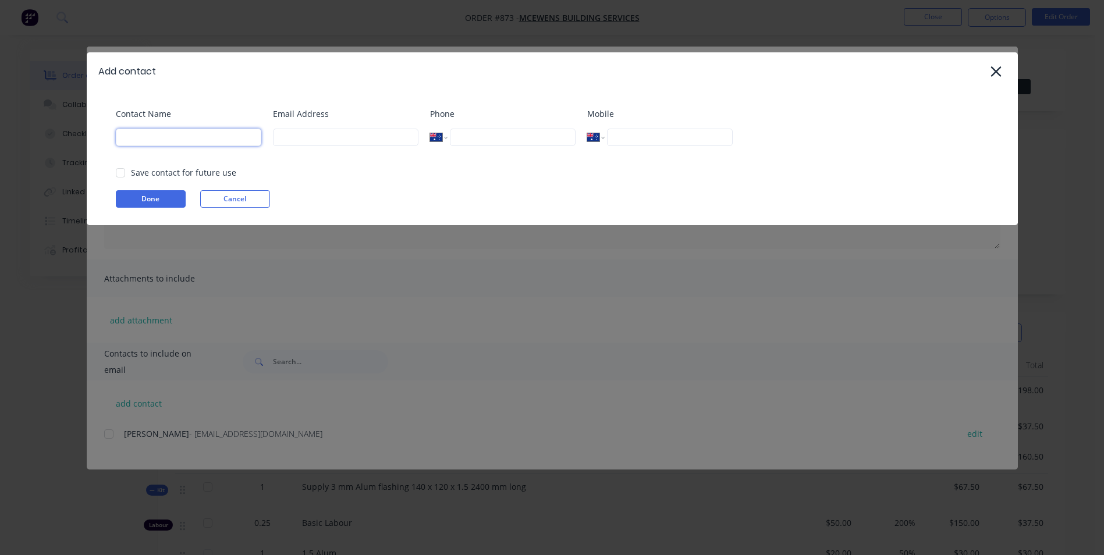
click at [194, 140] on input at bounding box center [188, 137] width 145 height 17
type input "Accounts Mojo Steel"
type input "[EMAIL_ADDRESS][DOMAIN_NAME]"
type input "0432 174 172"
click at [127, 177] on div at bounding box center [120, 172] width 23 height 23
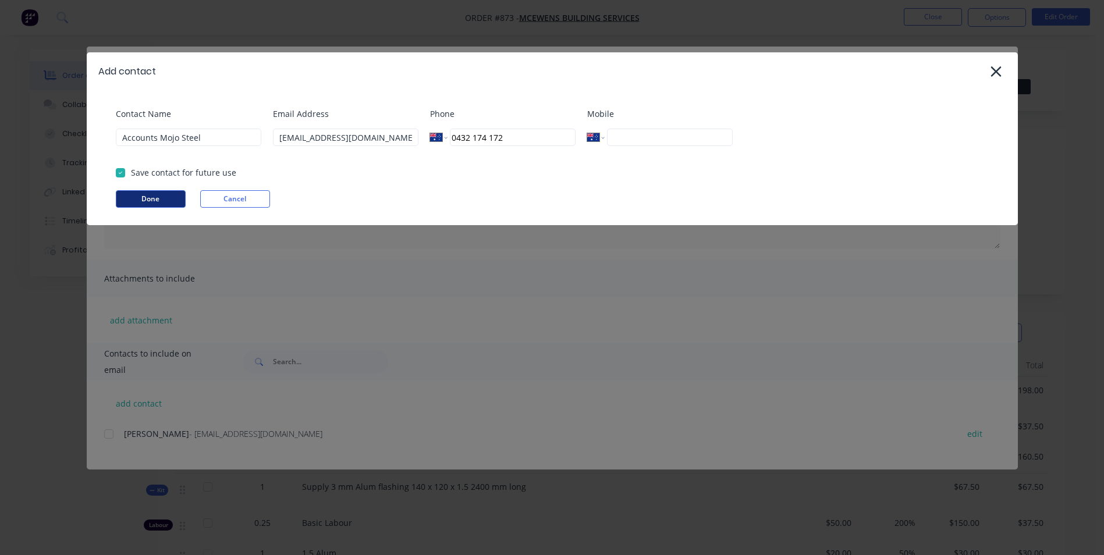
click at [132, 197] on button "Done" at bounding box center [151, 198] width 70 height 17
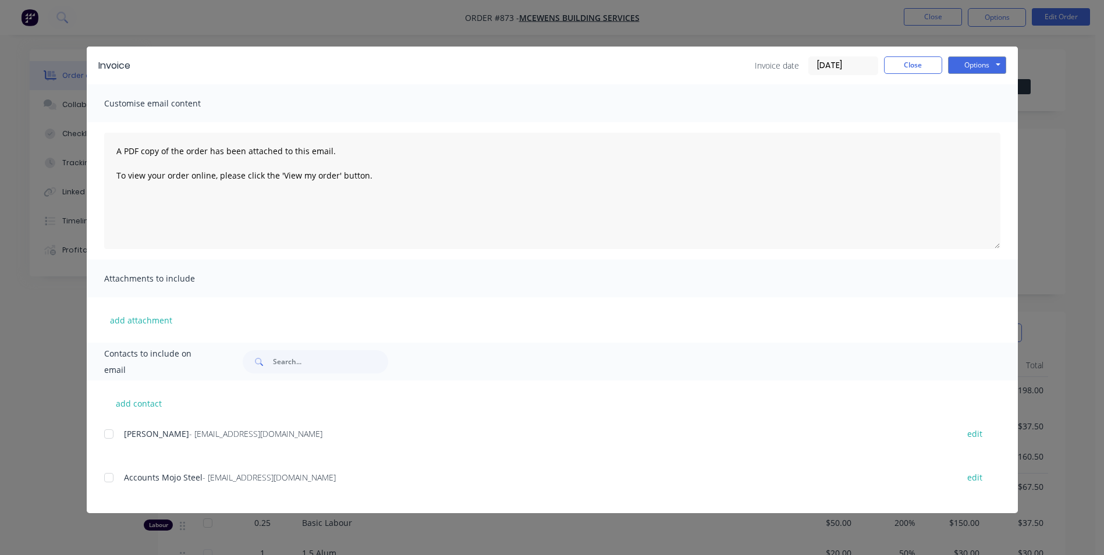
click at [108, 428] on div "add contact [PERSON_NAME] - [PERSON_NAME][EMAIL_ADDRESS][DOMAIN_NAME] edit Acco…" at bounding box center [552, 447] width 931 height 133
click at [112, 431] on div at bounding box center [108, 433] width 23 height 23
click at [114, 473] on div at bounding box center [108, 477] width 23 height 23
click at [971, 71] on button "Options" at bounding box center [977, 64] width 58 height 17
click at [981, 120] on button "Email" at bounding box center [985, 124] width 74 height 19
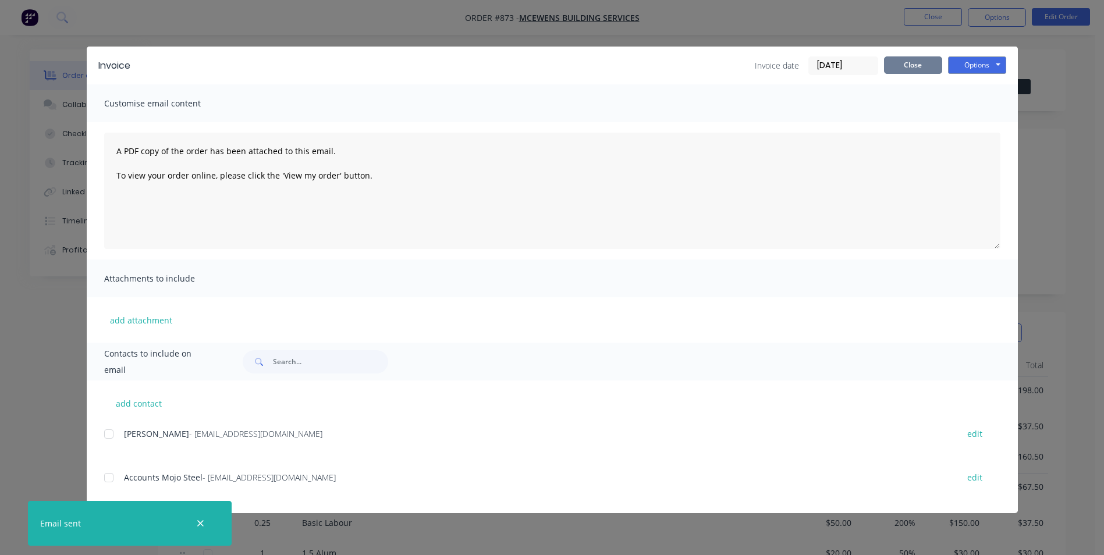
click at [913, 70] on button "Close" at bounding box center [913, 64] width 58 height 17
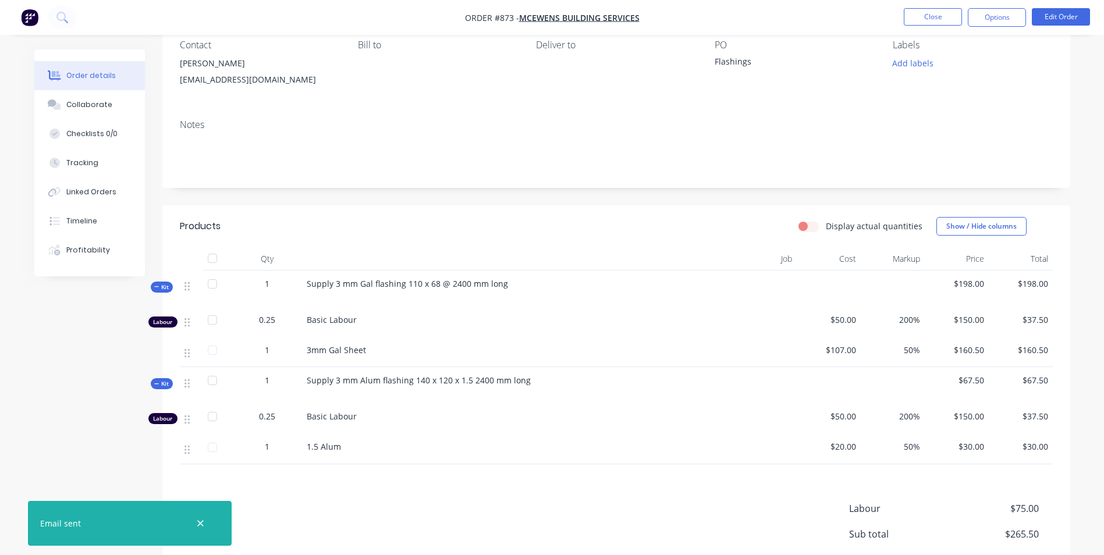
scroll to position [223, 0]
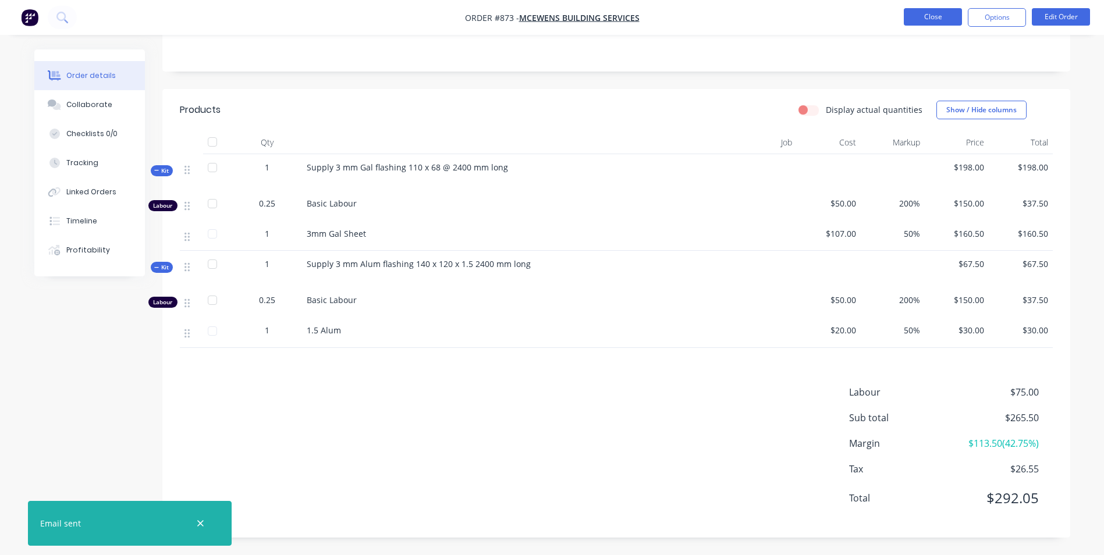
click at [927, 23] on button "Close" at bounding box center [933, 16] width 58 height 17
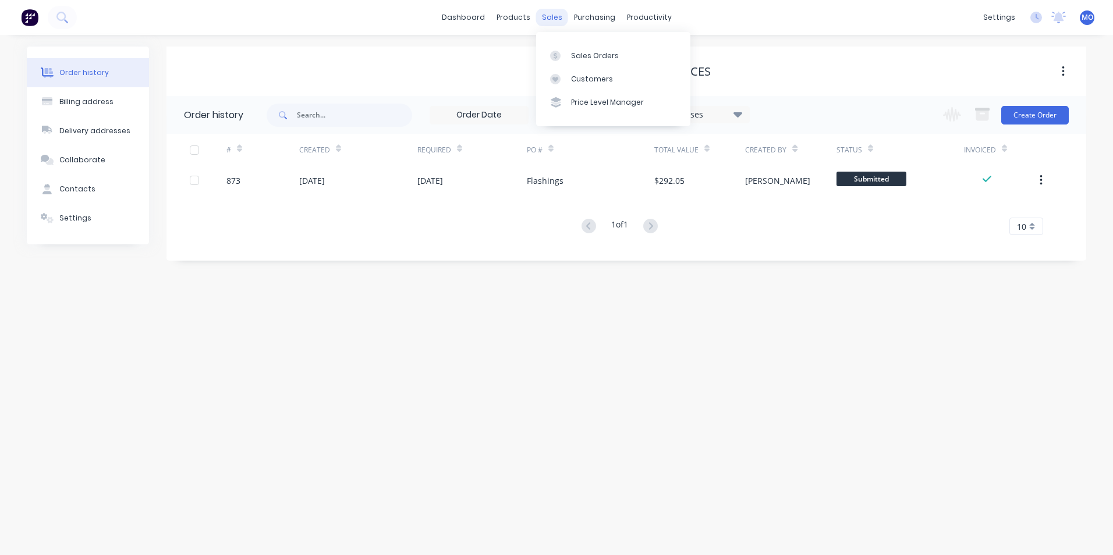
click at [541, 24] on div "sales" at bounding box center [552, 17] width 32 height 17
click at [583, 58] on div "Sales Orders" at bounding box center [595, 56] width 48 height 10
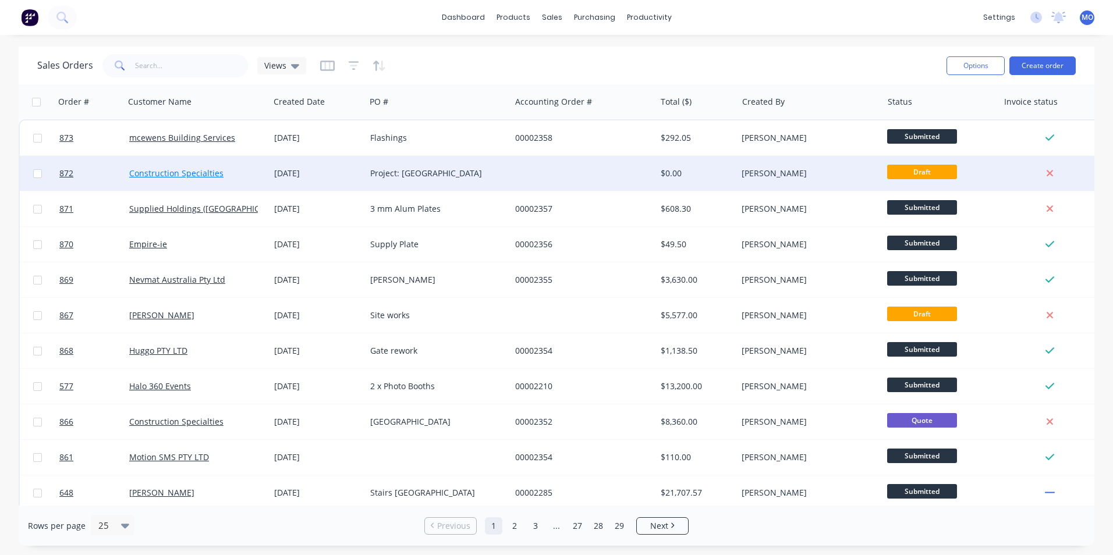
click at [175, 172] on link "Construction Specialties" at bounding box center [176, 173] width 94 height 11
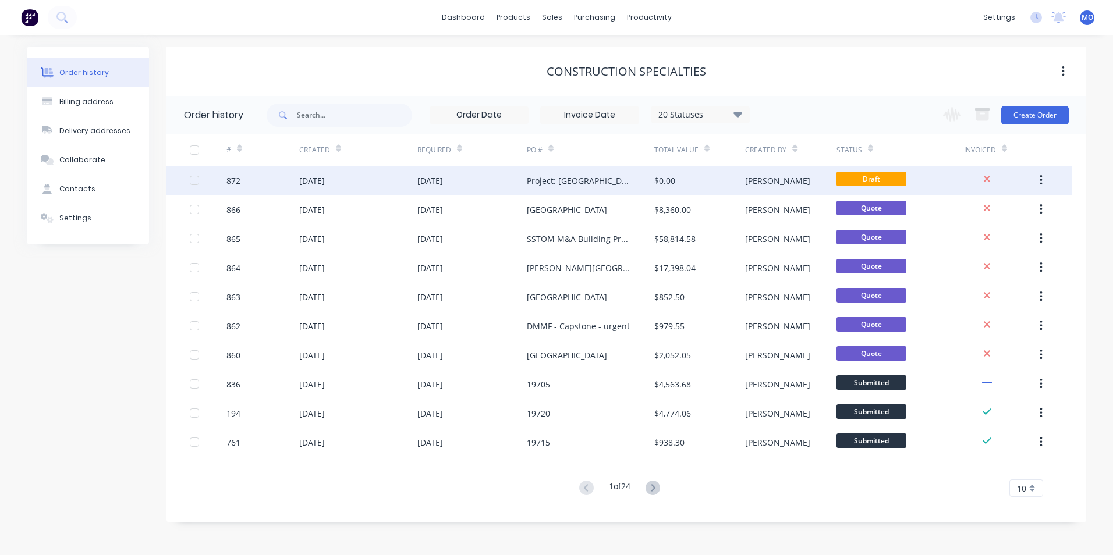
click at [285, 180] on div "872" at bounding box center [262, 180] width 73 height 29
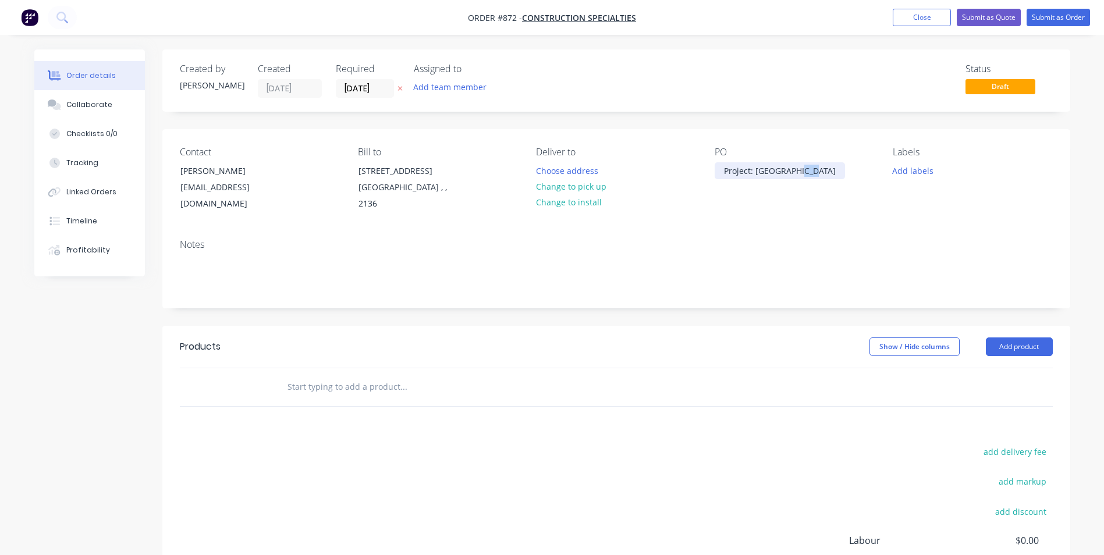
drag, startPoint x: 812, startPoint y: 172, endPoint x: 799, endPoint y: 172, distance: 12.8
click at [799, 172] on div "Project: [GEOGRAPHIC_DATA]" at bounding box center [780, 170] width 130 height 17
drag, startPoint x: 819, startPoint y: 169, endPoint x: 710, endPoint y: 166, distance: 109.5
click at [710, 166] on div "Contact [PERSON_NAME] [EMAIL_ADDRESS][DOMAIN_NAME] Bill to [STREET_ADDRESS] Del…" at bounding box center [616, 179] width 908 height 101
copy div "Project: [GEOGRAPHIC_DATA]"
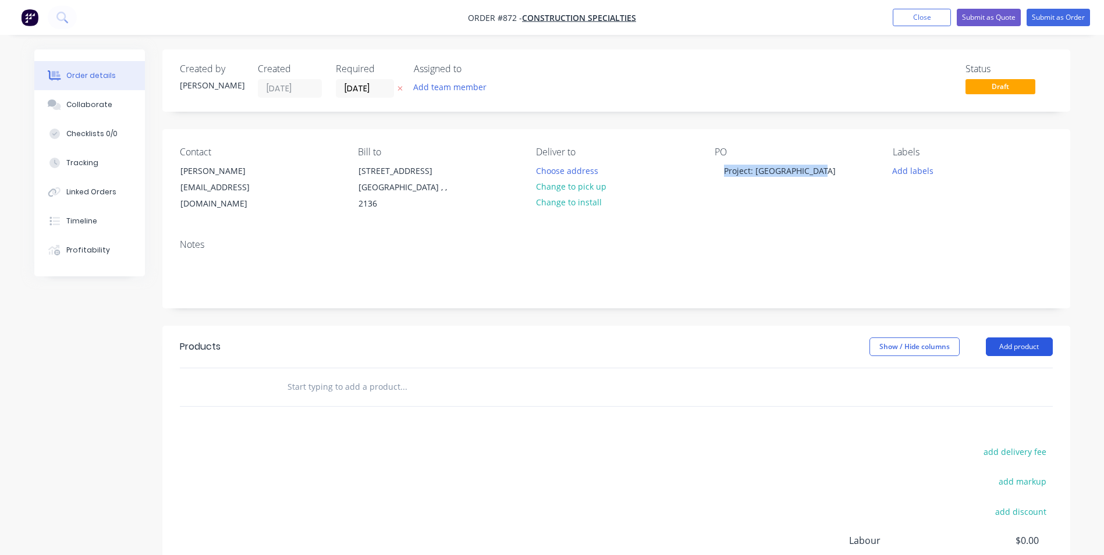
click at [1012, 344] on button "Add product" at bounding box center [1019, 347] width 67 height 19
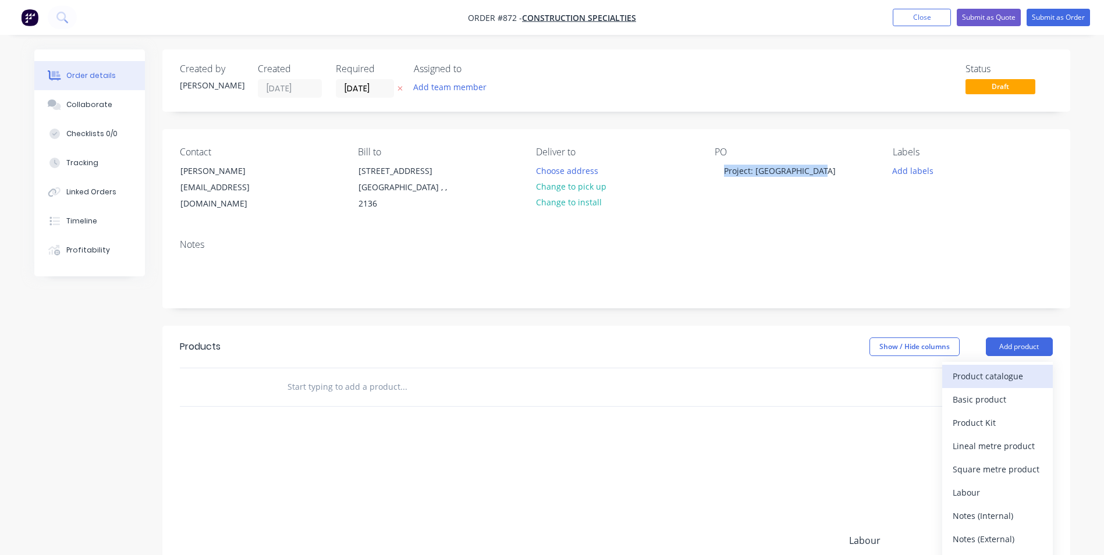
click at [981, 367] on button "Product catalogue" at bounding box center [997, 376] width 111 height 23
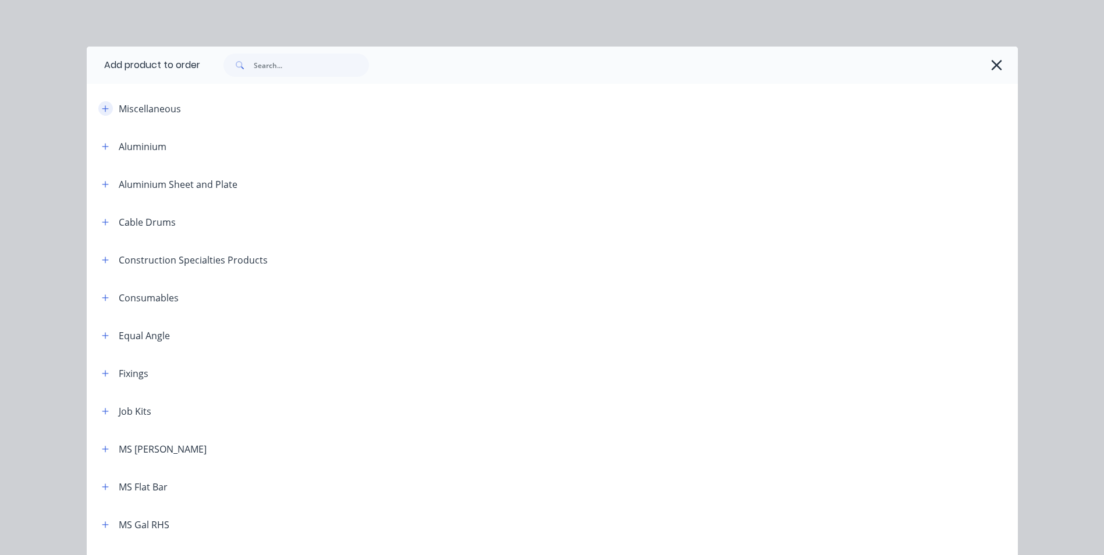
click at [102, 108] on icon "button" at bounding box center [105, 109] width 7 height 8
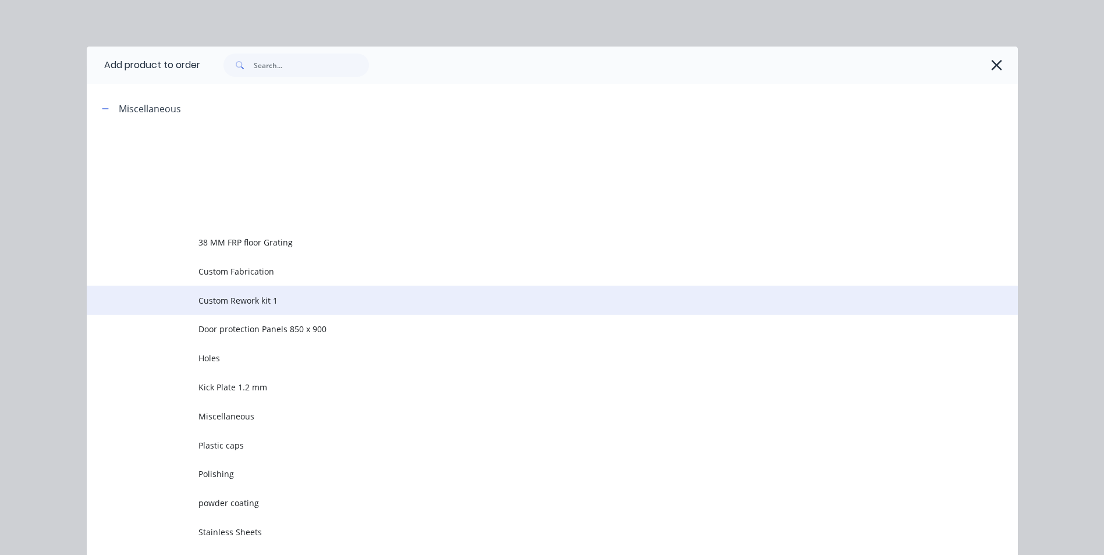
click at [226, 310] on td "Custom Rework kit 1" at bounding box center [607, 300] width 819 height 29
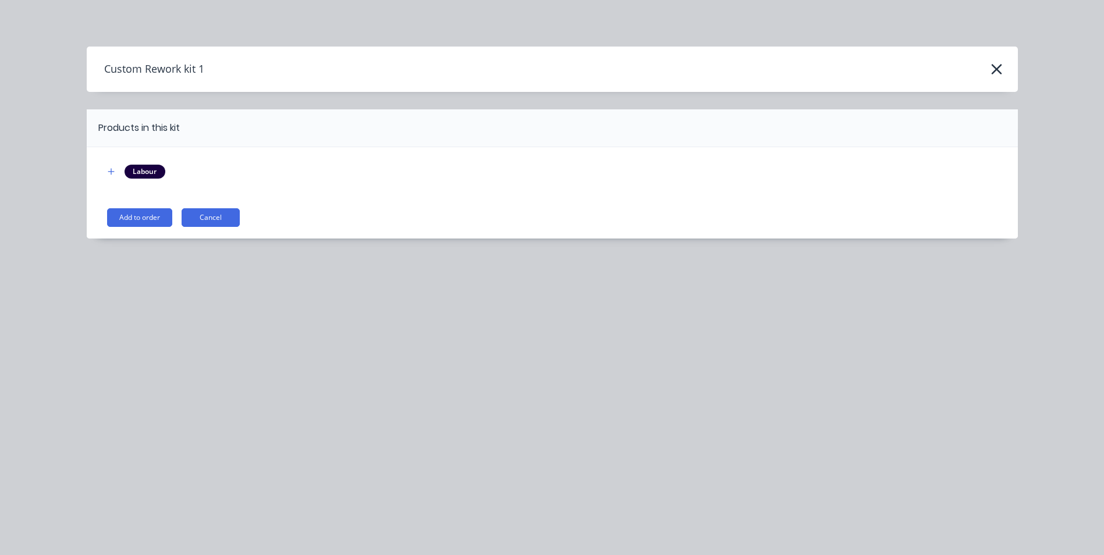
click at [130, 206] on div "Labour Add to order Cancel" at bounding box center [552, 192] width 931 height 91
click at [133, 207] on div "Labour Add to order Cancel" at bounding box center [552, 192] width 931 height 91
click at [136, 208] on button "Add to order" at bounding box center [139, 217] width 65 height 19
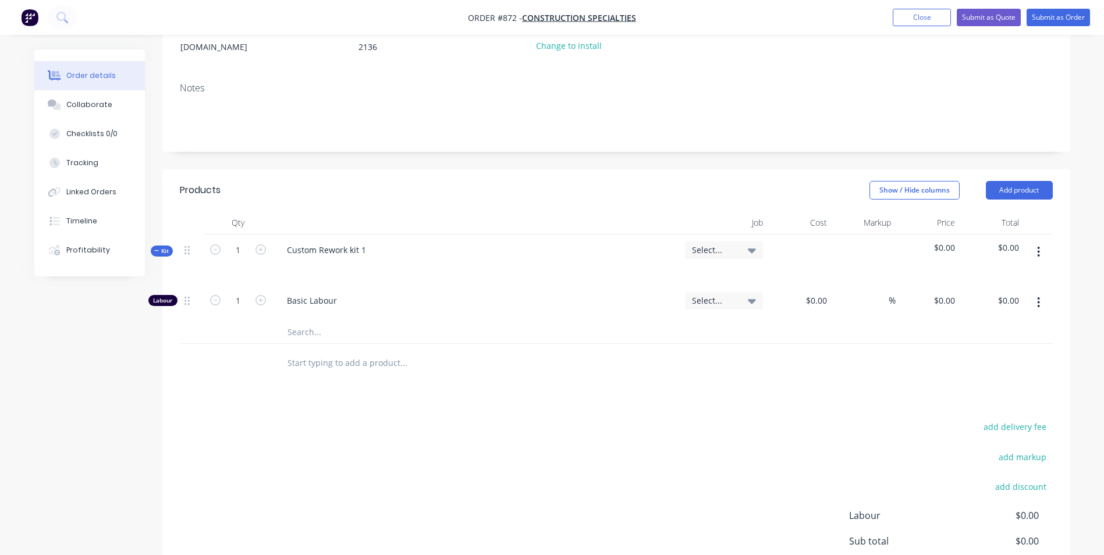
scroll to position [175, 0]
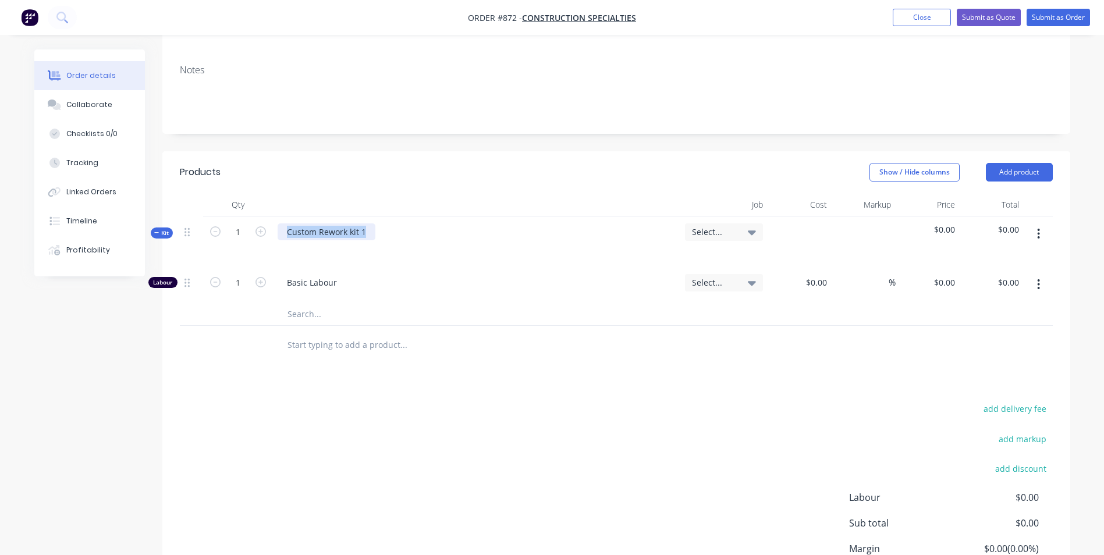
drag, startPoint x: 373, startPoint y: 238, endPoint x: 284, endPoint y: 239, distance: 89.0
click at [284, 239] on div "Custom Rework kit 1" at bounding box center [327, 231] width 98 height 17
drag, startPoint x: 365, startPoint y: 237, endPoint x: 286, endPoint y: 241, distance: 78.6
click at [286, 241] on div "Custom Rework kit 1" at bounding box center [476, 241] width 407 height 51
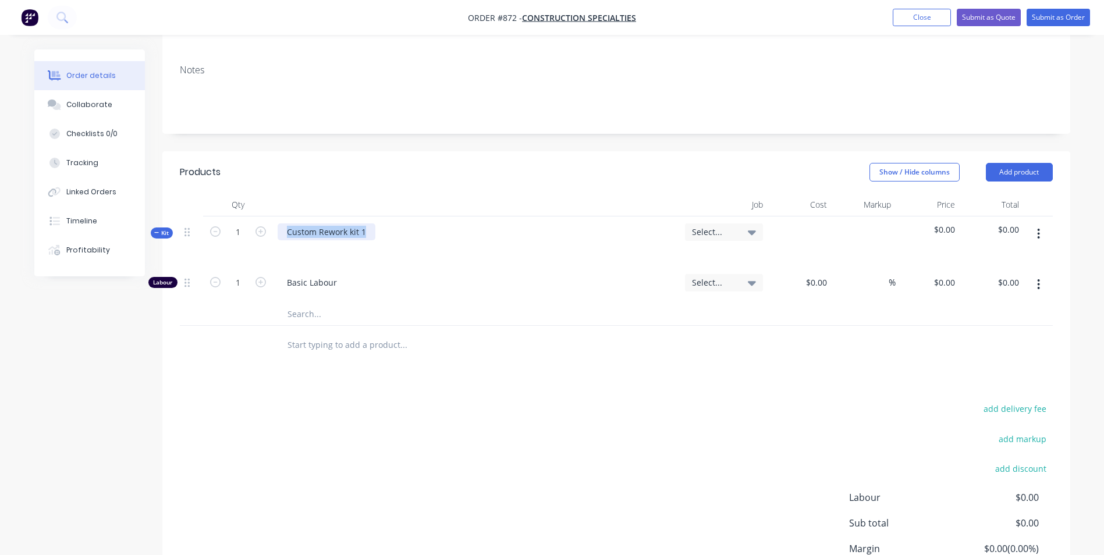
paste div
click at [1038, 239] on icon "button" at bounding box center [1038, 234] width 3 height 13
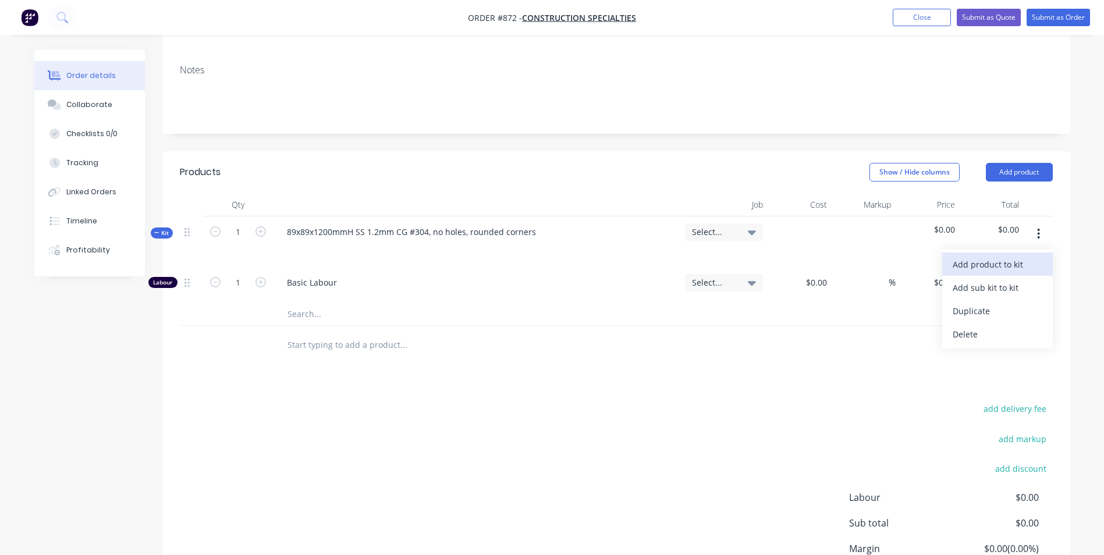
click at [1007, 269] on div "Add product to kit" at bounding box center [998, 264] width 90 height 17
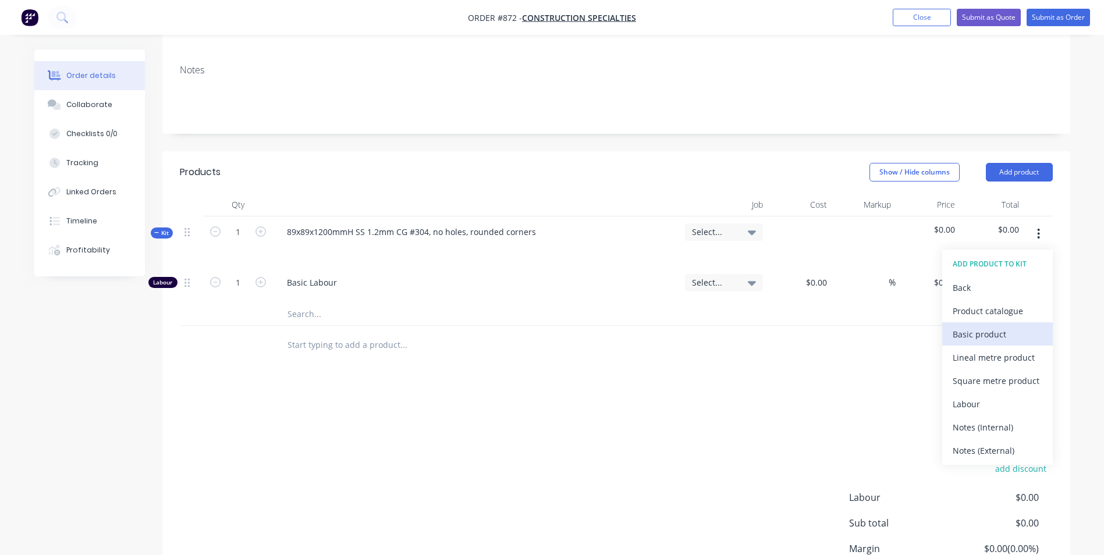
click at [972, 335] on div "Basic product" at bounding box center [998, 334] width 90 height 17
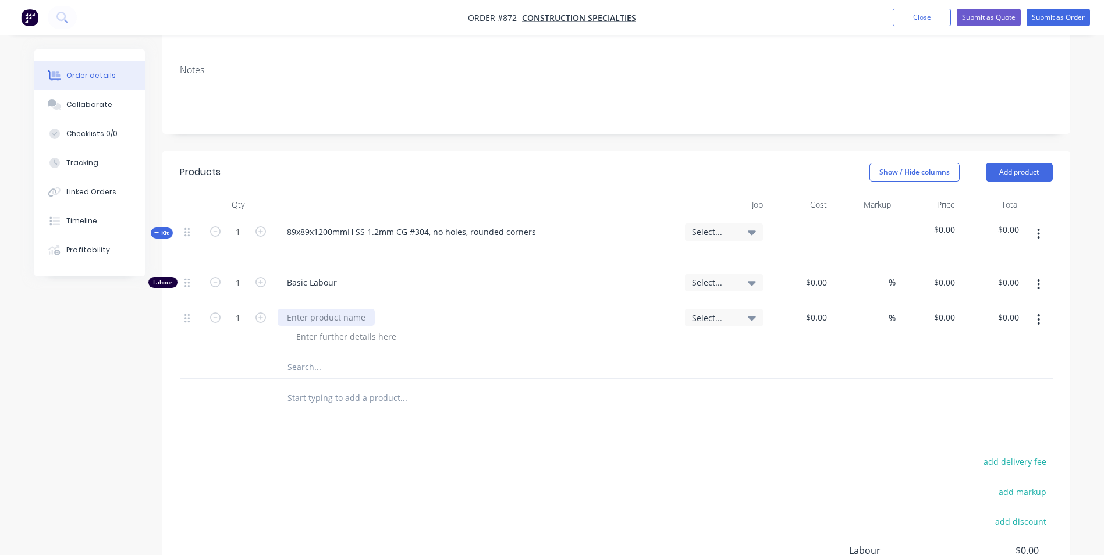
click at [304, 321] on div at bounding box center [326, 317] width 97 height 17
click at [828, 321] on input at bounding box center [824, 317] width 13 height 17
type input "$16.00"
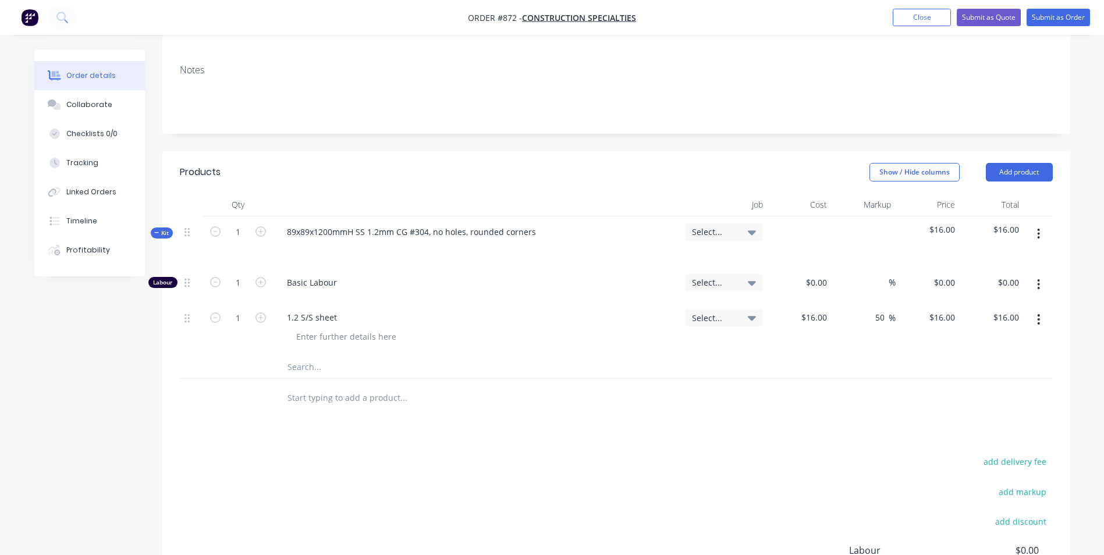
type input "50"
type input "24"
type input "$24.00"
click at [246, 276] on input "1" at bounding box center [238, 282] width 30 height 17
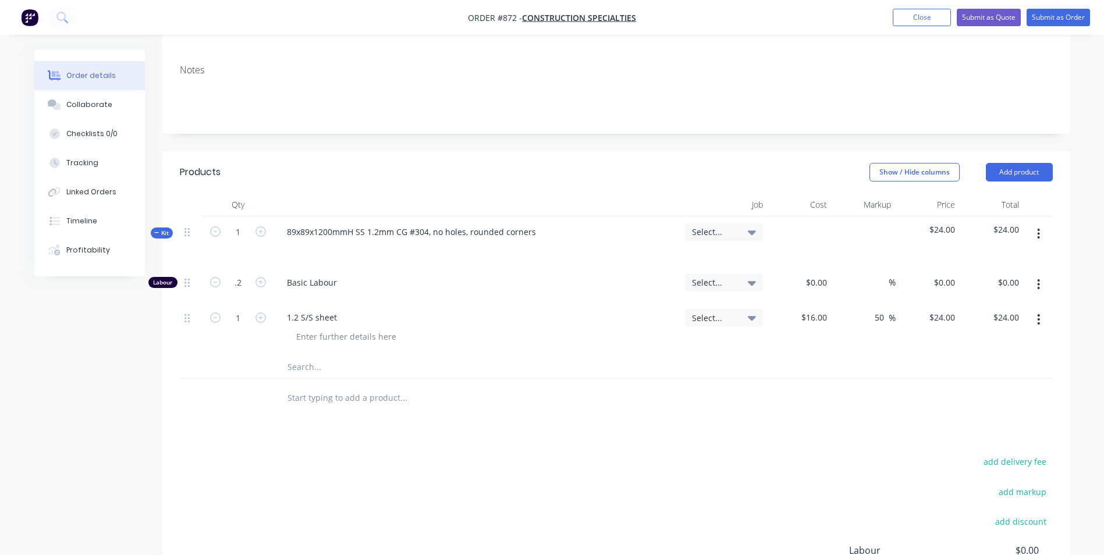
type input "0.2"
type input "$50.00"
type input "$10.00"
type input "150"
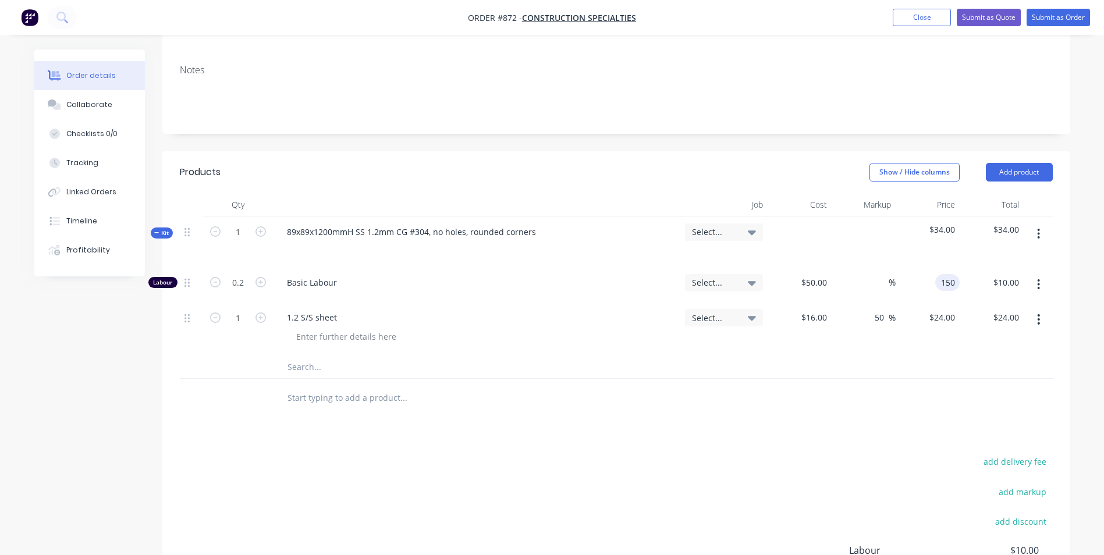
type input "200"
type input "$150.00"
type input "$30.00"
click at [251, 233] on input "1" at bounding box center [238, 231] width 30 height 17
type input "13"
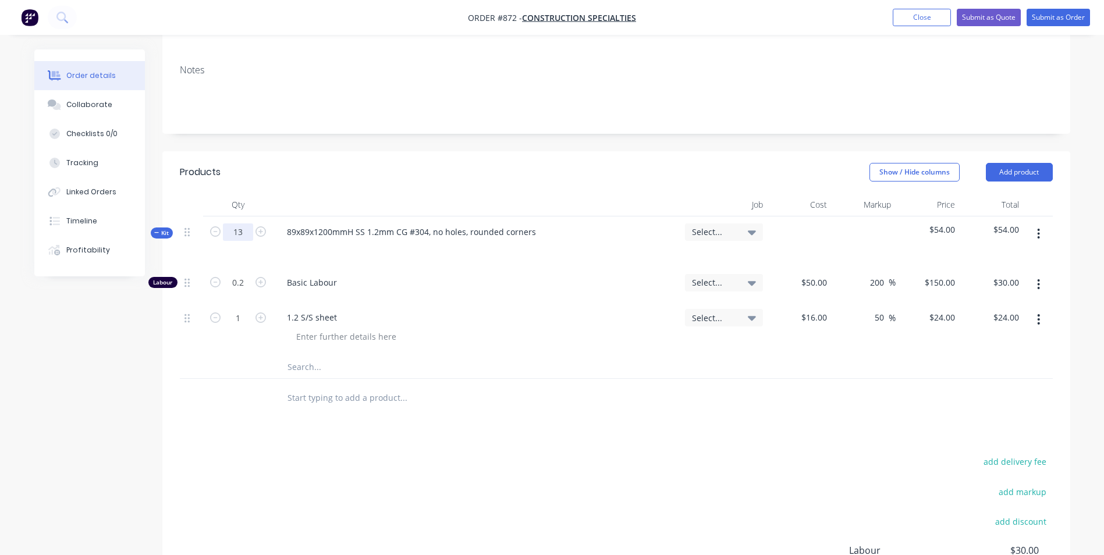
type input "2.6"
type input "$390.00"
type input "13"
type input "$312.00"
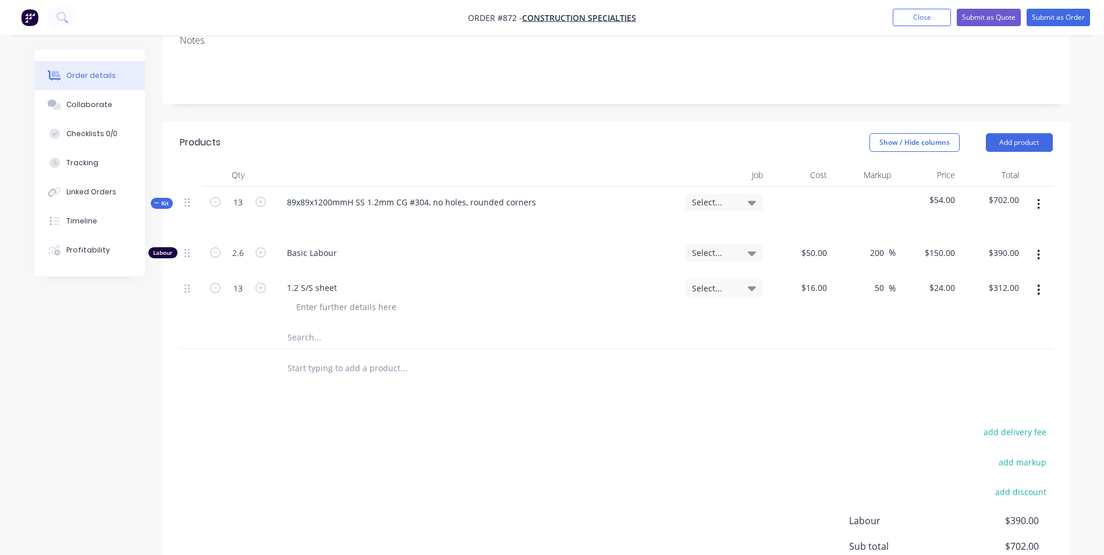
scroll to position [233, 0]
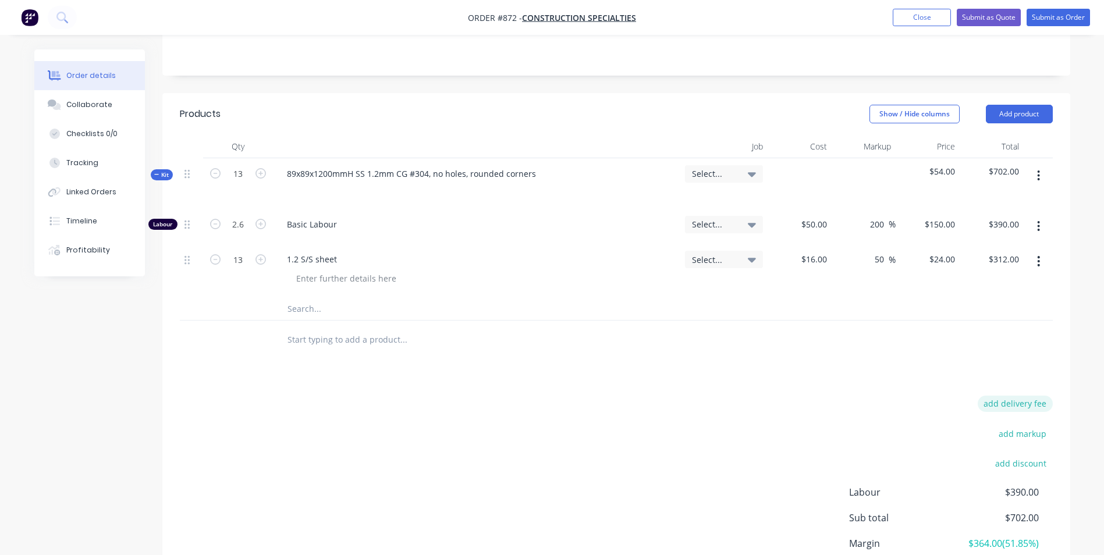
click at [1024, 403] on button "add delivery fee" at bounding box center [1015, 404] width 75 height 16
type input "55"
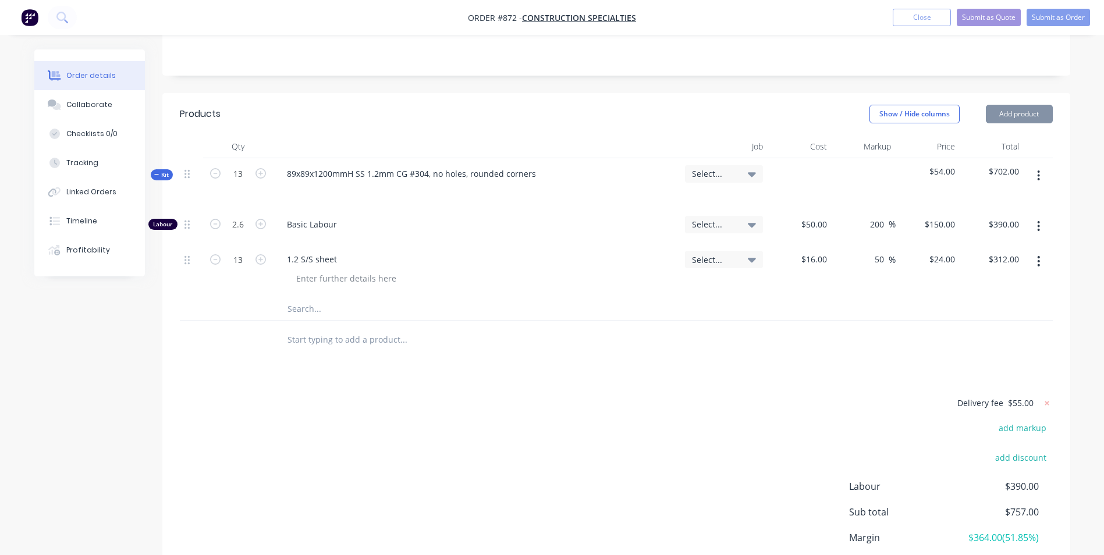
click at [664, 357] on div at bounding box center [482, 340] width 419 height 38
click at [997, 19] on button "Submit as Quote" at bounding box center [989, 17] width 64 height 17
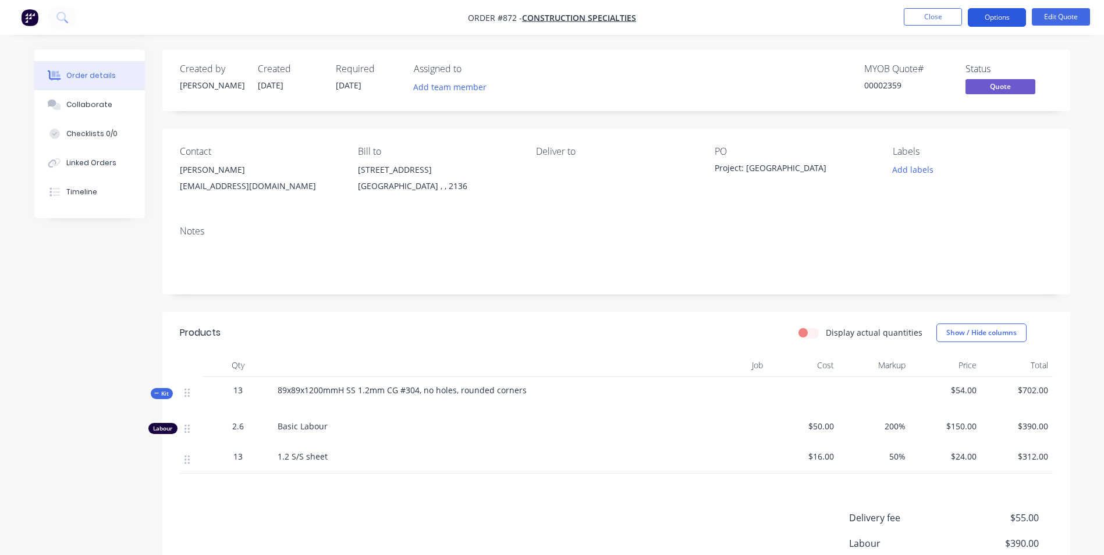
click at [991, 19] on button "Options" at bounding box center [997, 17] width 58 height 19
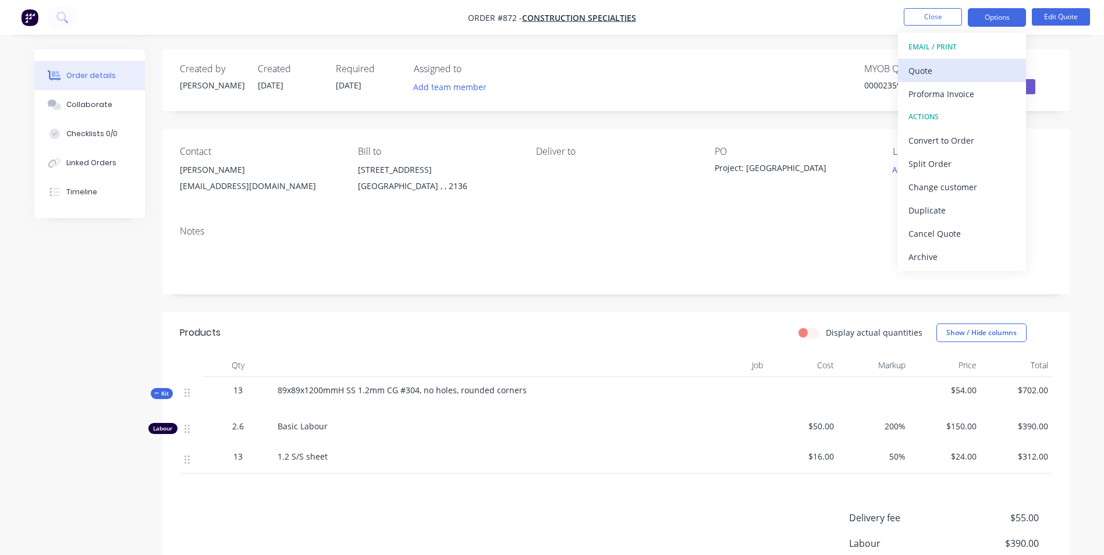
click at [953, 68] on div "Quote" at bounding box center [961, 70] width 107 height 17
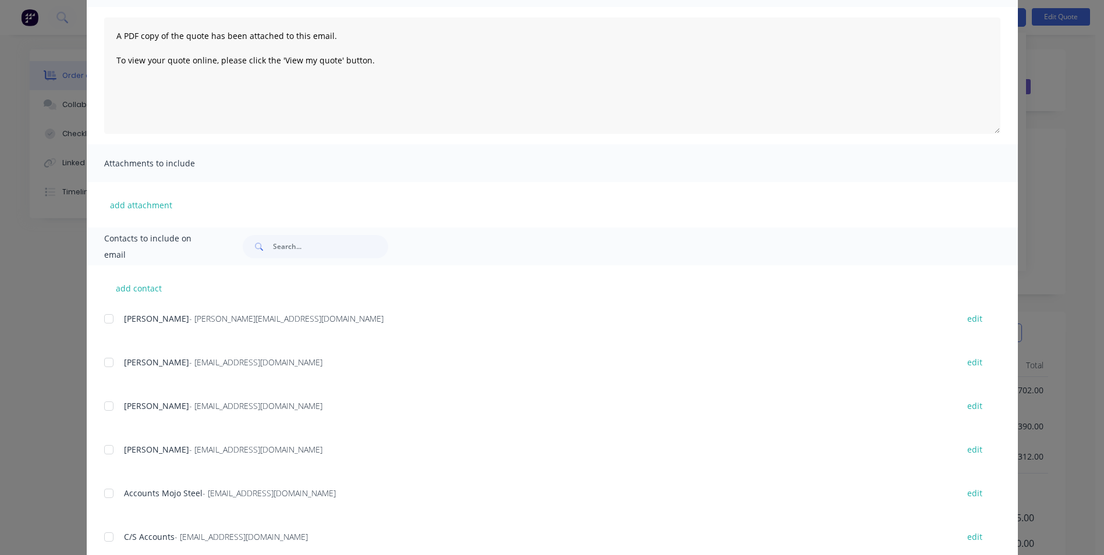
scroll to position [116, 0]
click at [101, 363] on div at bounding box center [108, 361] width 23 height 23
click at [111, 400] on div at bounding box center [108, 404] width 23 height 23
click at [109, 440] on div at bounding box center [108, 448] width 23 height 23
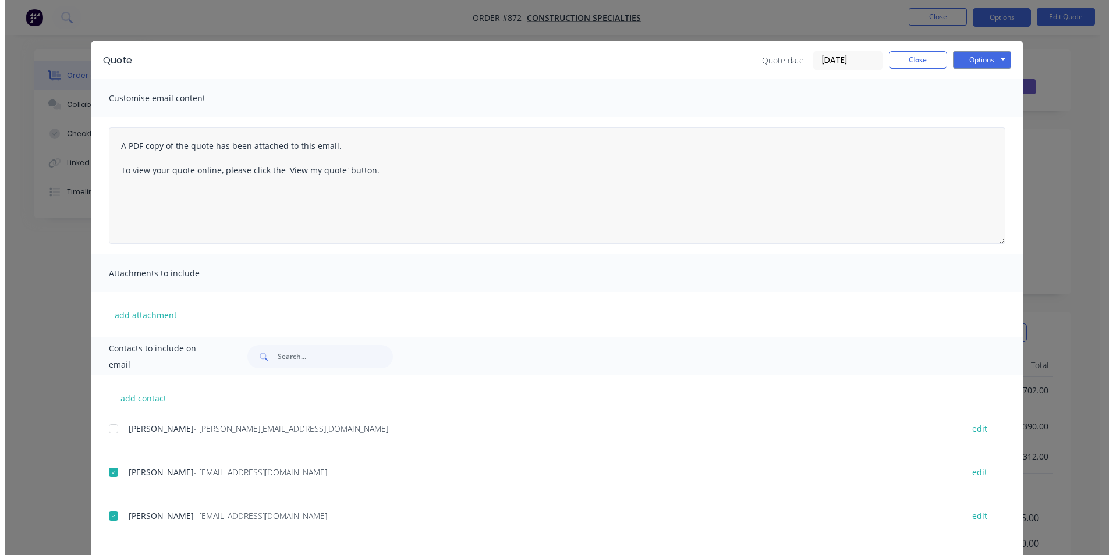
scroll to position [0, 0]
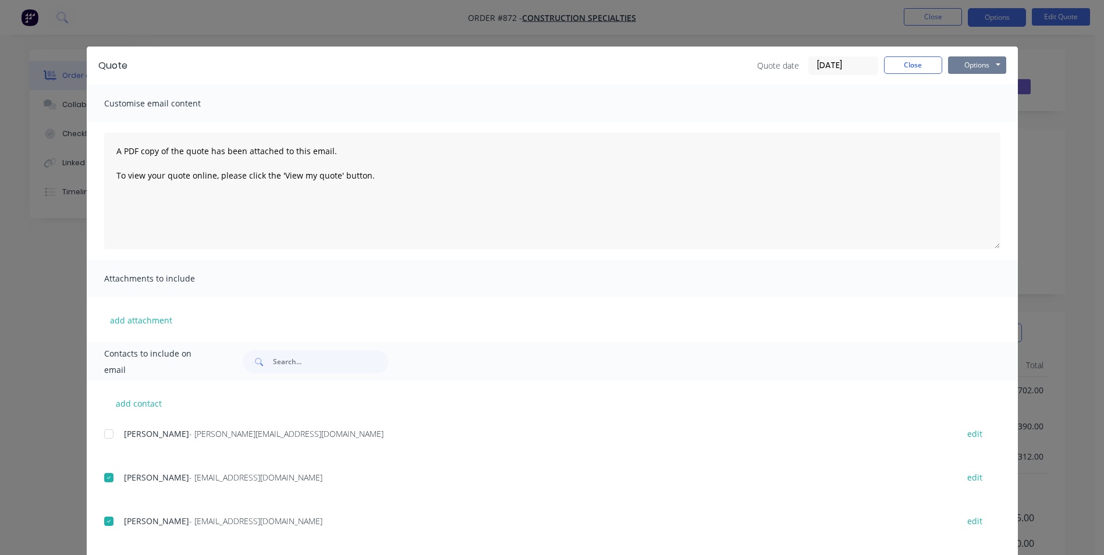
click at [972, 70] on button "Options" at bounding box center [977, 64] width 58 height 17
click at [971, 115] on button "Email" at bounding box center [985, 124] width 74 height 19
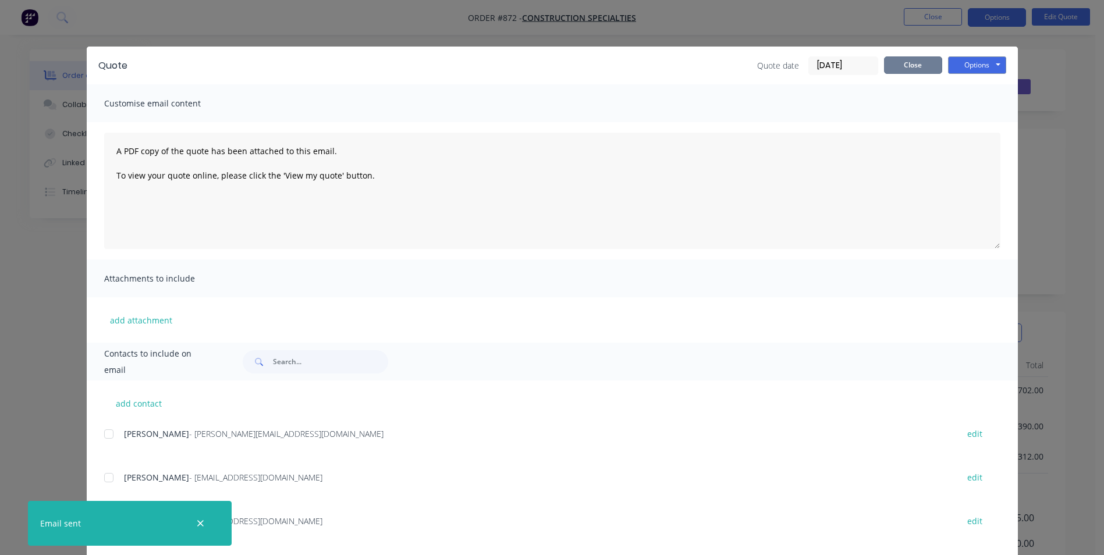
click at [906, 66] on button "Close" at bounding box center [913, 64] width 58 height 17
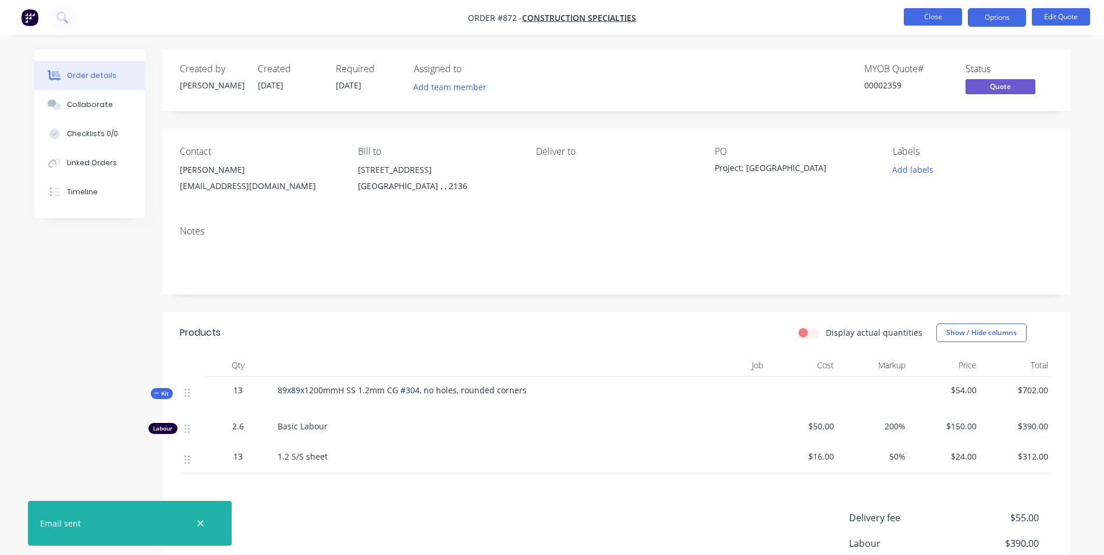
click at [930, 8] on button "Close" at bounding box center [933, 16] width 58 height 17
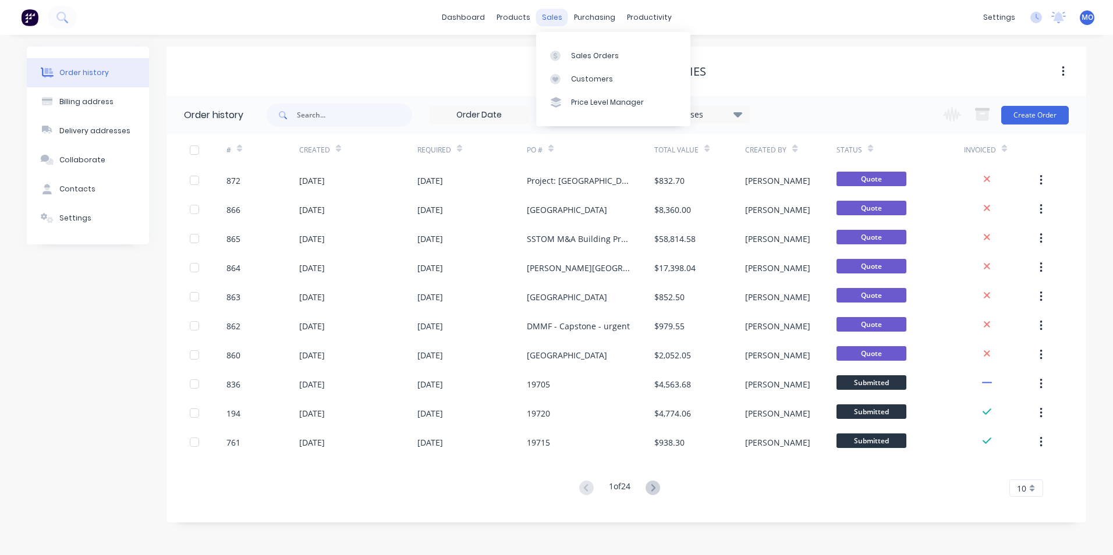
click at [554, 10] on div "sales" at bounding box center [552, 17] width 32 height 17
click at [579, 62] on link "Sales Orders" at bounding box center [613, 55] width 154 height 23
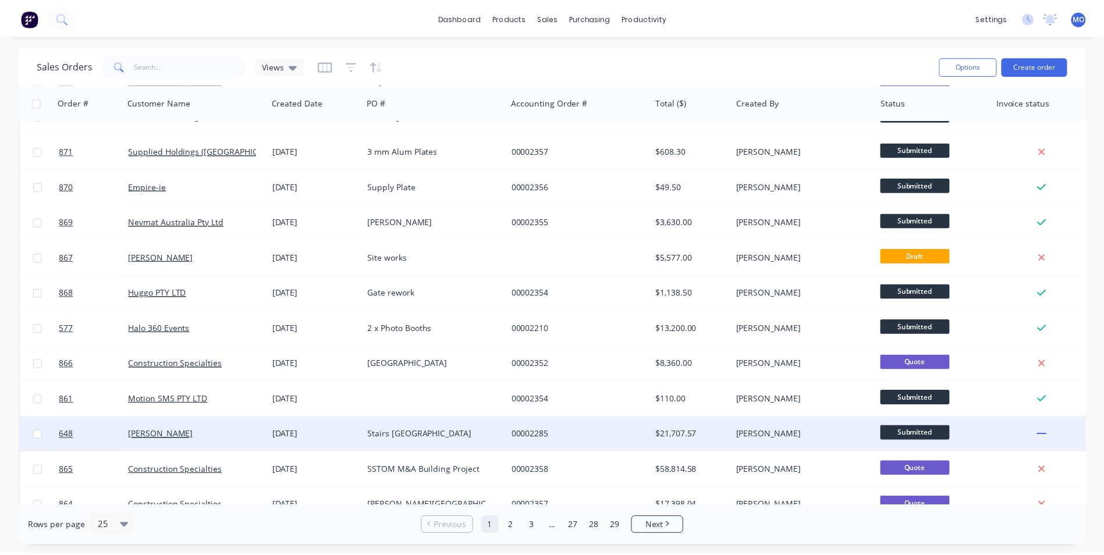
scroll to position [116, 0]
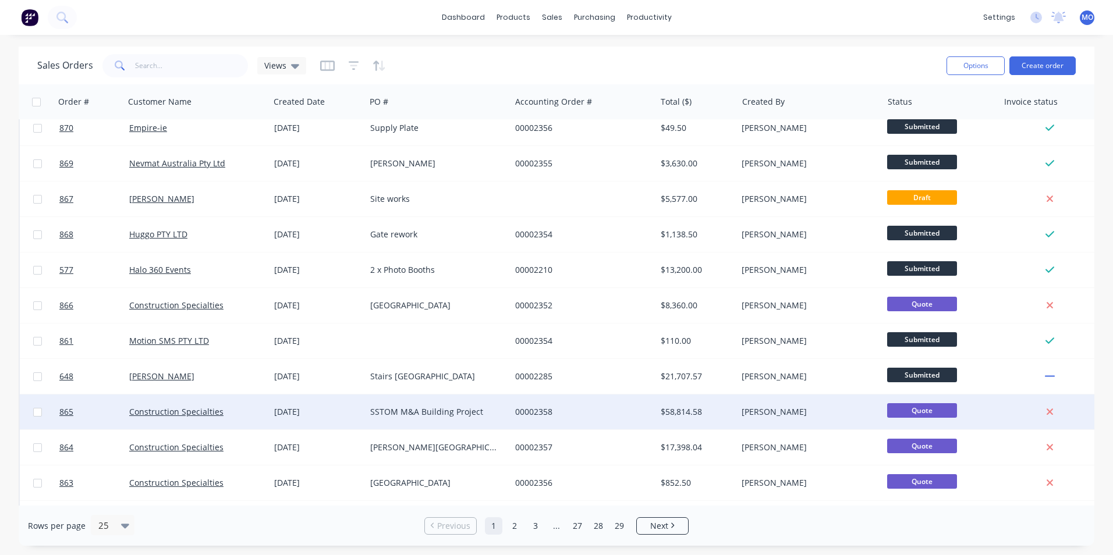
click at [210, 404] on div "Construction Specialties" at bounding box center [197, 412] width 145 height 35
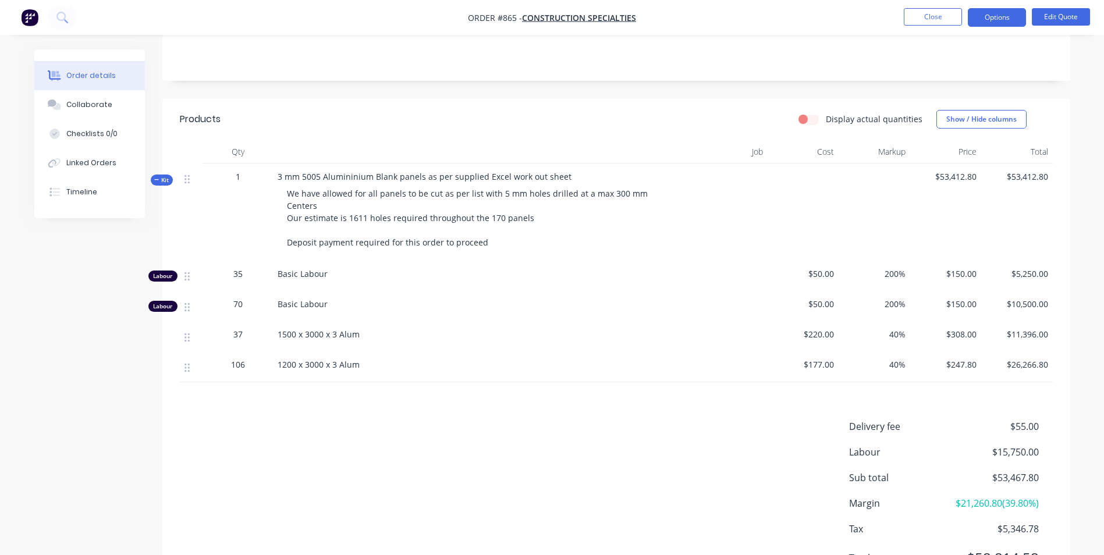
scroll to position [233, 0]
